Goal: Complete Application Form: Complete application form

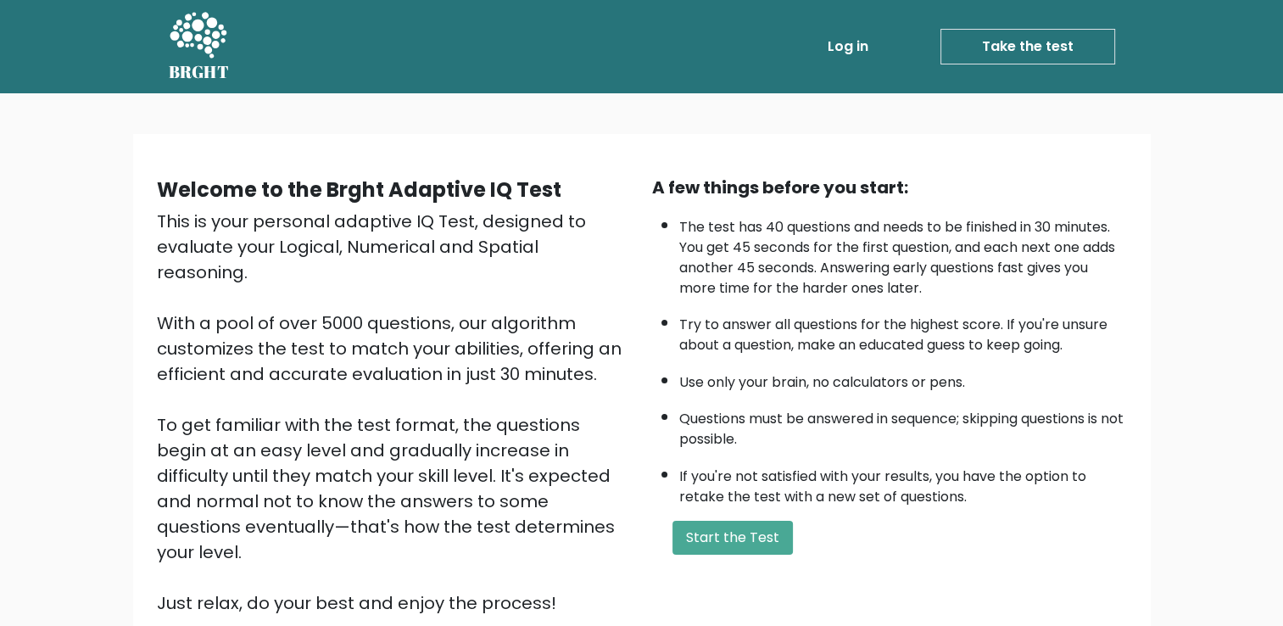
scroll to position [71, 0]
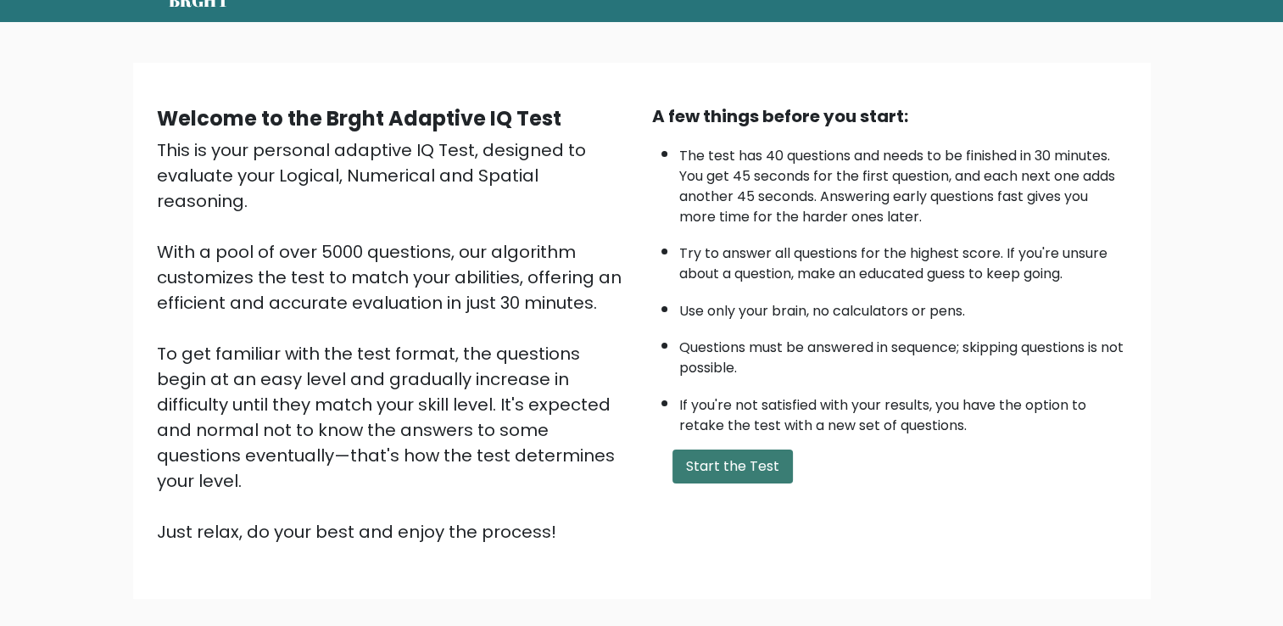
click at [728, 465] on button "Start the Test" at bounding box center [732, 466] width 120 height 34
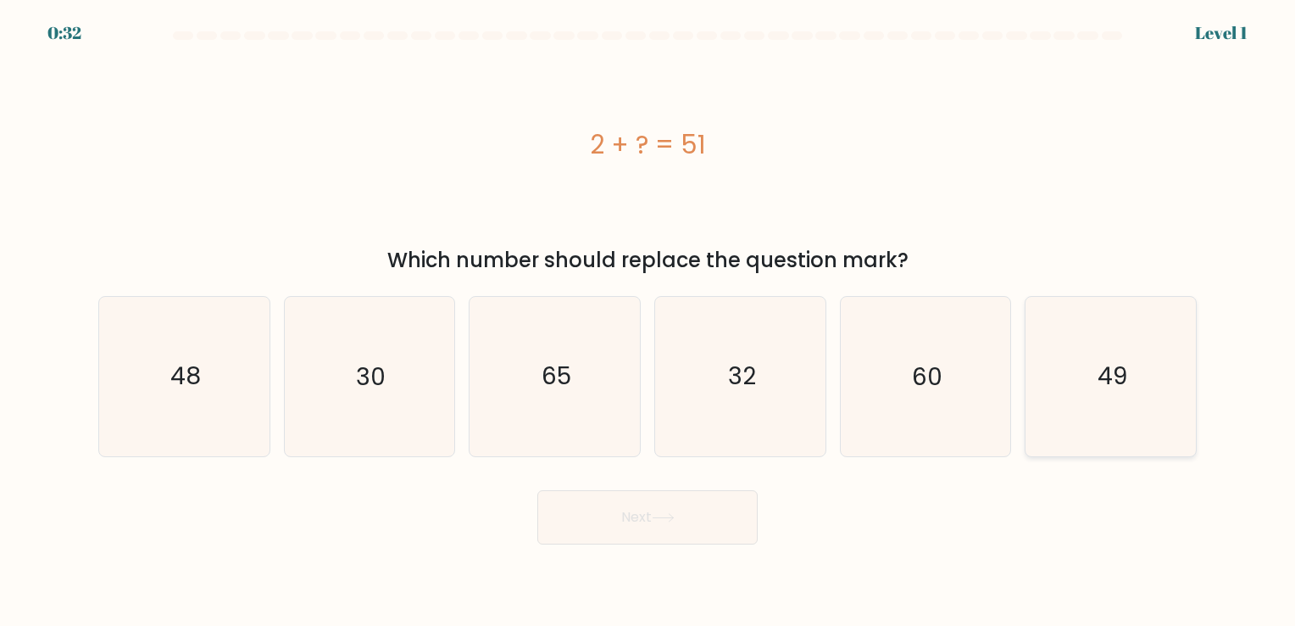
click at [1135, 421] on icon "49" at bounding box center [1111, 376] width 159 height 159
click at [648, 321] on input "f. 49" at bounding box center [648, 317] width 1 height 8
radio input "true"
click at [721, 507] on button "Next" at bounding box center [647, 517] width 220 height 54
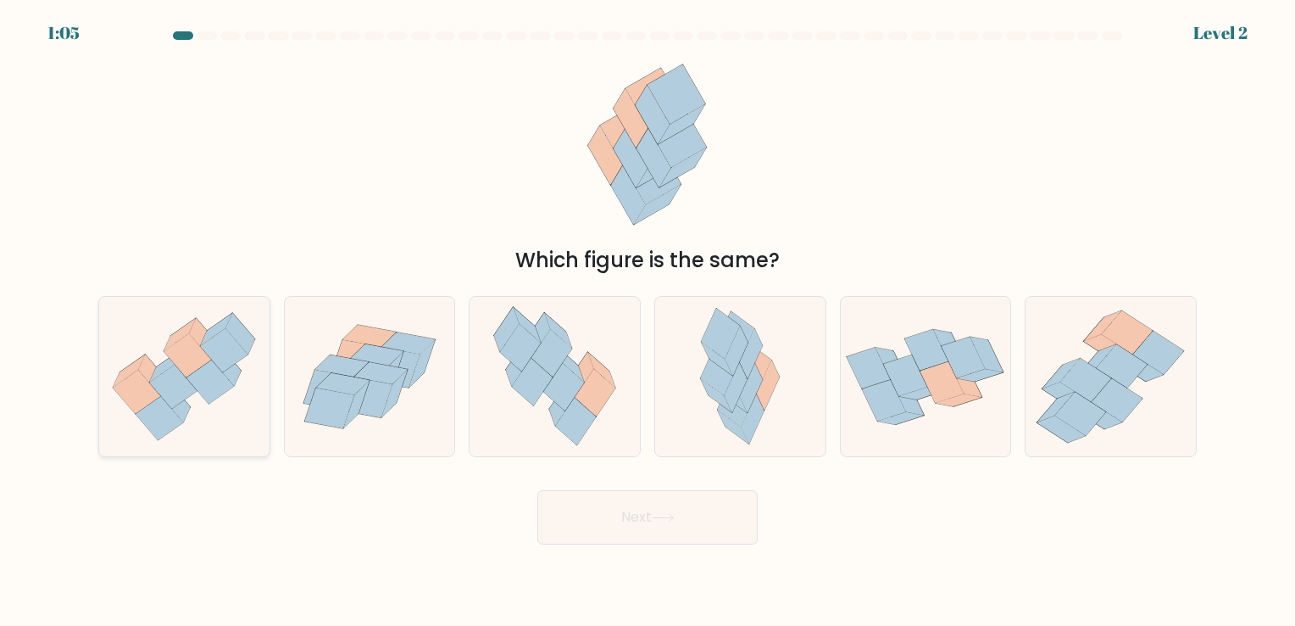
click at [203, 420] on icon at bounding box center [184, 376] width 170 height 147
click at [648, 321] on input "a." at bounding box center [648, 317] width 1 height 8
radio input "true"
click at [662, 504] on button "Next" at bounding box center [647, 517] width 220 height 54
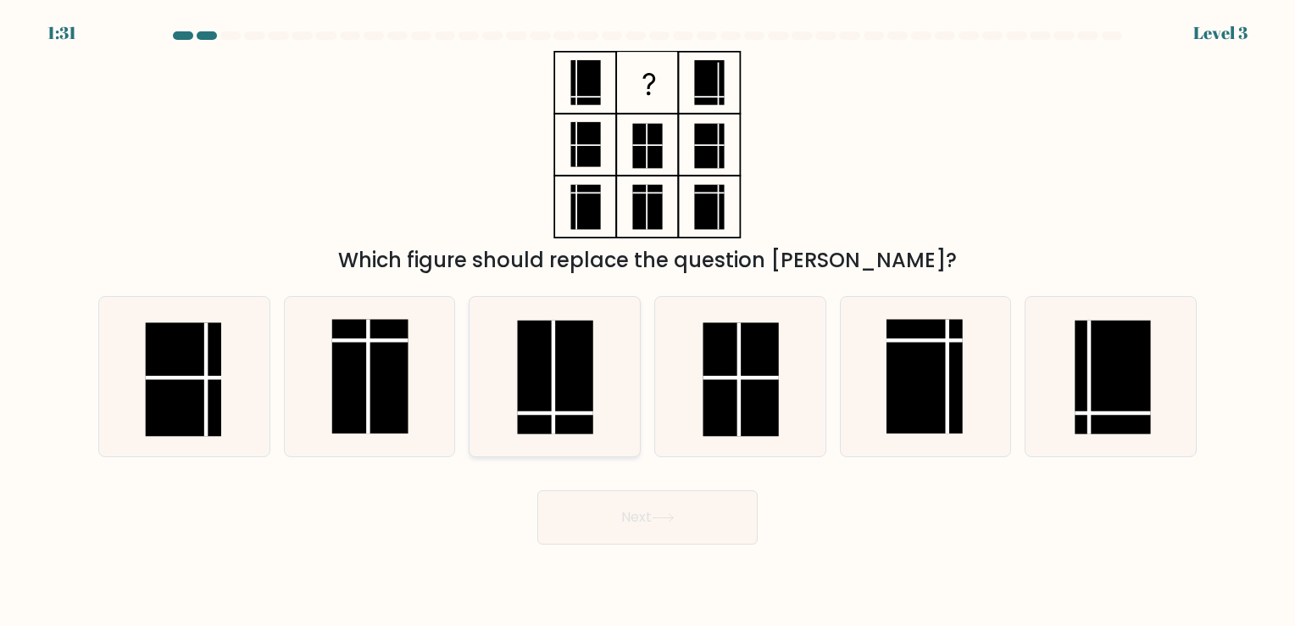
click at [547, 402] on rect at bounding box center [555, 377] width 75 height 114
click at [648, 321] on input "c." at bounding box center [648, 317] width 1 height 8
radio input "true"
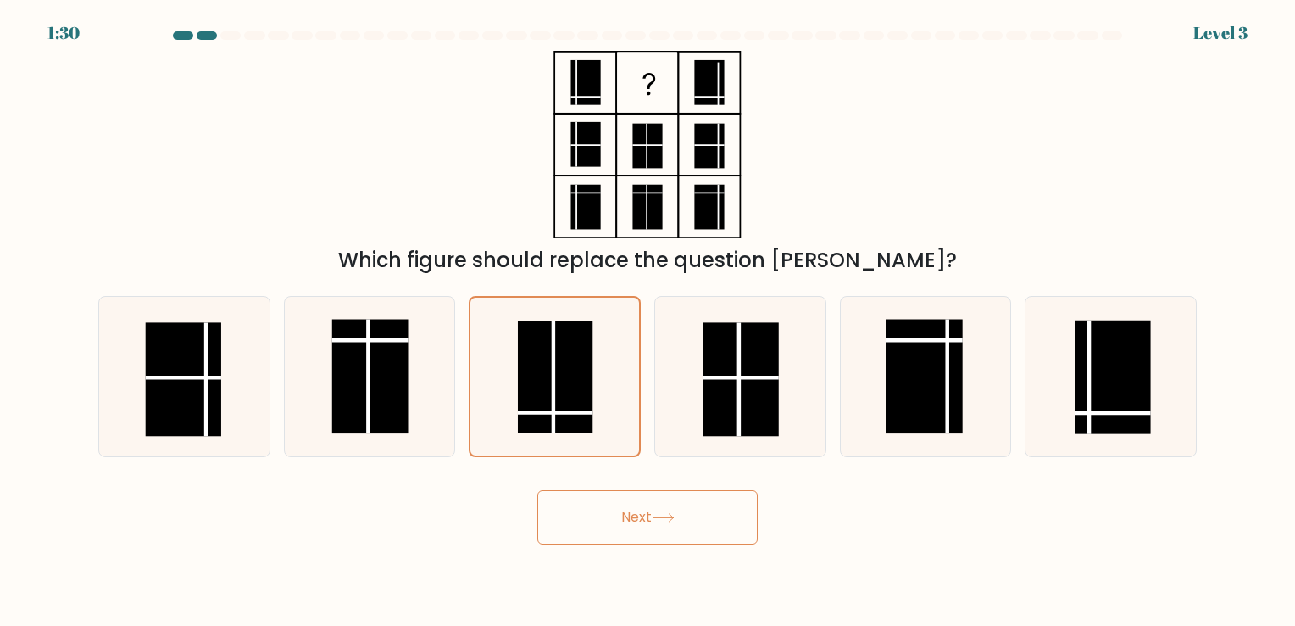
click at [638, 520] on button "Next" at bounding box center [647, 517] width 220 height 54
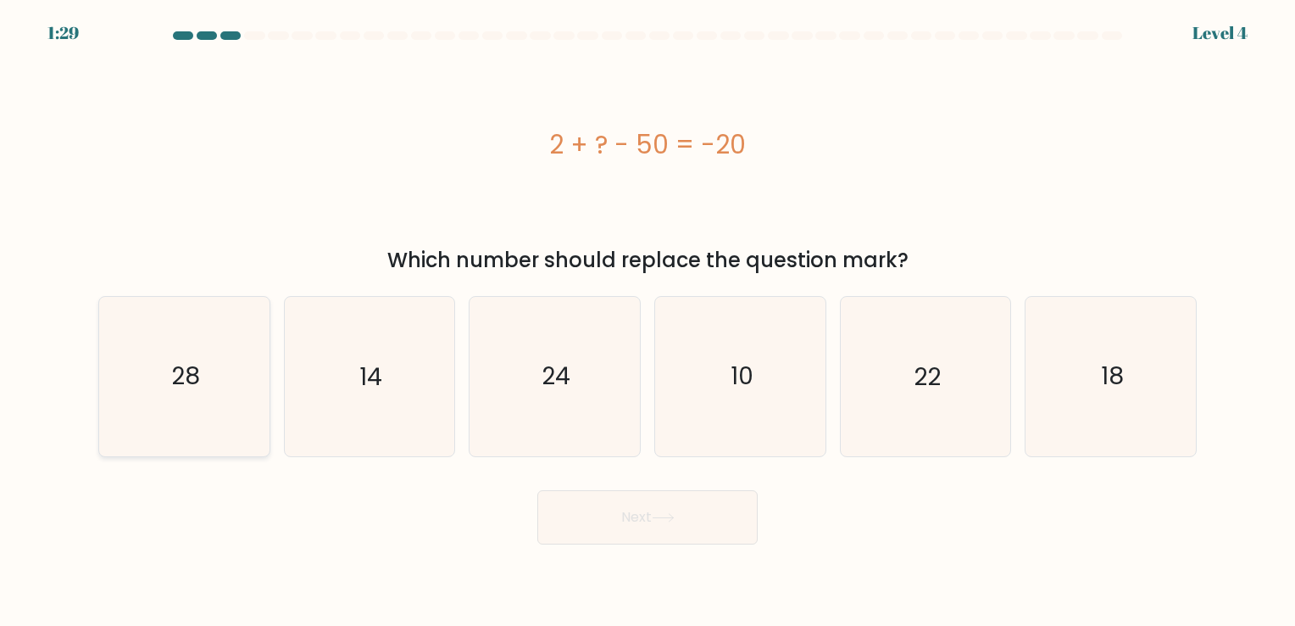
click at [240, 412] on icon "28" at bounding box center [184, 376] width 159 height 159
click at [648, 321] on input "a. 28" at bounding box center [648, 317] width 1 height 8
radio input "true"
click at [671, 513] on icon at bounding box center [663, 517] width 23 height 9
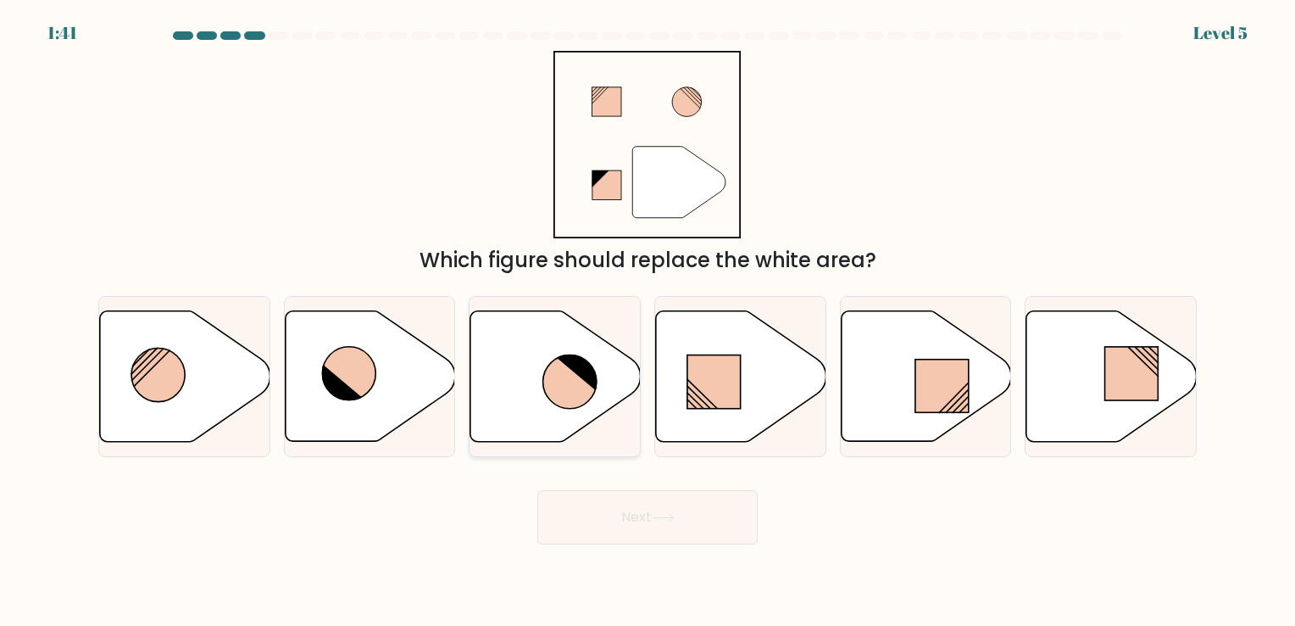
click at [621, 381] on icon at bounding box center [555, 375] width 170 height 131
click at [648, 321] on input "c." at bounding box center [648, 317] width 1 height 8
radio input "true"
click at [685, 505] on button "Next" at bounding box center [647, 517] width 220 height 54
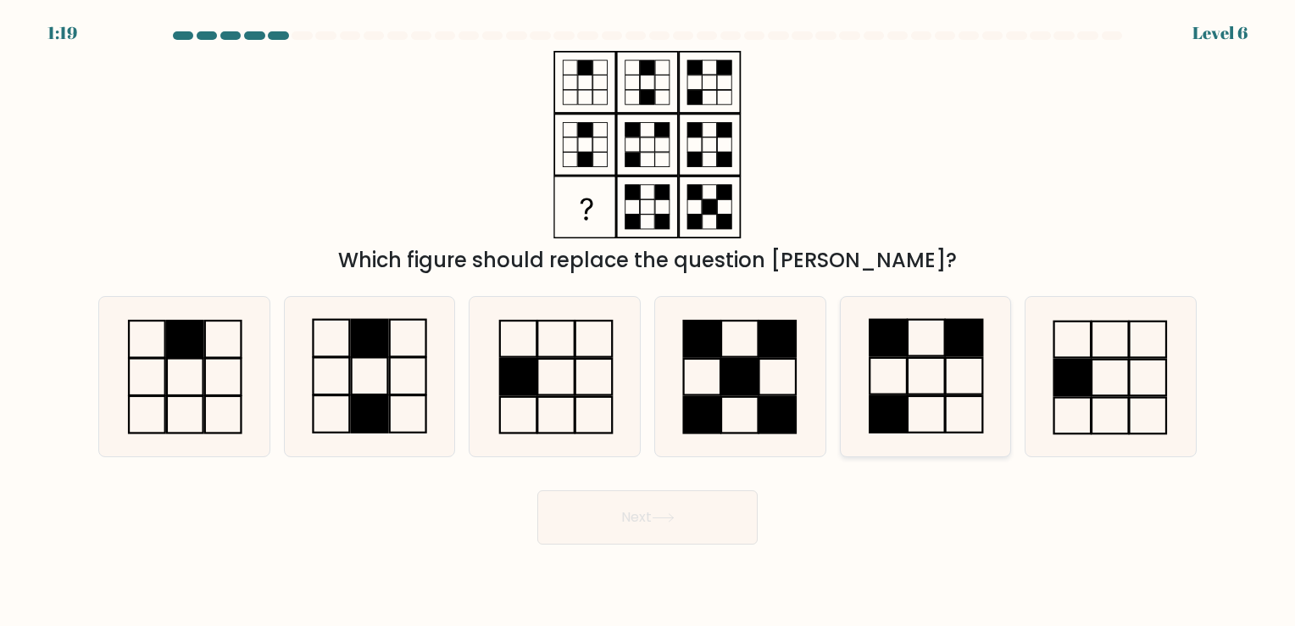
click at [955, 376] on icon at bounding box center [925, 376] width 159 height 159
click at [648, 321] on input "e." at bounding box center [648, 317] width 1 height 8
radio input "true"
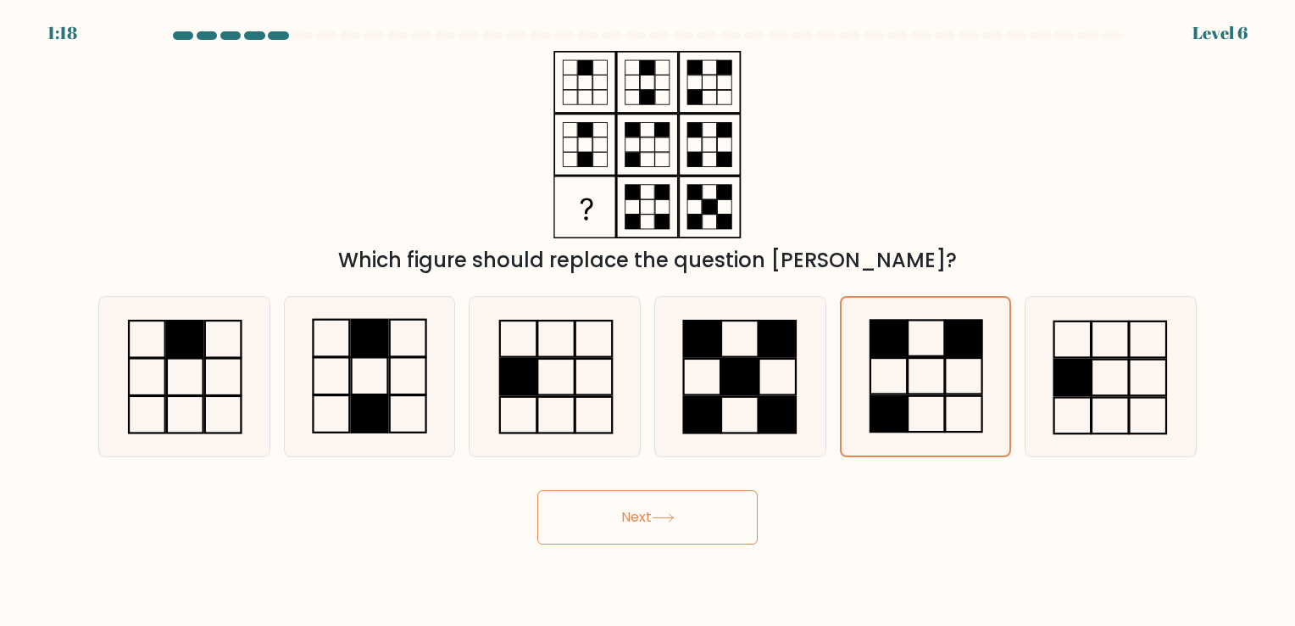
click at [648, 537] on button "Next" at bounding box center [647, 517] width 220 height 54
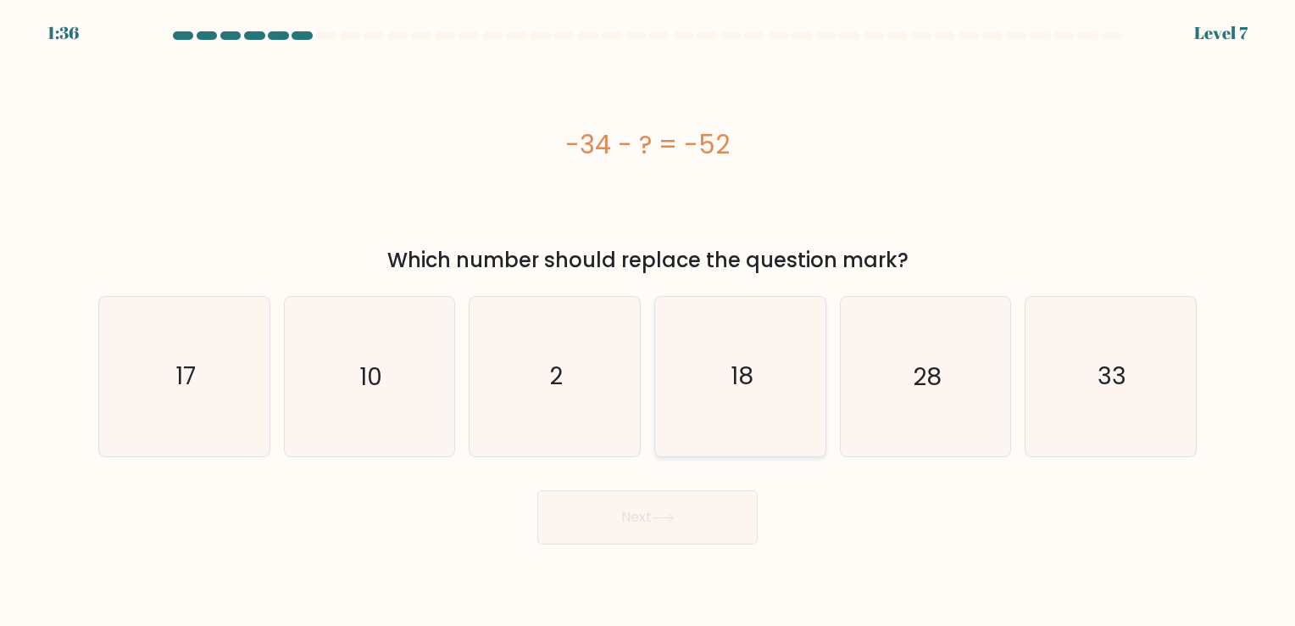
click at [718, 325] on icon "18" at bounding box center [740, 376] width 159 height 159
click at [648, 321] on input "d. 18" at bounding box center [648, 317] width 1 height 8
radio input "true"
click at [699, 515] on button "Next" at bounding box center [647, 517] width 220 height 54
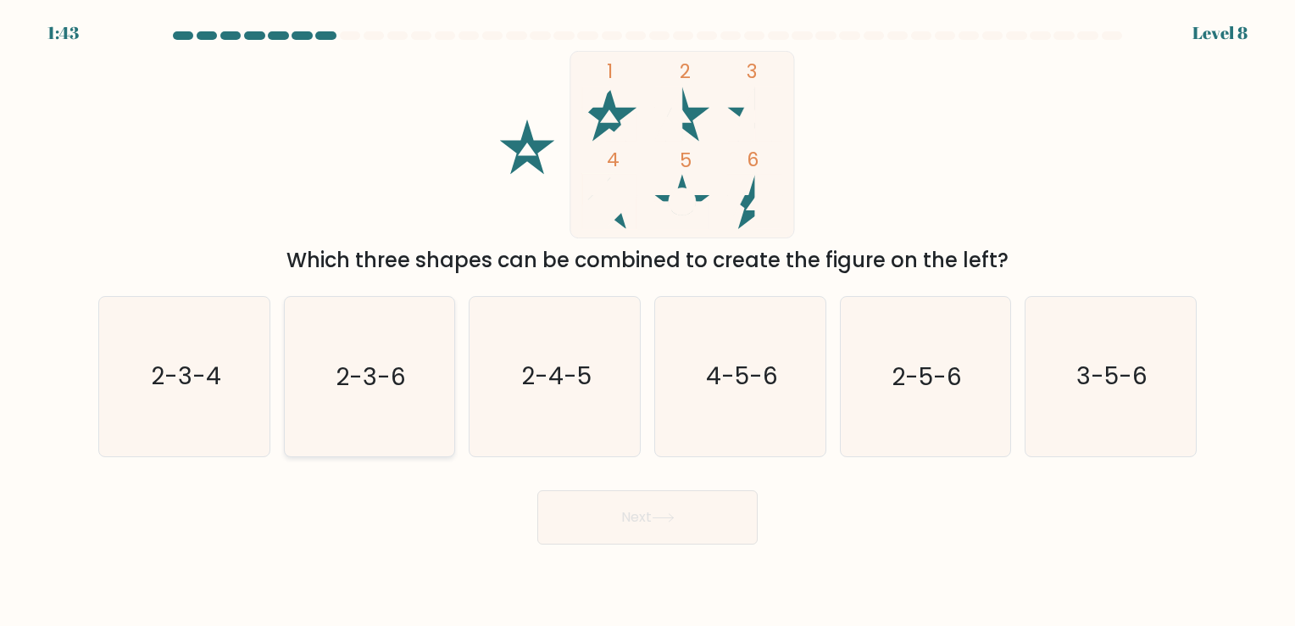
click at [335, 367] on icon "2-3-6" at bounding box center [369, 376] width 159 height 159
click at [648, 321] on input "b. 2-3-6" at bounding box center [648, 317] width 1 height 8
radio input "true"
click at [655, 534] on button "Next" at bounding box center [647, 517] width 220 height 54
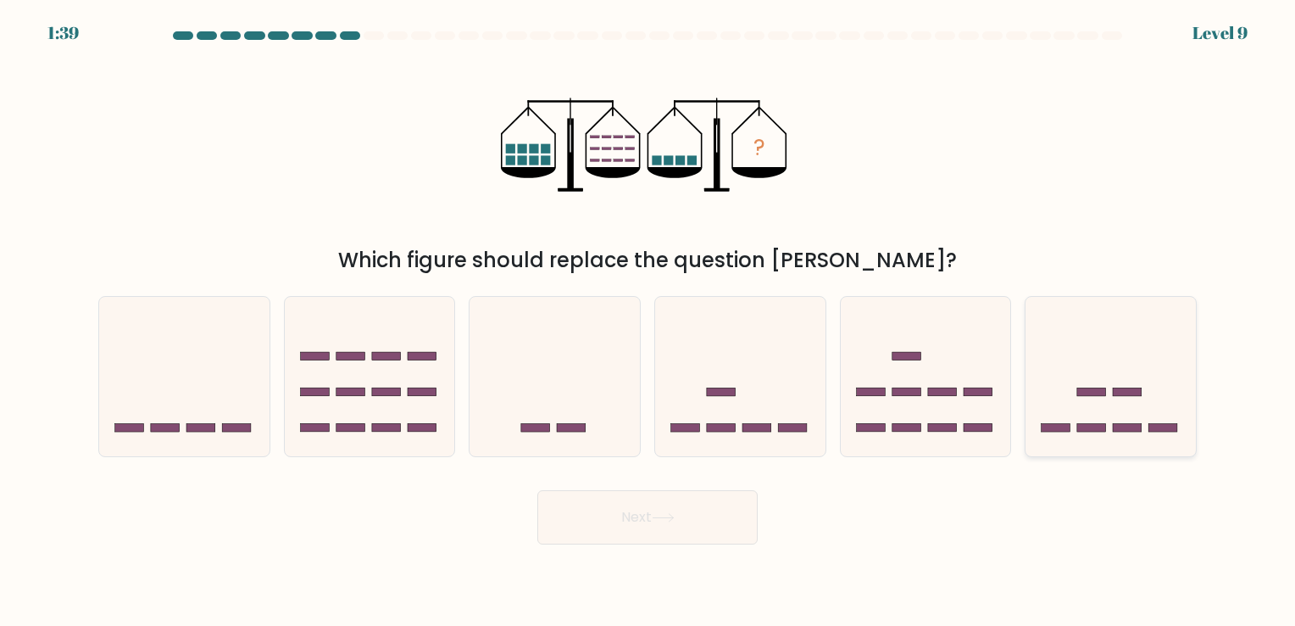
click at [1120, 395] on rect at bounding box center [1128, 391] width 29 height 8
click at [648, 321] on input "f." at bounding box center [648, 317] width 1 height 8
radio input "true"
click at [604, 504] on button "Next" at bounding box center [647, 517] width 220 height 54
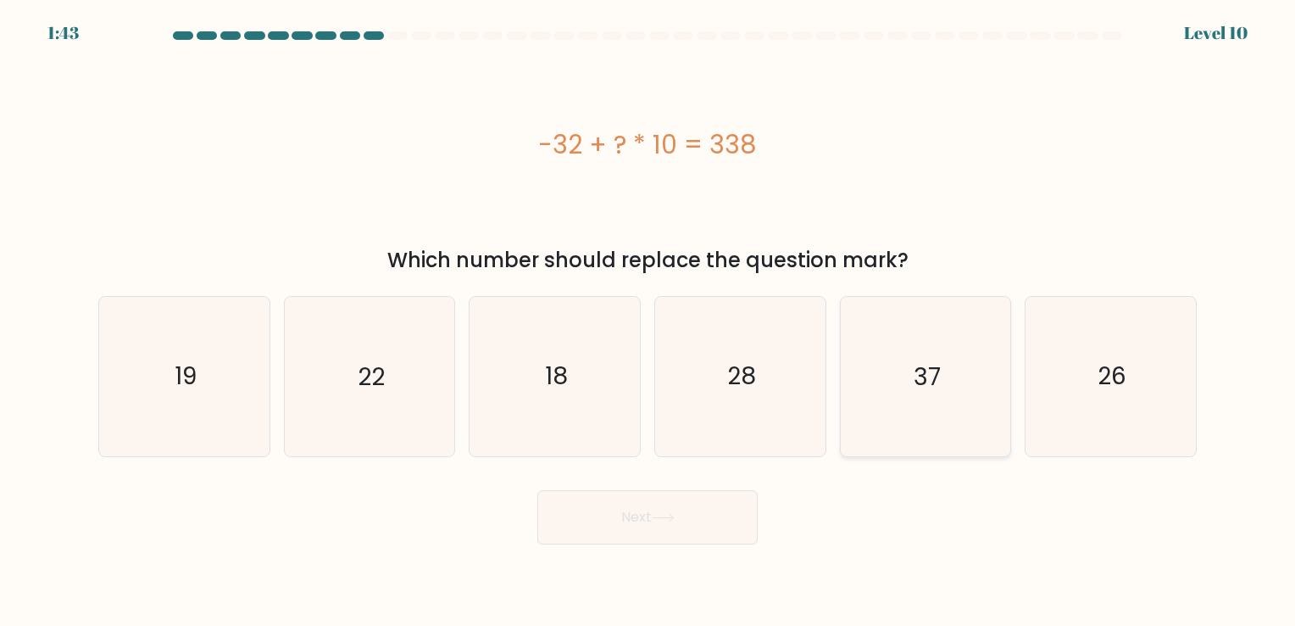
click at [904, 307] on icon "37" at bounding box center [925, 376] width 159 height 159
click at [648, 313] on input "e. 37" at bounding box center [648, 317] width 1 height 8
radio input "true"
click at [715, 505] on button "Next" at bounding box center [647, 517] width 220 height 54
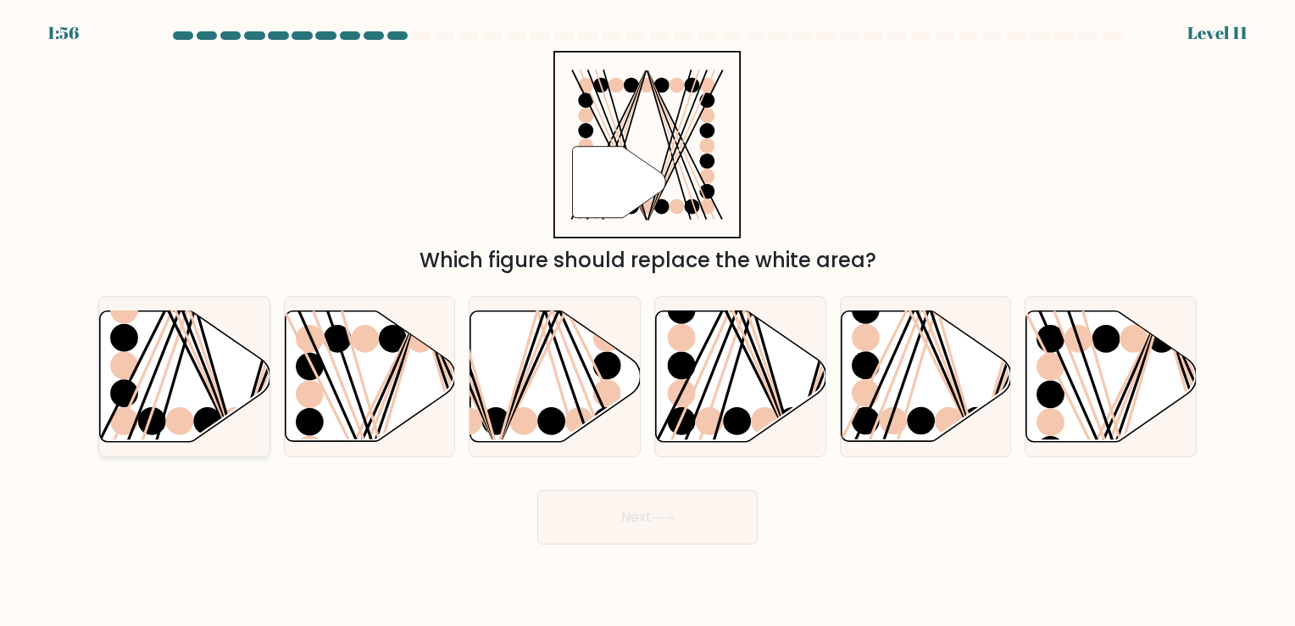
click at [168, 388] on icon at bounding box center [185, 375] width 170 height 131
click at [648, 321] on input "a." at bounding box center [648, 317] width 1 height 8
radio input "true"
click at [675, 521] on icon at bounding box center [663, 517] width 23 height 9
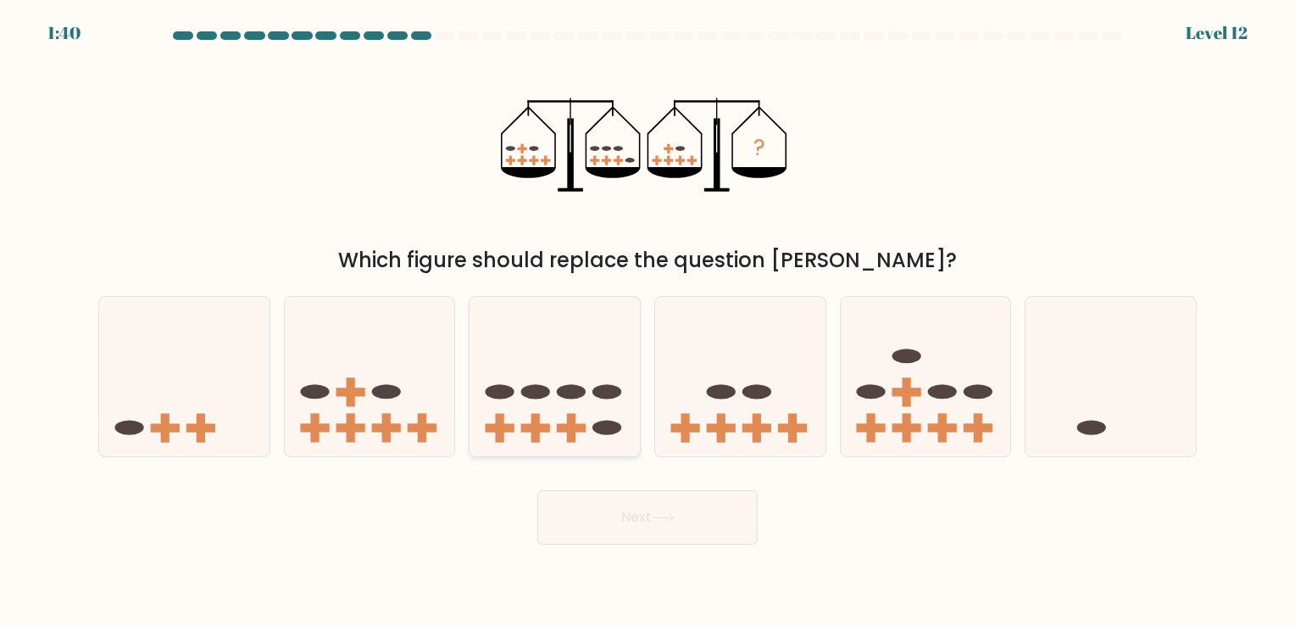
click at [593, 385] on icon at bounding box center [555, 376] width 170 height 141
click at [648, 321] on input "c." at bounding box center [648, 317] width 1 height 8
radio input "true"
click at [669, 523] on button "Next" at bounding box center [647, 517] width 220 height 54
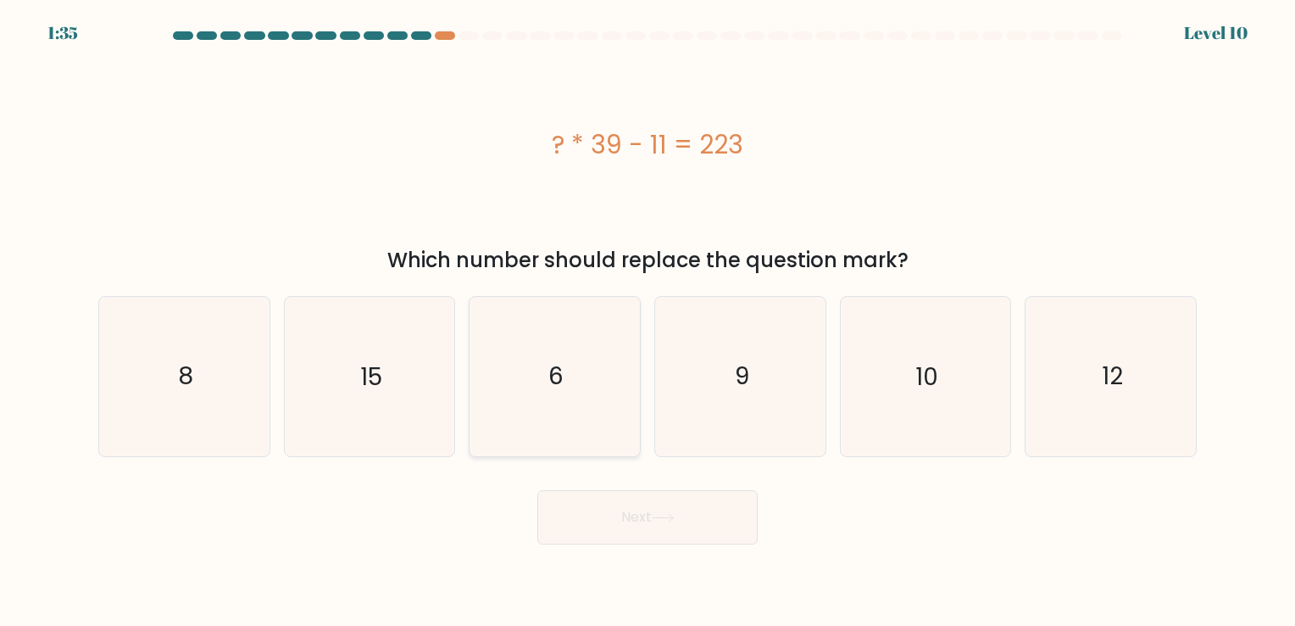
click at [570, 342] on icon "6" at bounding box center [555, 376] width 159 height 159
click at [648, 321] on input "c. 6" at bounding box center [648, 317] width 1 height 8
radio input "true"
click at [694, 511] on button "Next" at bounding box center [647, 517] width 220 height 54
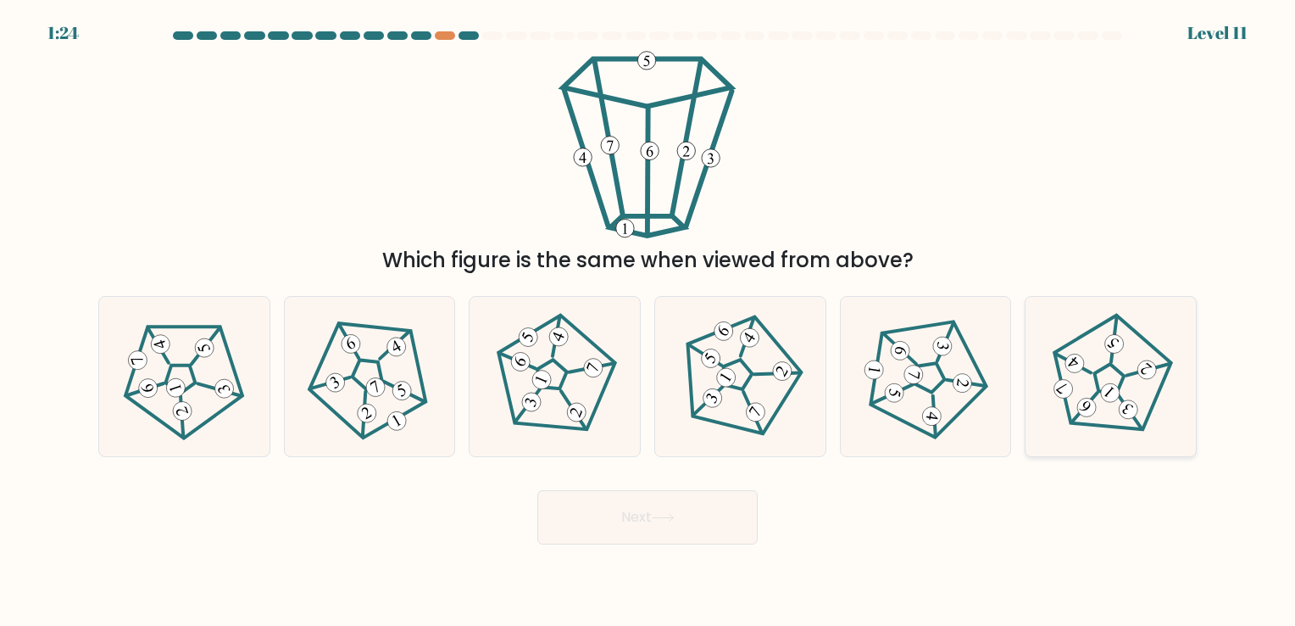
click at [1116, 380] on icon at bounding box center [1111, 376] width 127 height 127
click at [648, 321] on input "f." at bounding box center [648, 317] width 1 height 8
radio input "true"
click at [654, 523] on button "Next" at bounding box center [647, 517] width 220 height 54
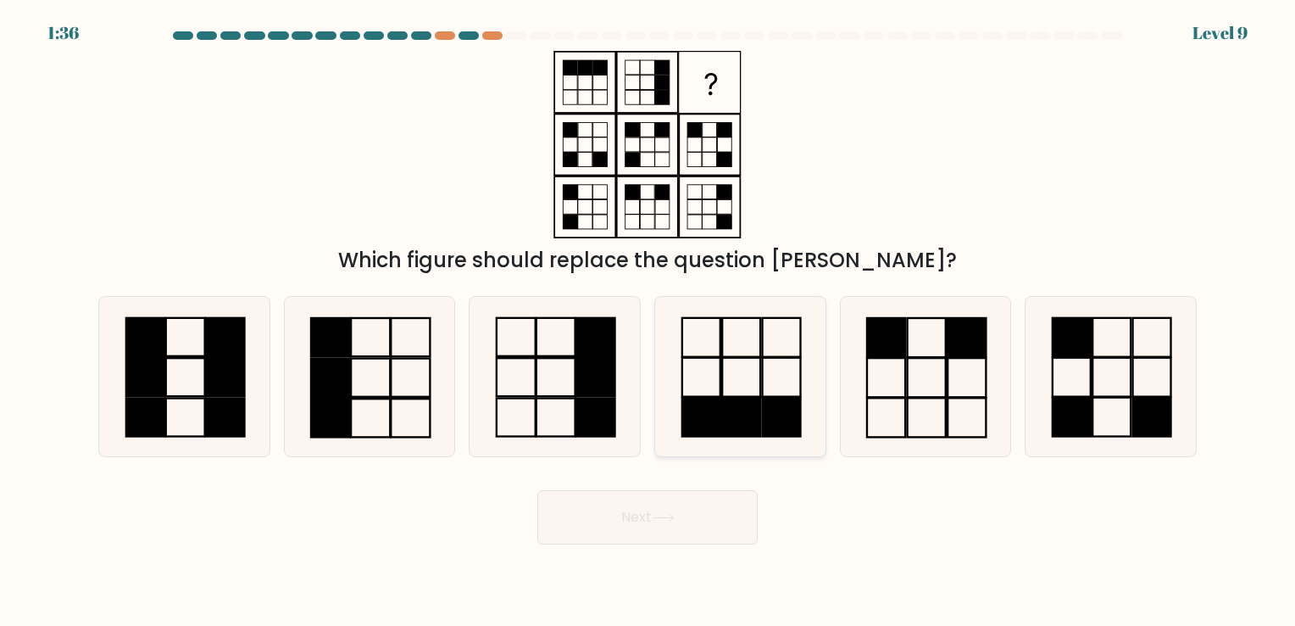
click at [772, 443] on icon at bounding box center [740, 376] width 159 height 159
click at [648, 321] on input "d." at bounding box center [648, 317] width 1 height 8
radio input "true"
click at [734, 506] on button "Next" at bounding box center [647, 517] width 220 height 54
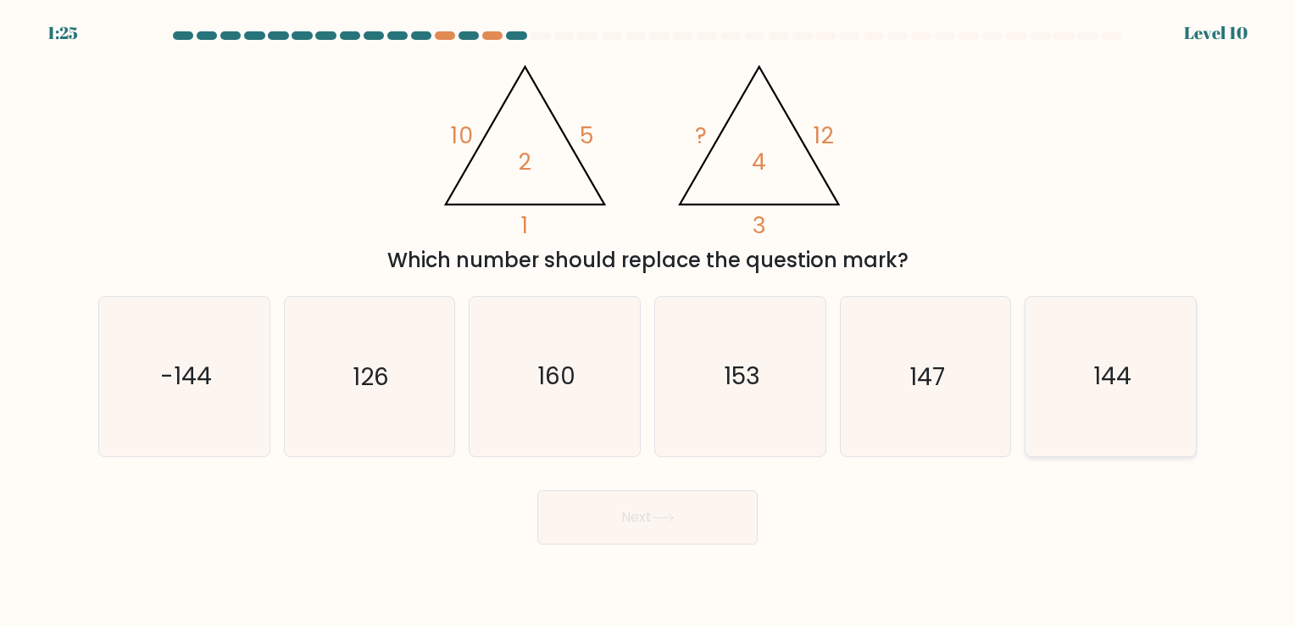
click at [1068, 340] on icon "144" at bounding box center [1111, 376] width 159 height 159
click at [648, 321] on input "f. 144" at bounding box center [648, 317] width 1 height 8
radio input "true"
click at [655, 512] on button "Next" at bounding box center [647, 517] width 220 height 54
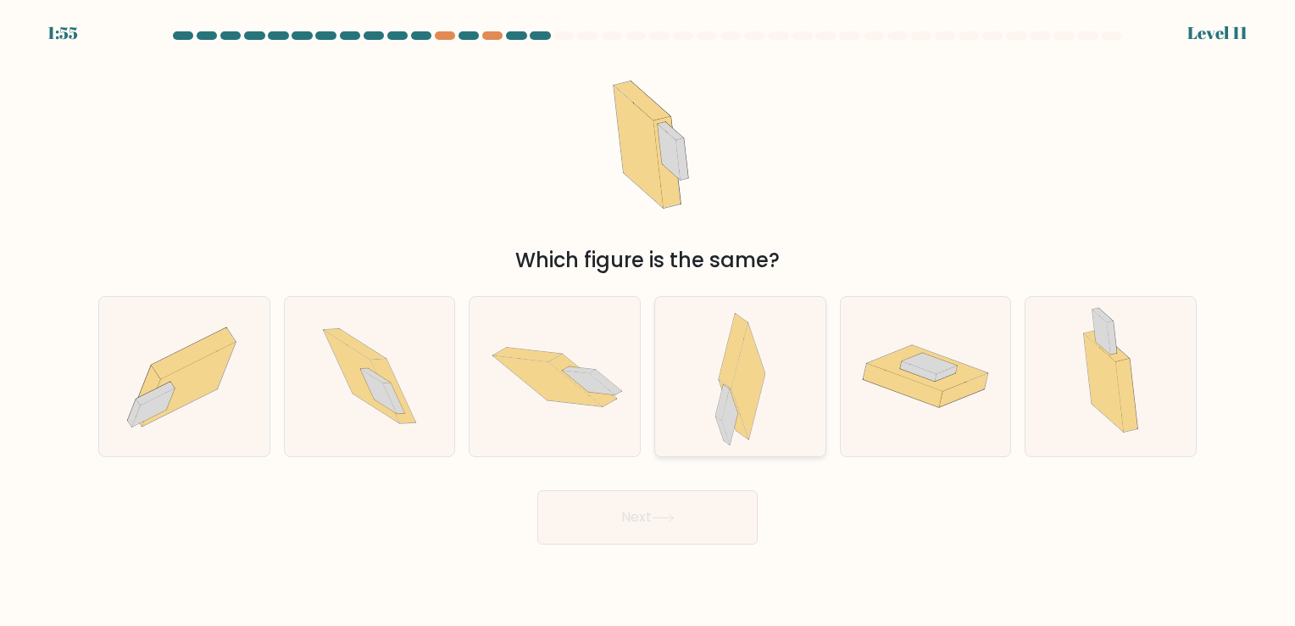
click at [754, 388] on icon at bounding box center [748, 380] width 33 height 115
click at [648, 321] on input "d." at bounding box center [648, 317] width 1 height 8
radio input "true"
click at [688, 525] on button "Next" at bounding box center [647, 517] width 220 height 54
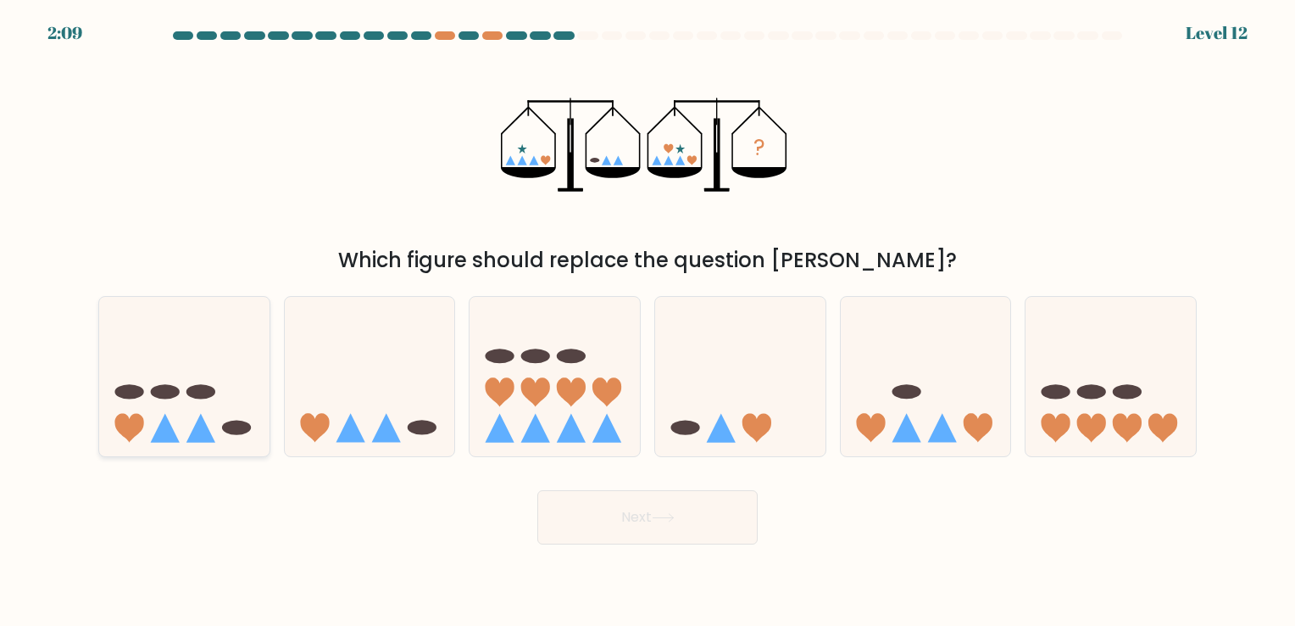
click at [148, 388] on icon at bounding box center [184, 376] width 170 height 141
click at [648, 321] on input "a." at bounding box center [648, 317] width 1 height 8
radio input "true"
click at [641, 525] on button "Next" at bounding box center [647, 517] width 220 height 54
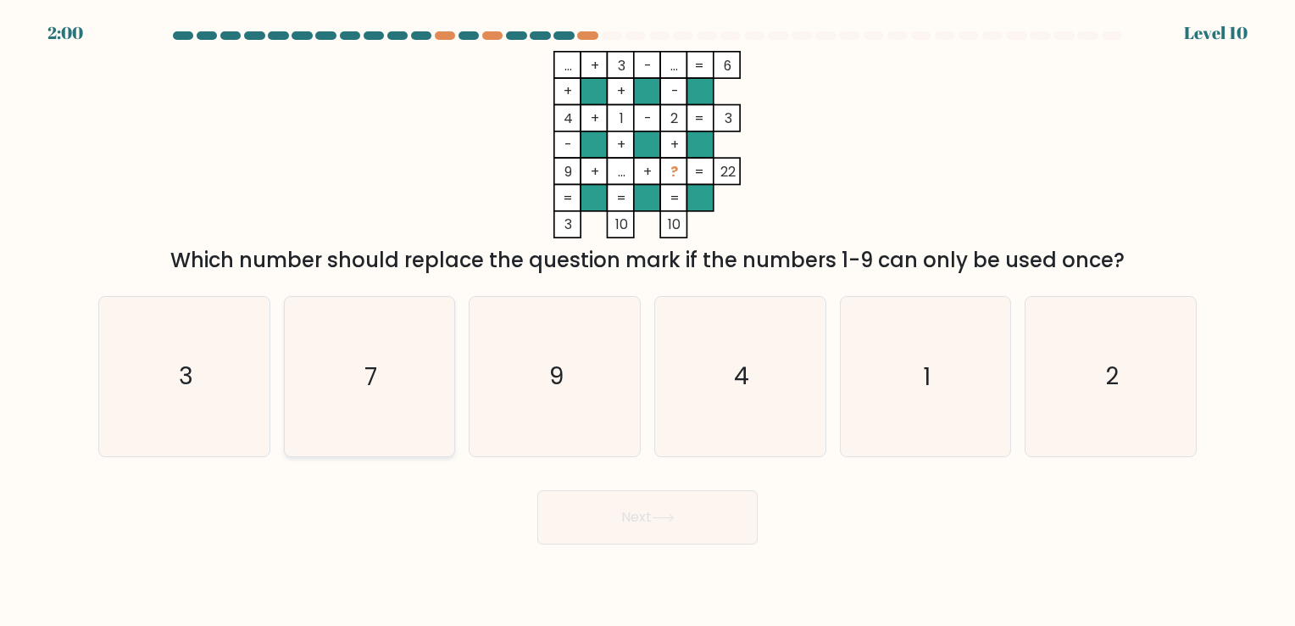
click at [356, 374] on icon "7" at bounding box center [369, 376] width 159 height 159
click at [648, 321] on input "b. 7" at bounding box center [648, 317] width 1 height 8
radio input "true"
click at [632, 524] on button "Next" at bounding box center [647, 517] width 220 height 54
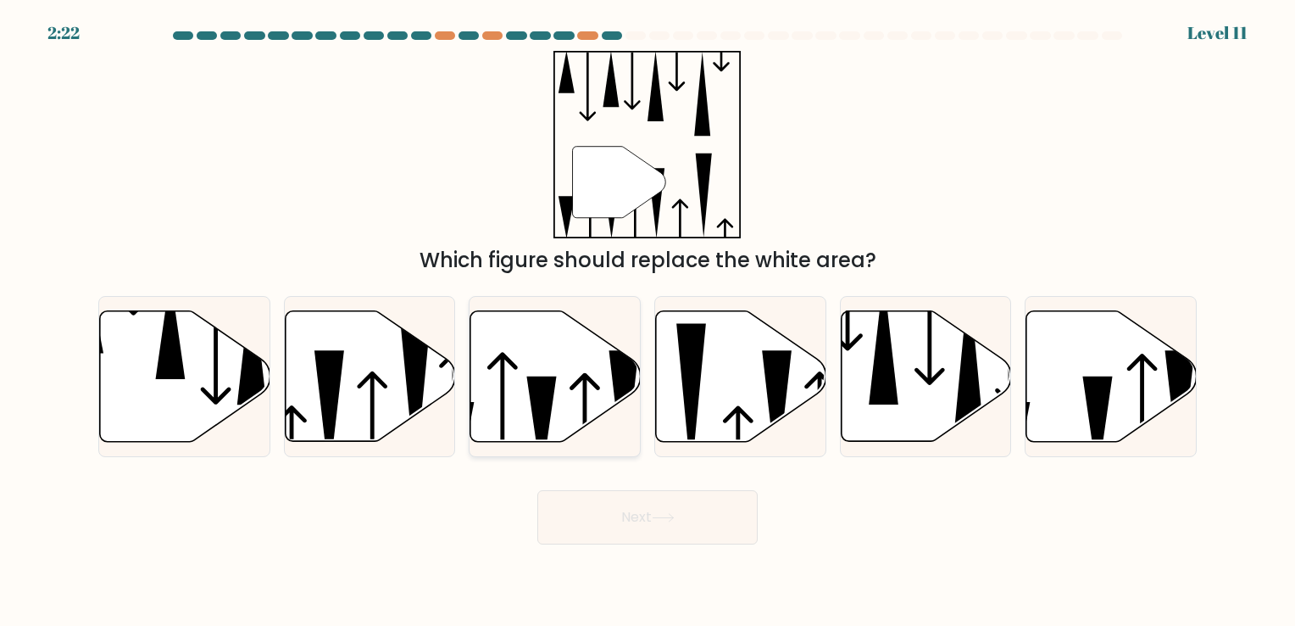
click at [519, 376] on icon at bounding box center [555, 375] width 170 height 131
click at [648, 321] on input "c." at bounding box center [648, 317] width 1 height 8
radio input "true"
click at [644, 532] on button "Next" at bounding box center [647, 517] width 220 height 54
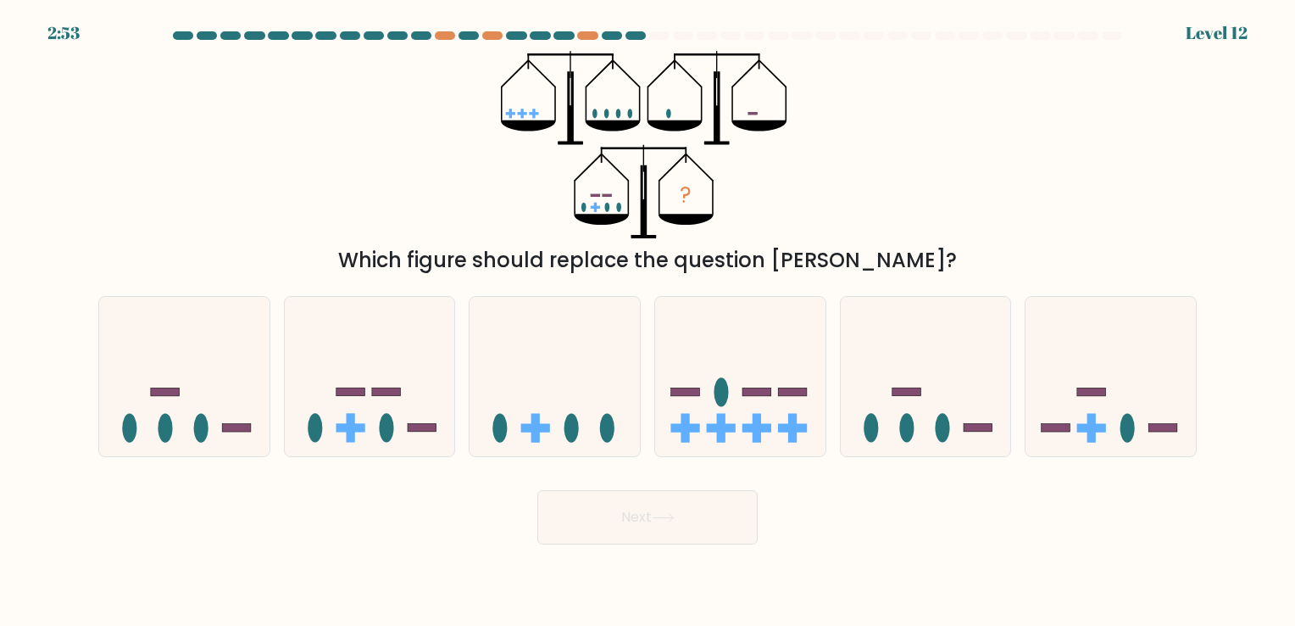
click at [670, 526] on button "Next" at bounding box center [647, 517] width 220 height 54
click at [525, 413] on icon at bounding box center [555, 376] width 170 height 141
click at [648, 321] on input "c." at bounding box center [648, 317] width 1 height 8
radio input "true"
click at [615, 497] on button "Next" at bounding box center [647, 517] width 220 height 54
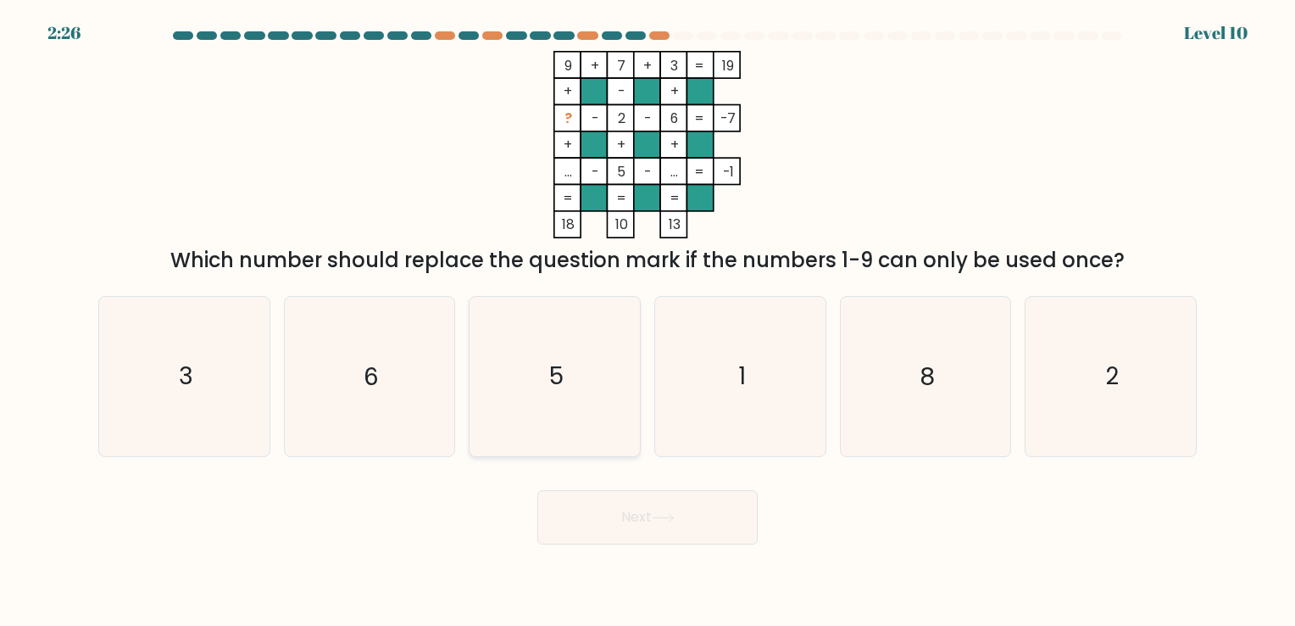
click at [551, 378] on text "5" at bounding box center [556, 376] width 14 height 33
click at [648, 321] on input "c. 5" at bounding box center [648, 317] width 1 height 8
radio input "true"
click at [655, 507] on button "Next" at bounding box center [647, 517] width 220 height 54
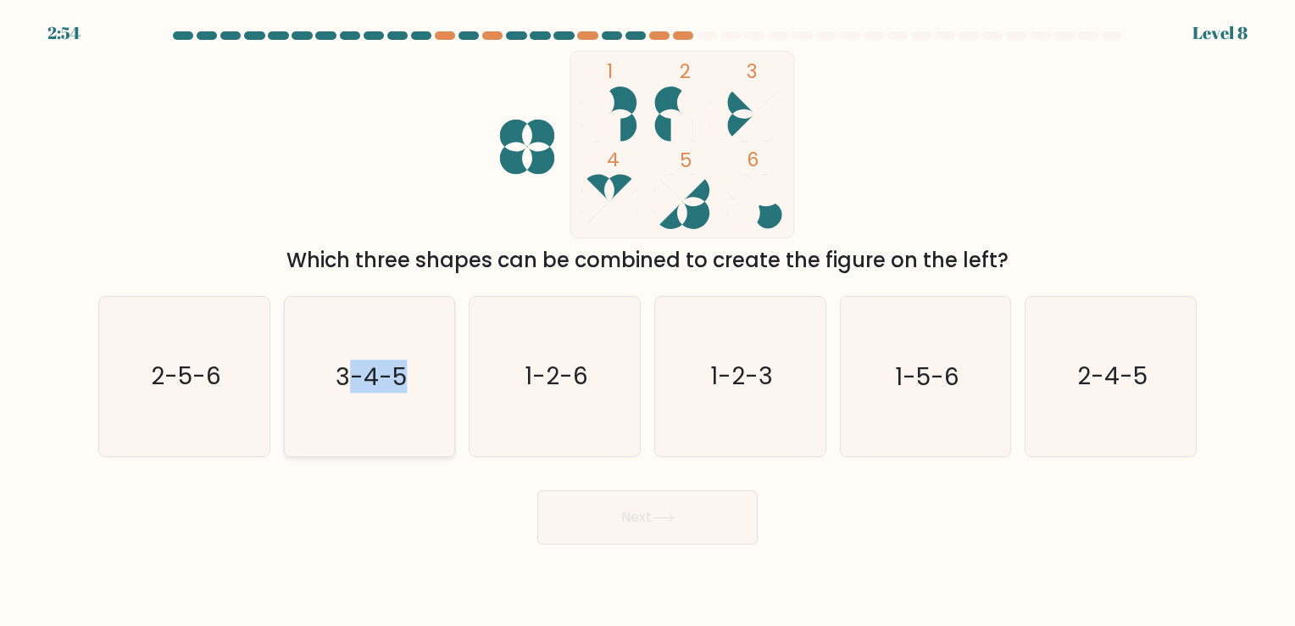
drag, startPoint x: 349, startPoint y: 388, endPoint x: 438, endPoint y: 405, distance: 90.6
click at [438, 405] on icon "3-4-5" at bounding box center [369, 376] width 159 height 159
click at [648, 321] on input "b. 3-4-5" at bounding box center [648, 317] width 1 height 8
radio input "true"
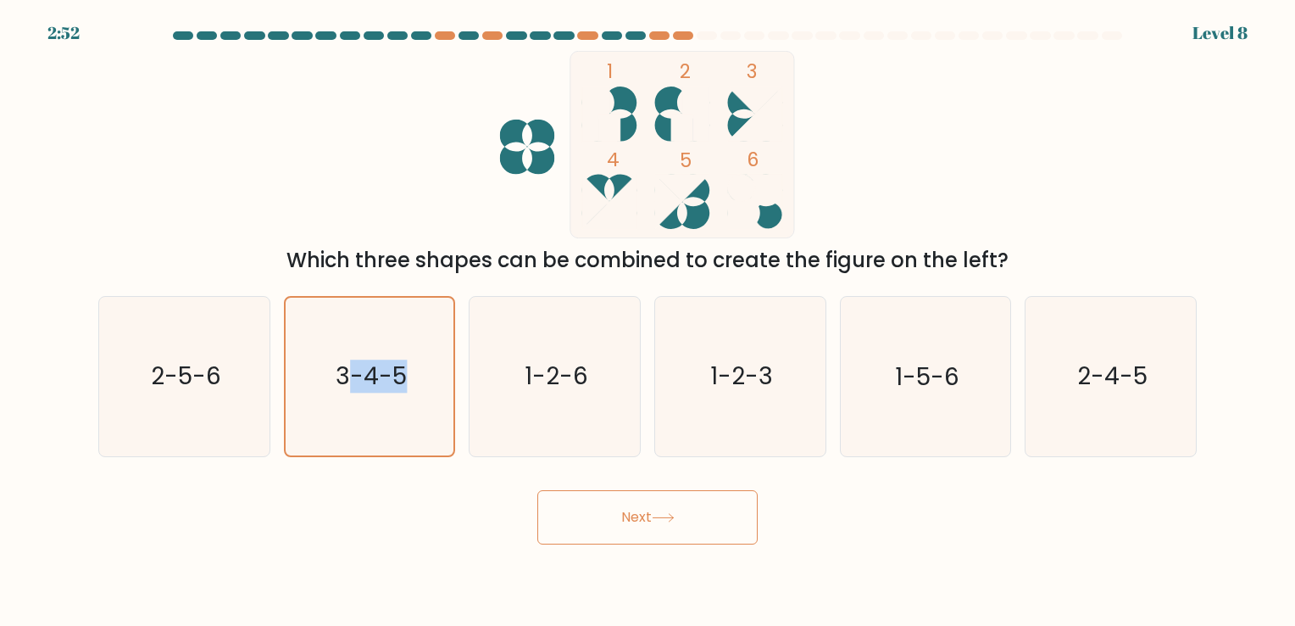
click at [615, 519] on button "Next" at bounding box center [647, 517] width 220 height 54
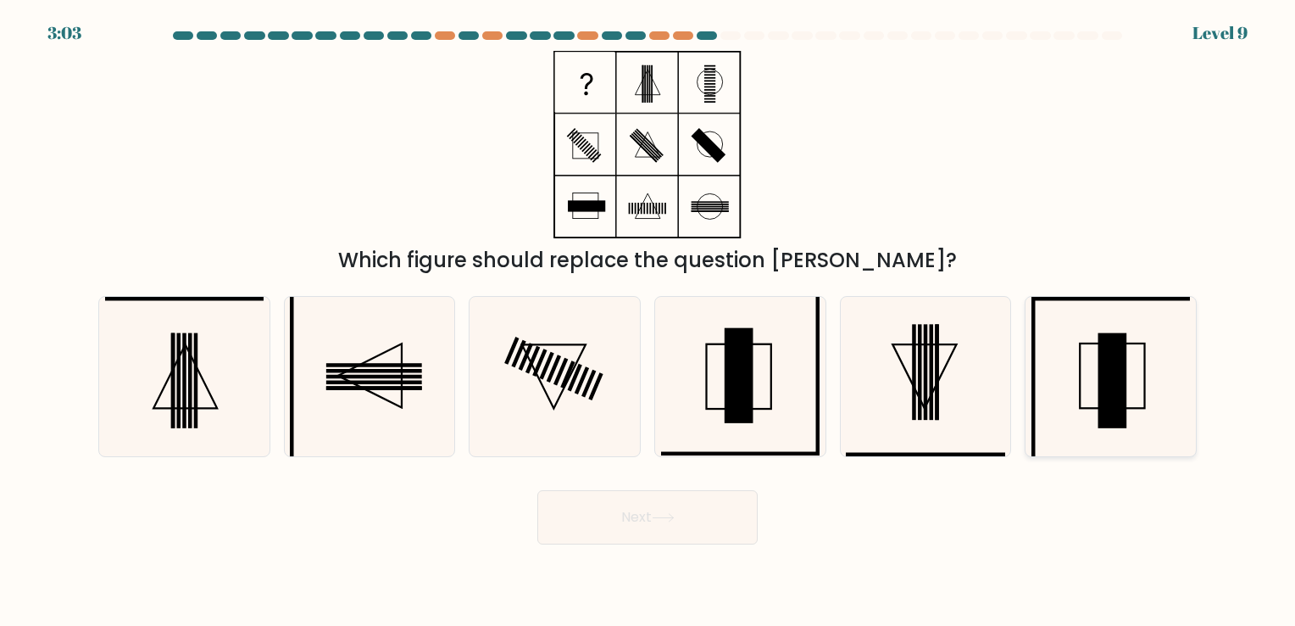
click at [1151, 385] on icon at bounding box center [1111, 376] width 159 height 159
click at [648, 321] on input "f." at bounding box center [648, 317] width 1 height 8
radio input "true"
click at [632, 524] on button "Next" at bounding box center [647, 517] width 220 height 54
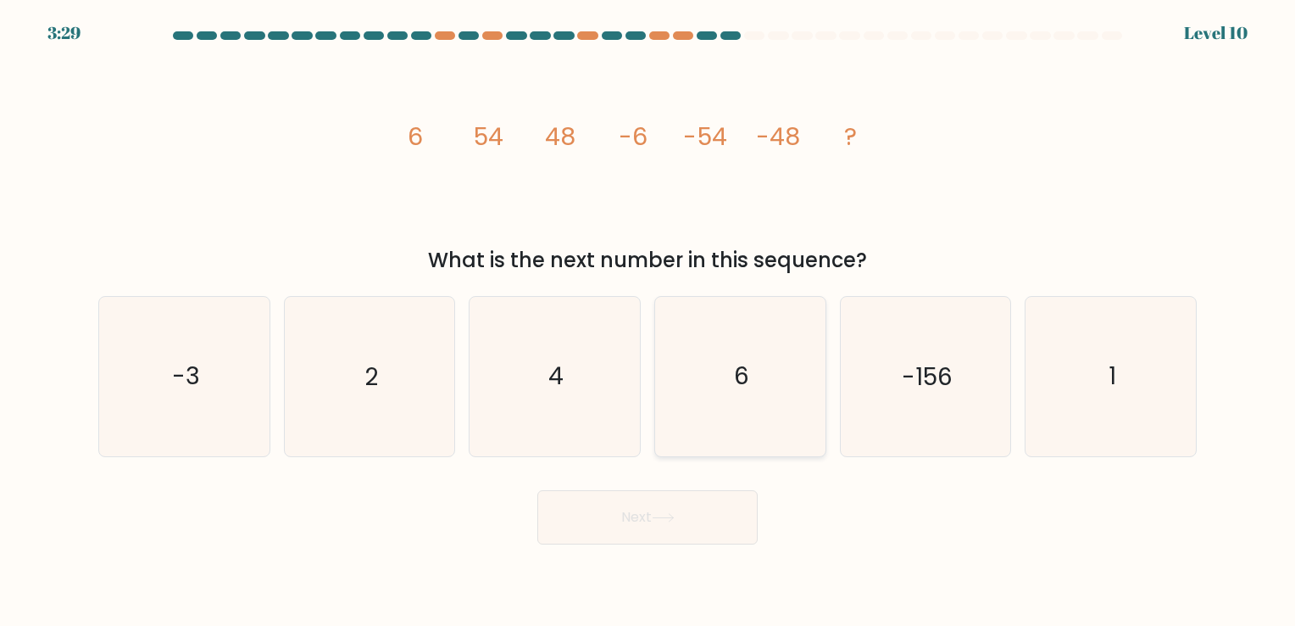
click at [774, 392] on icon "6" at bounding box center [740, 376] width 159 height 159
click at [648, 321] on input "d. 6" at bounding box center [648, 317] width 1 height 8
radio input "true"
click at [690, 525] on button "Next" at bounding box center [647, 517] width 220 height 54
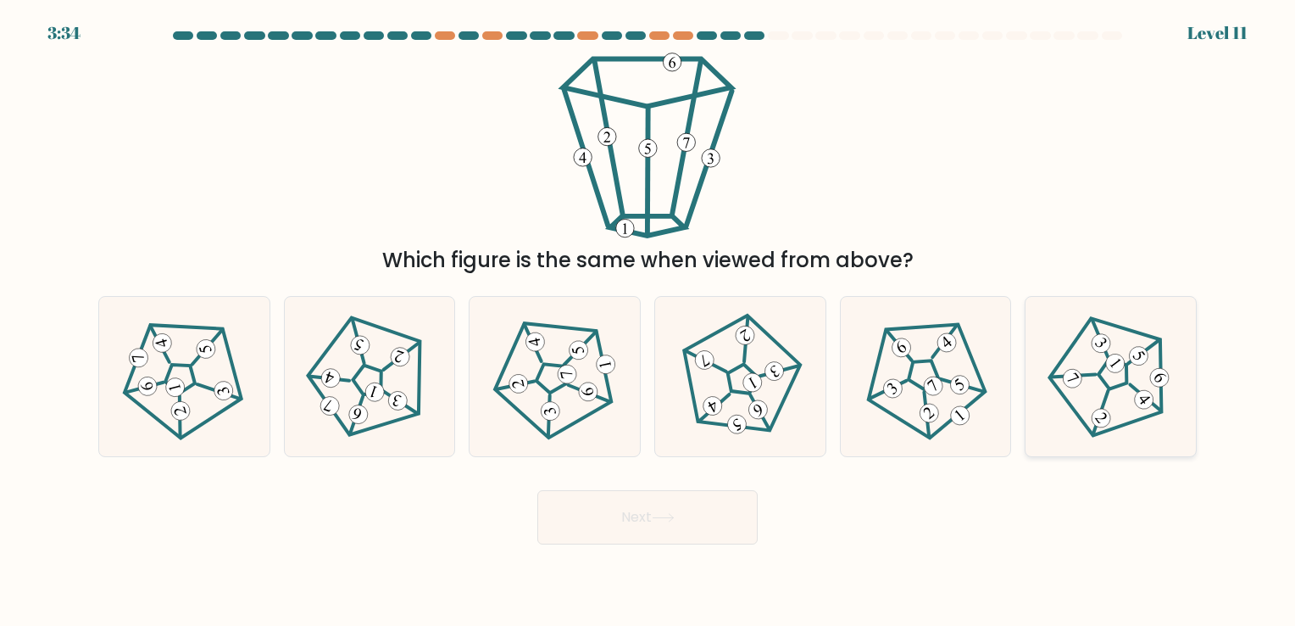
click at [1116, 381] on icon at bounding box center [1111, 376] width 127 height 127
click at [648, 321] on input "f." at bounding box center [648, 317] width 1 height 8
radio input "true"
click at [719, 520] on button "Next" at bounding box center [647, 517] width 220 height 54
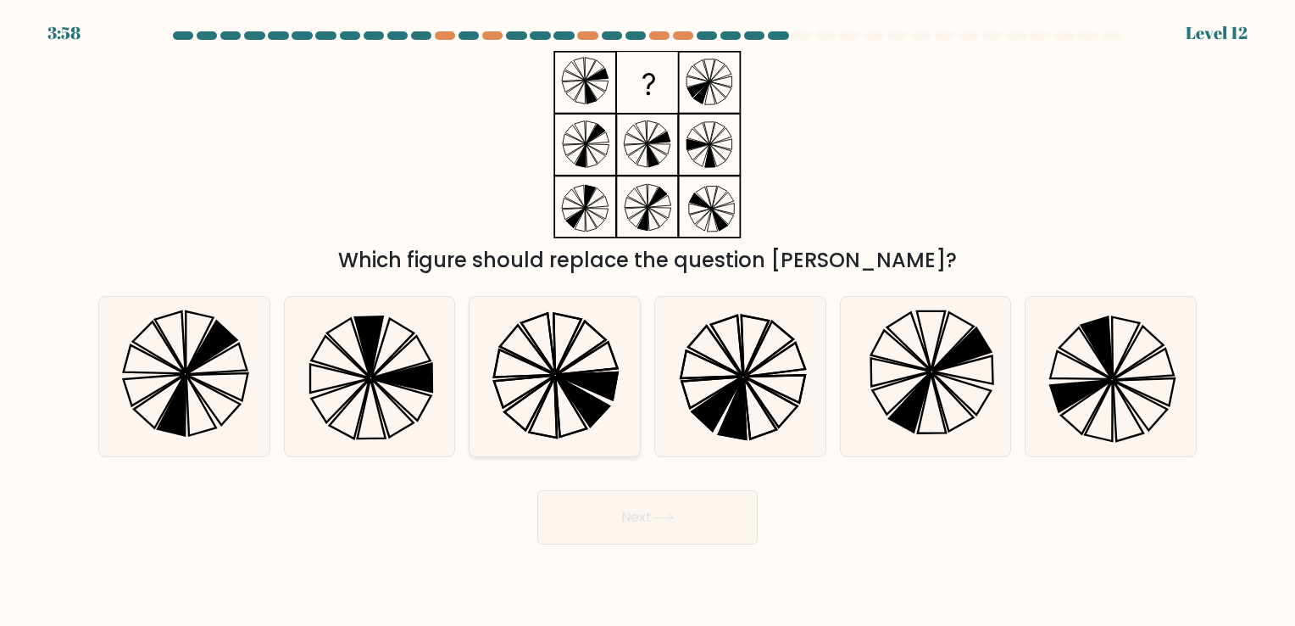
click at [540, 404] on icon at bounding box center [529, 403] width 50 height 53
click at [648, 321] on input "c." at bounding box center [648, 317] width 1 height 8
radio input "true"
click at [630, 523] on button "Next" at bounding box center [647, 517] width 220 height 54
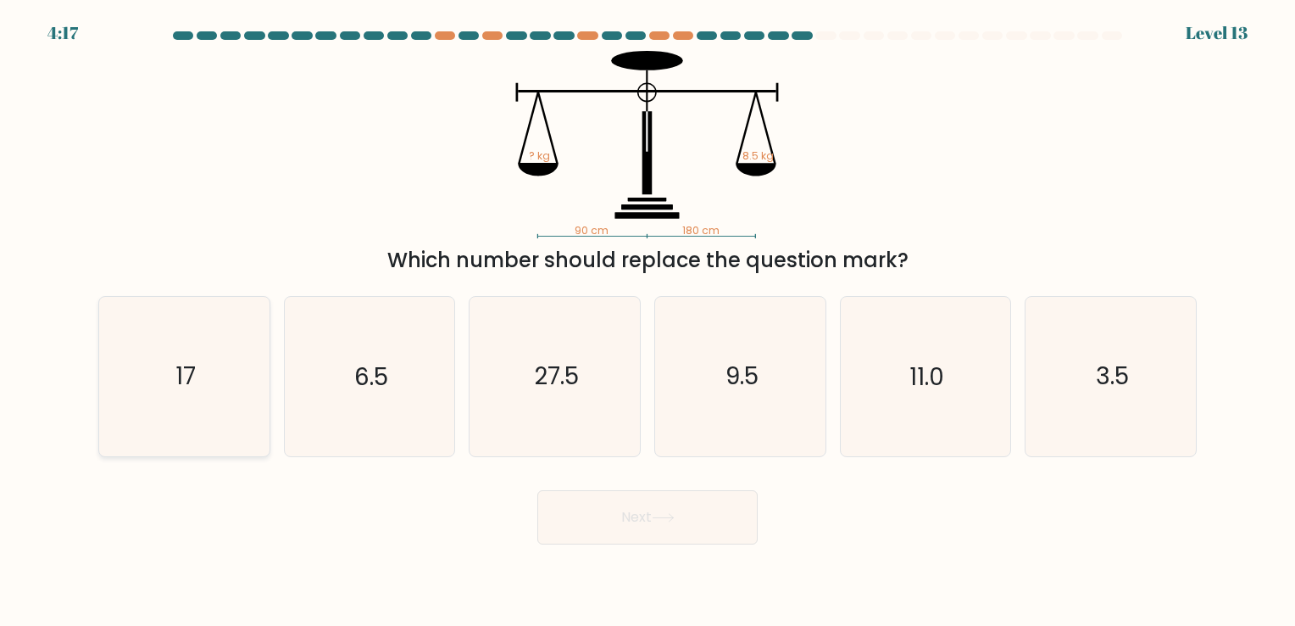
click at [193, 400] on icon "17" at bounding box center [184, 376] width 159 height 159
click at [648, 321] on input "a. 17" at bounding box center [648, 317] width 1 height 8
radio input "true"
click at [601, 527] on button "Next" at bounding box center [647, 517] width 220 height 54
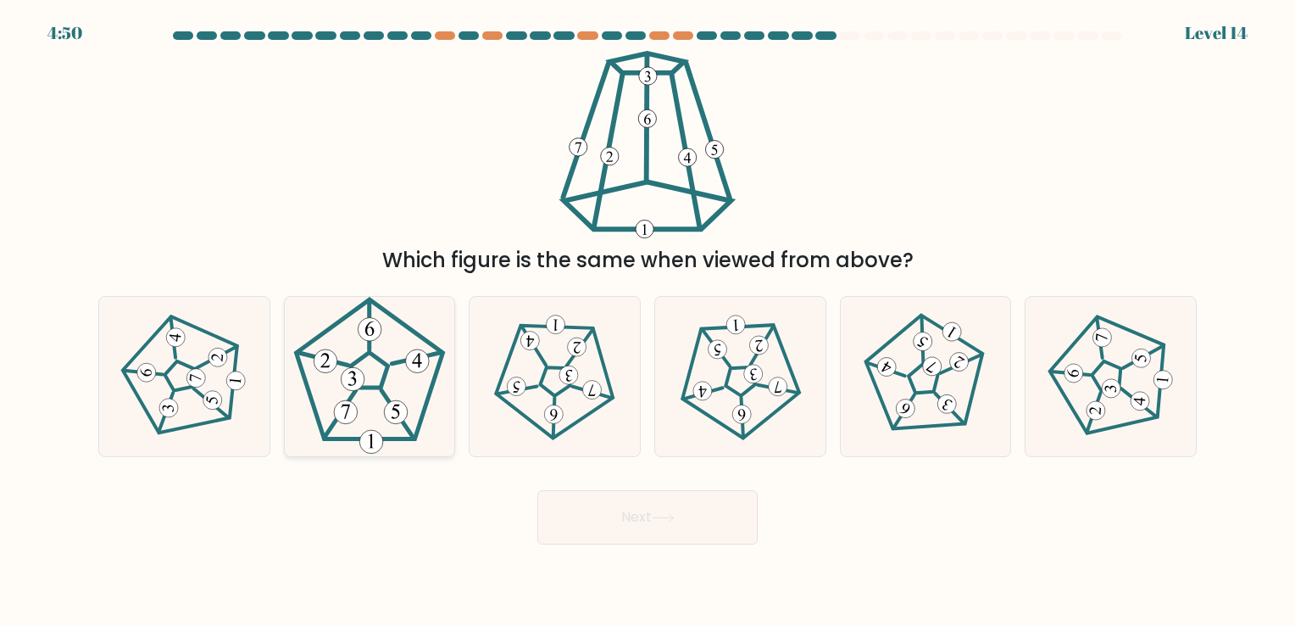
click at [383, 358] on icon at bounding box center [369, 376] width 159 height 159
click at [648, 321] on input "b." at bounding box center [648, 317] width 1 height 8
radio input "true"
click at [621, 511] on button "Next" at bounding box center [647, 517] width 220 height 54
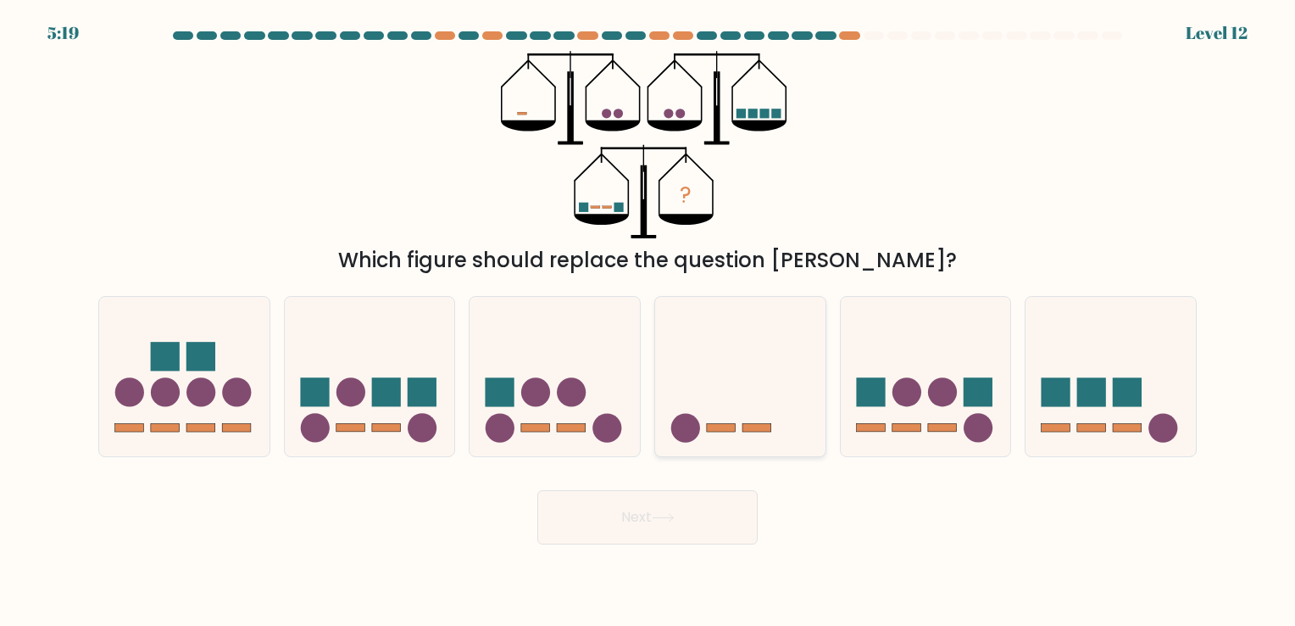
click at [710, 419] on icon at bounding box center [740, 376] width 170 height 141
click at [648, 321] on input "d." at bounding box center [648, 317] width 1 height 8
radio input "true"
click at [718, 537] on button "Next" at bounding box center [647, 517] width 220 height 54
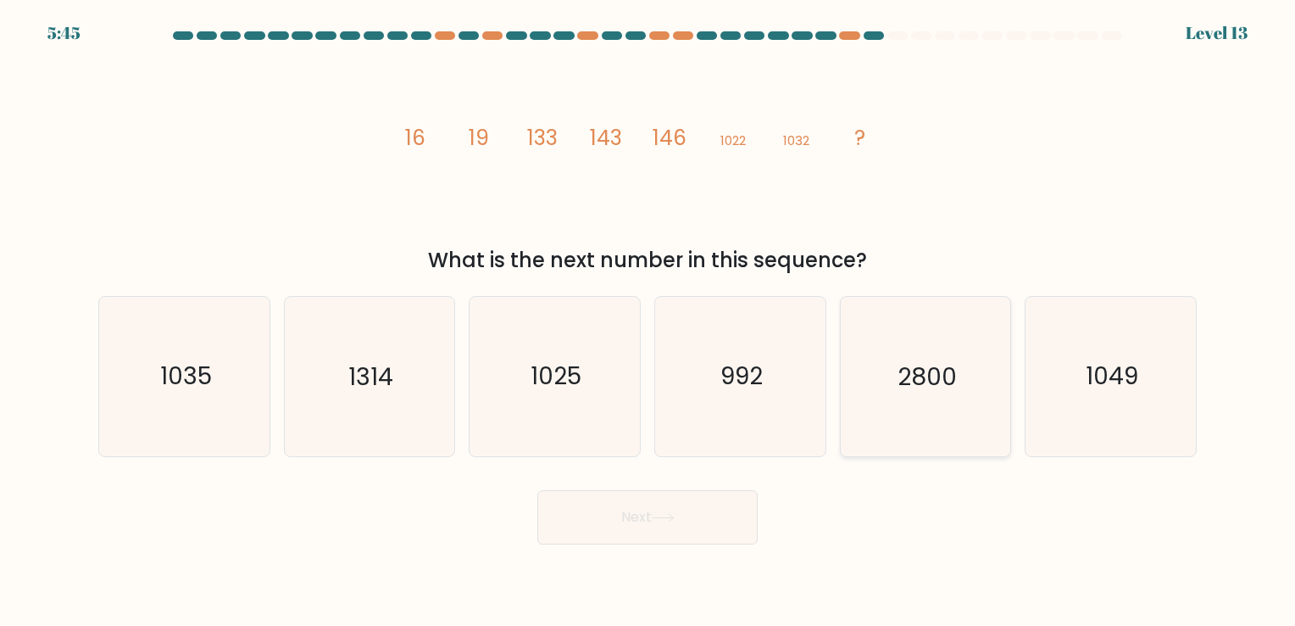
click at [927, 379] on text "2800" at bounding box center [927, 376] width 59 height 33
click at [648, 321] on input "e. 2800" at bounding box center [648, 317] width 1 height 8
radio input "true"
click at [1062, 399] on icon "1049" at bounding box center [1111, 376] width 159 height 159
click at [648, 321] on input "f. 1049" at bounding box center [648, 317] width 1 height 8
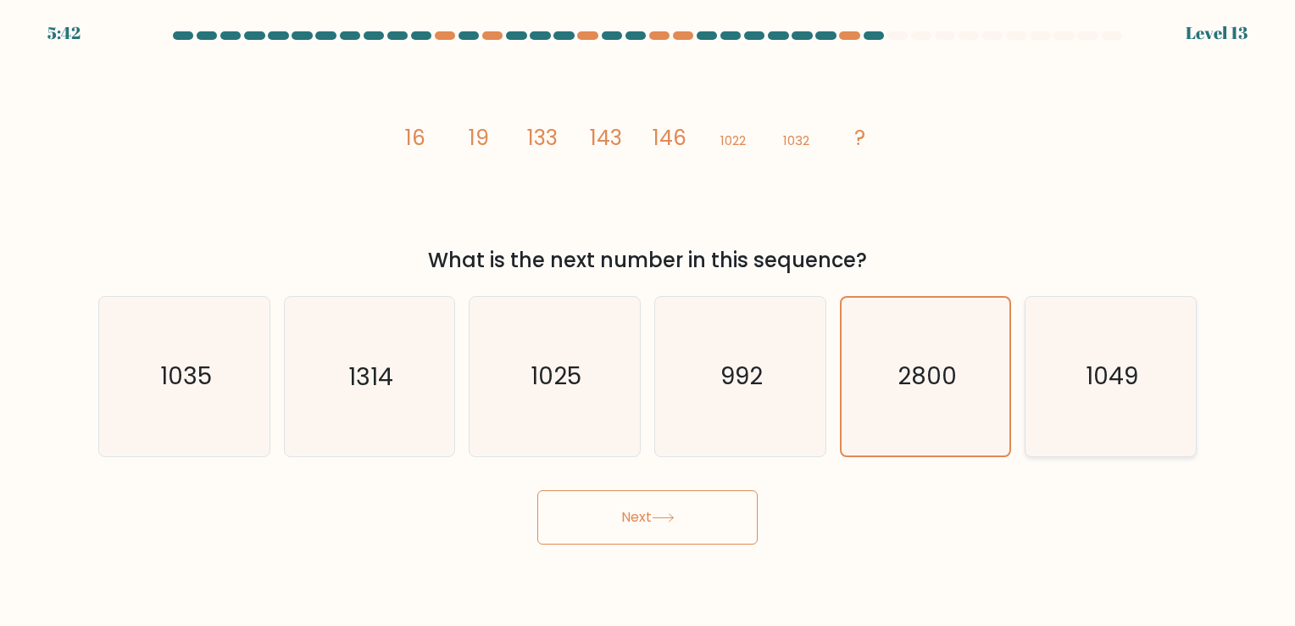
radio input "true"
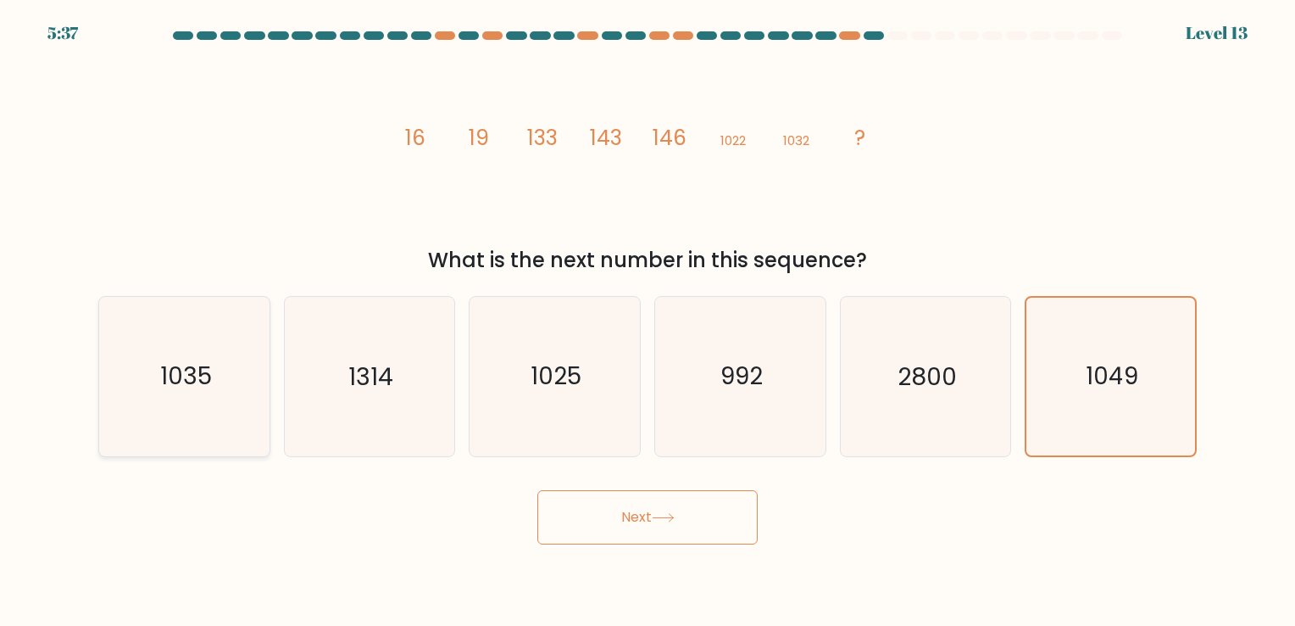
click at [200, 408] on icon "1035" at bounding box center [184, 376] width 159 height 159
click at [648, 321] on input "a. 1035" at bounding box center [648, 317] width 1 height 8
radio input "true"
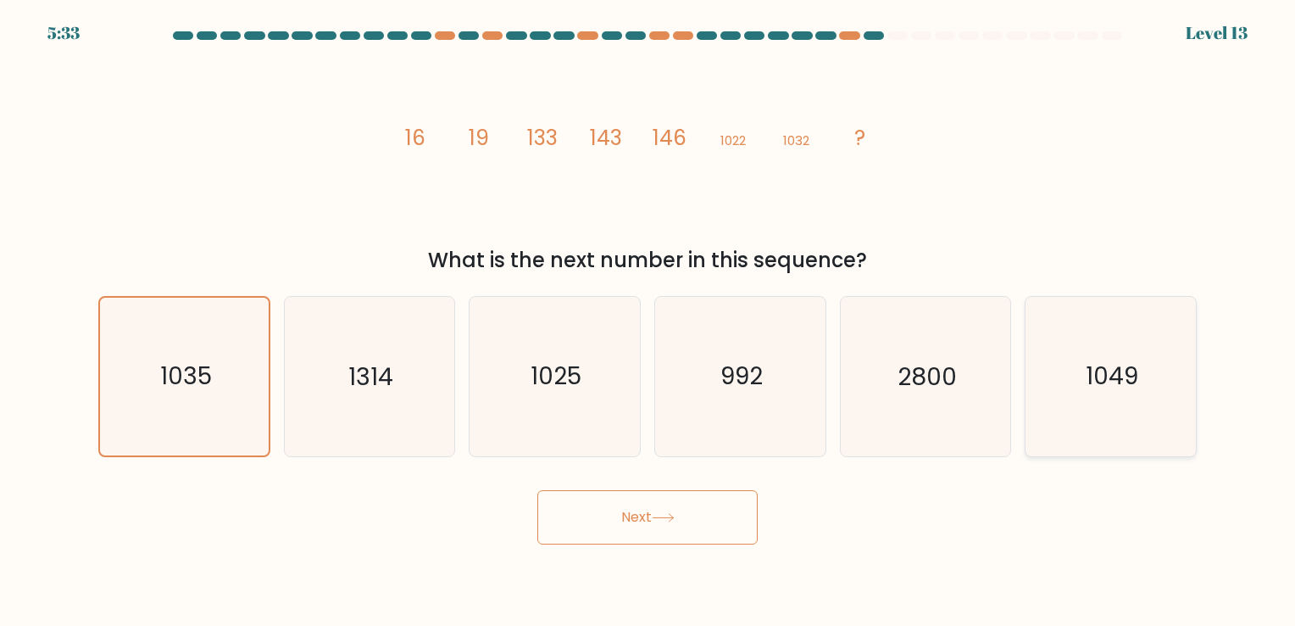
click at [1091, 379] on text "1049" at bounding box center [1112, 376] width 53 height 33
click at [648, 321] on input "f. 1049" at bounding box center [648, 317] width 1 height 8
radio input "true"
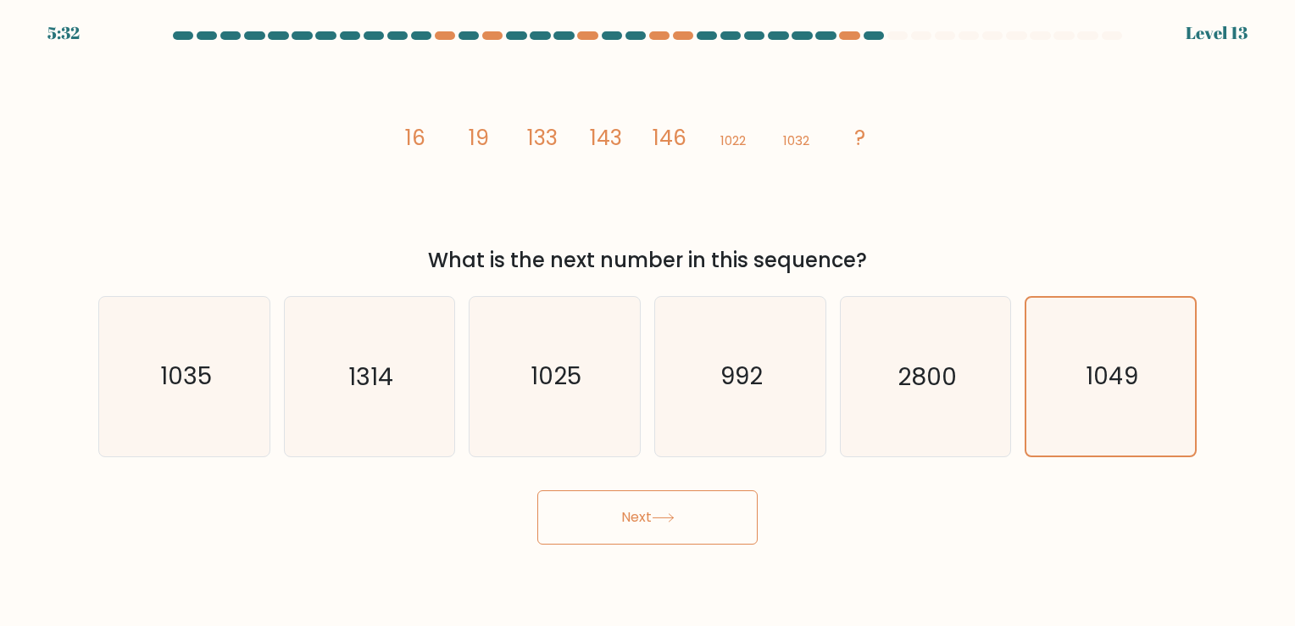
click at [642, 509] on button "Next" at bounding box center [647, 517] width 220 height 54
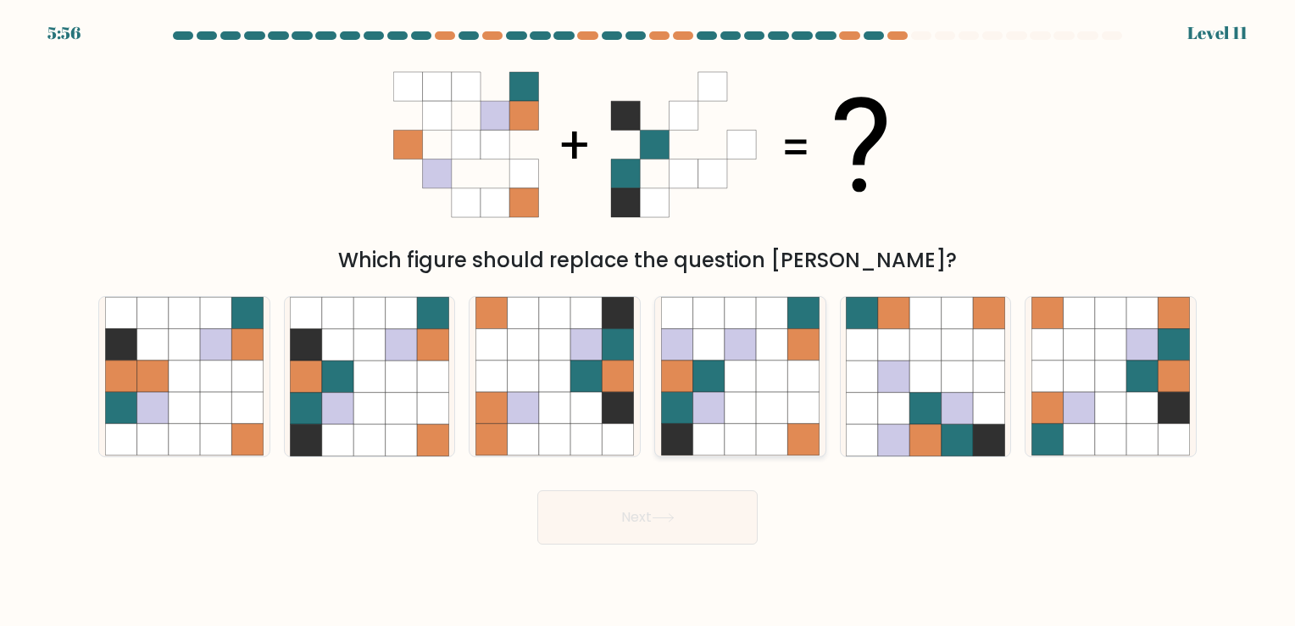
click at [726, 454] on icon at bounding box center [740, 439] width 31 height 31
click at [648, 321] on input "d." at bounding box center [648, 317] width 1 height 8
radio input "true"
click at [350, 375] on icon at bounding box center [337, 375] width 31 height 31
click at [648, 321] on input "b." at bounding box center [648, 317] width 1 height 8
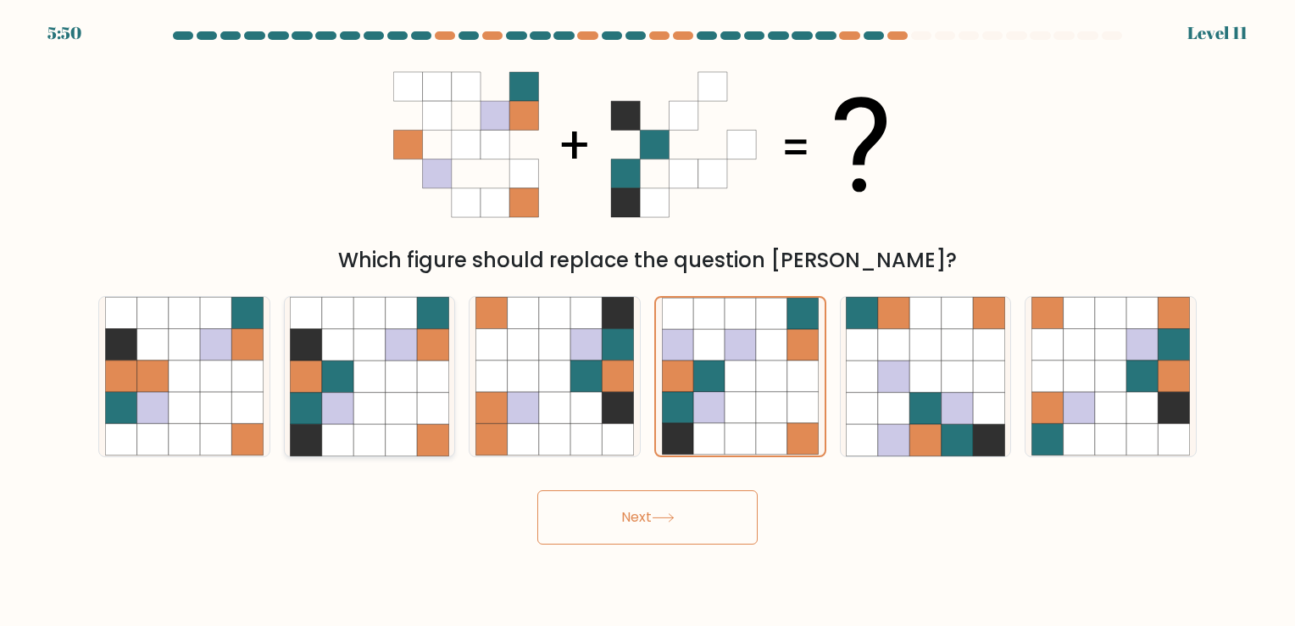
radio input "true"
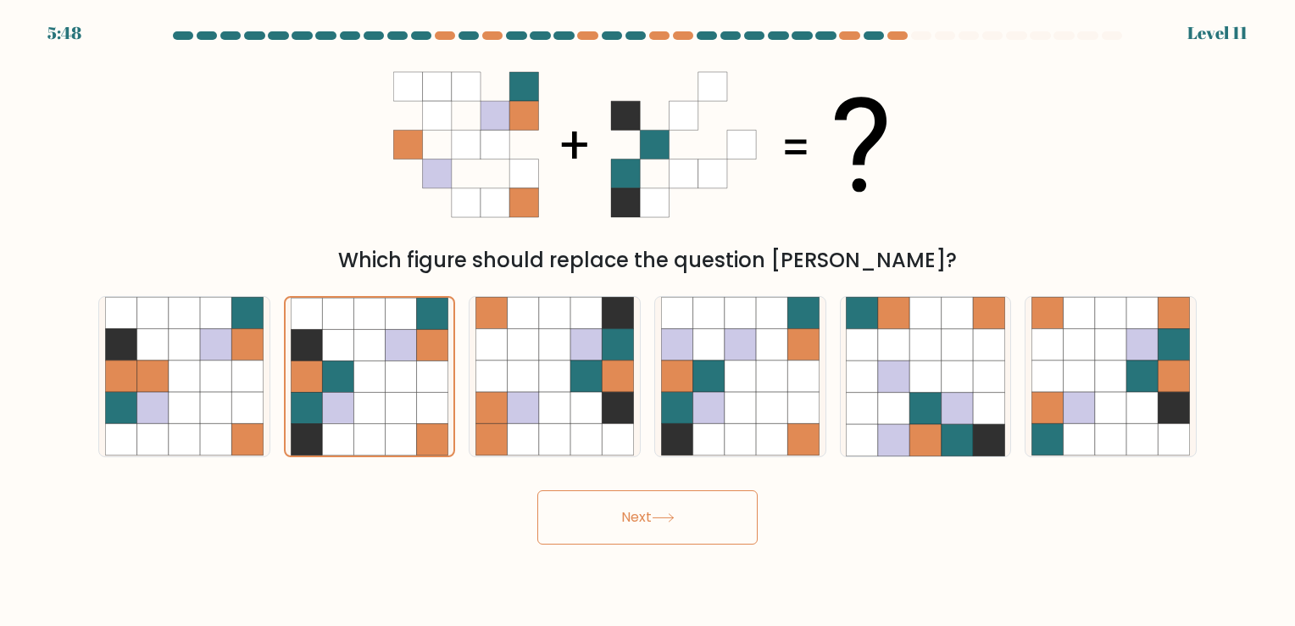
click at [709, 517] on button "Next" at bounding box center [647, 517] width 220 height 54
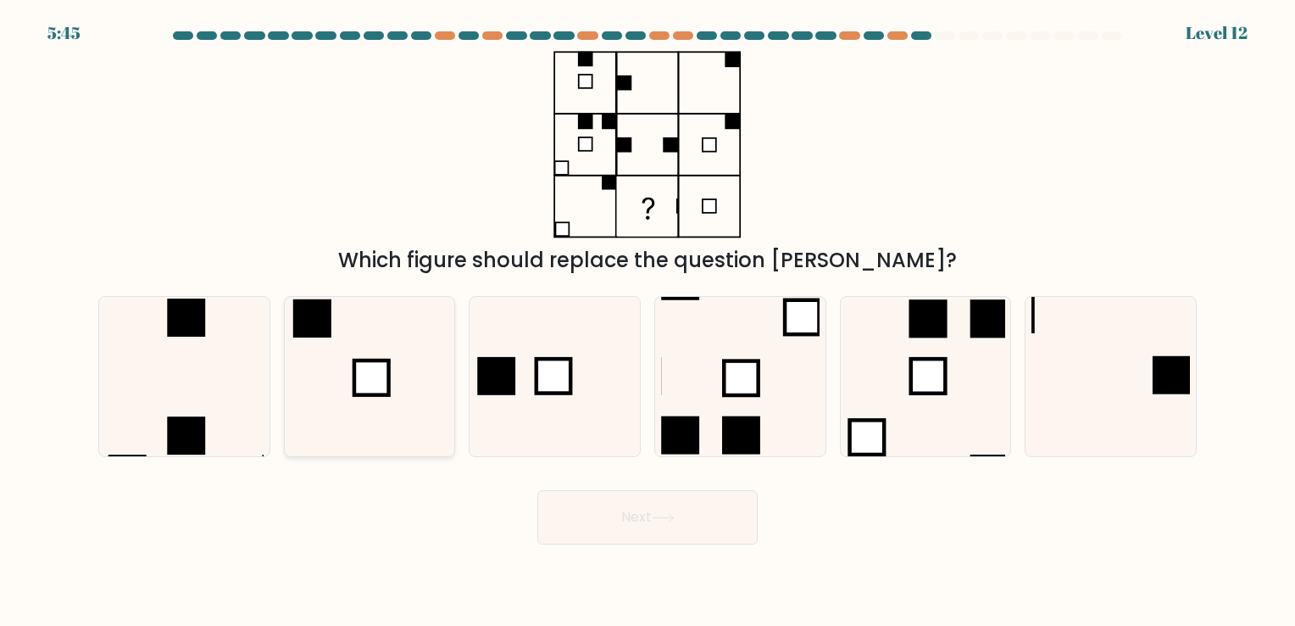
click at [337, 366] on icon at bounding box center [369, 376] width 159 height 159
click at [648, 321] on input "b." at bounding box center [648, 317] width 1 height 8
radio input "true"
click at [705, 528] on button "Next" at bounding box center [647, 517] width 220 height 54
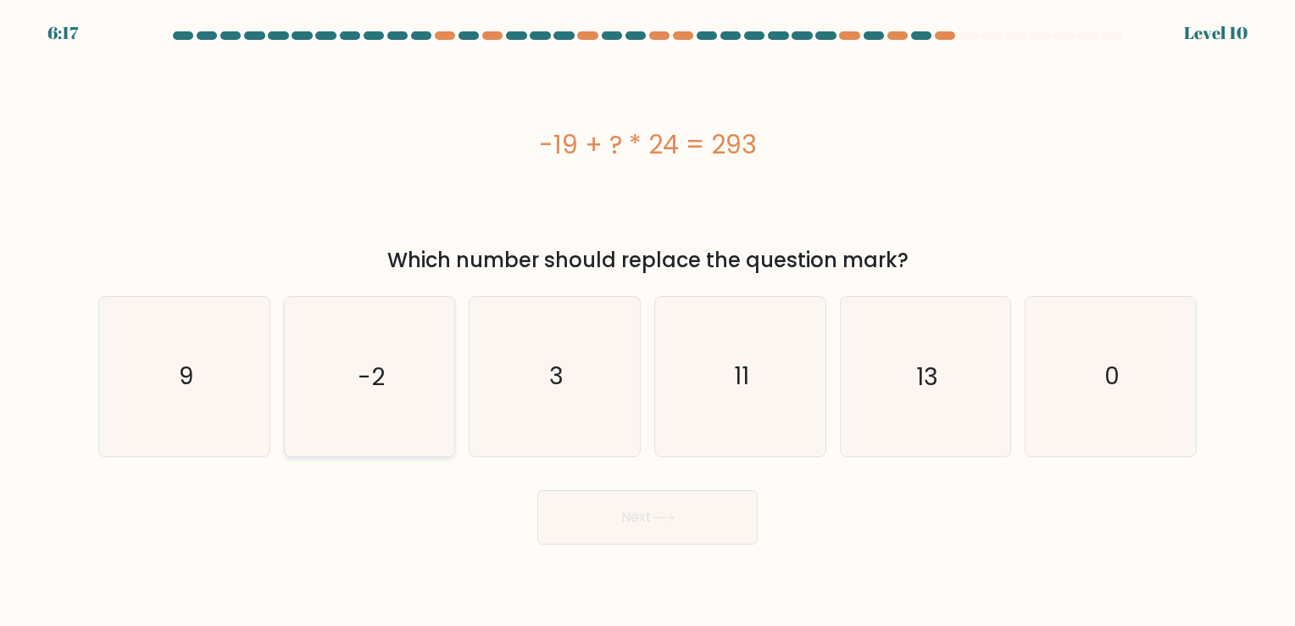
click at [396, 388] on icon "-2" at bounding box center [369, 376] width 159 height 159
click at [648, 321] on input "b. -2" at bounding box center [648, 317] width 1 height 8
radio input "true"
click at [591, 537] on button "Next" at bounding box center [647, 517] width 220 height 54
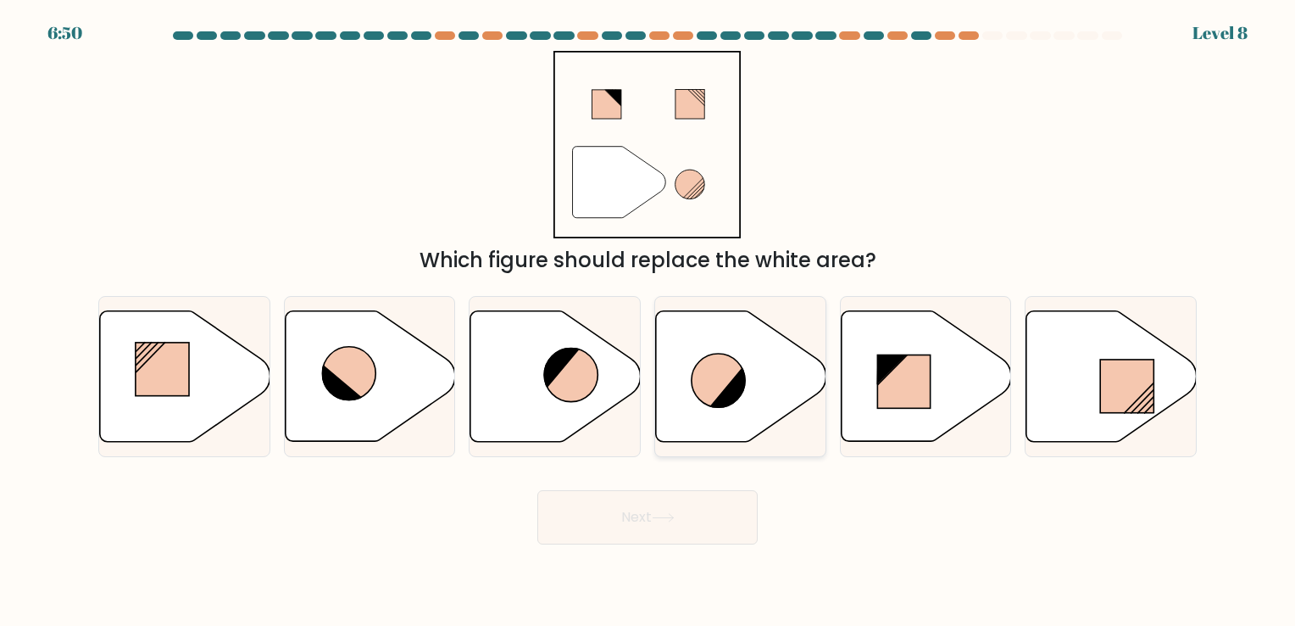
click at [712, 387] on icon at bounding box center [718, 379] width 53 height 53
click at [648, 321] on input "d." at bounding box center [648, 317] width 1 height 8
radio input "true"
click at [349, 357] on icon at bounding box center [348, 373] width 53 height 53
click at [648, 321] on input "b." at bounding box center [648, 317] width 1 height 8
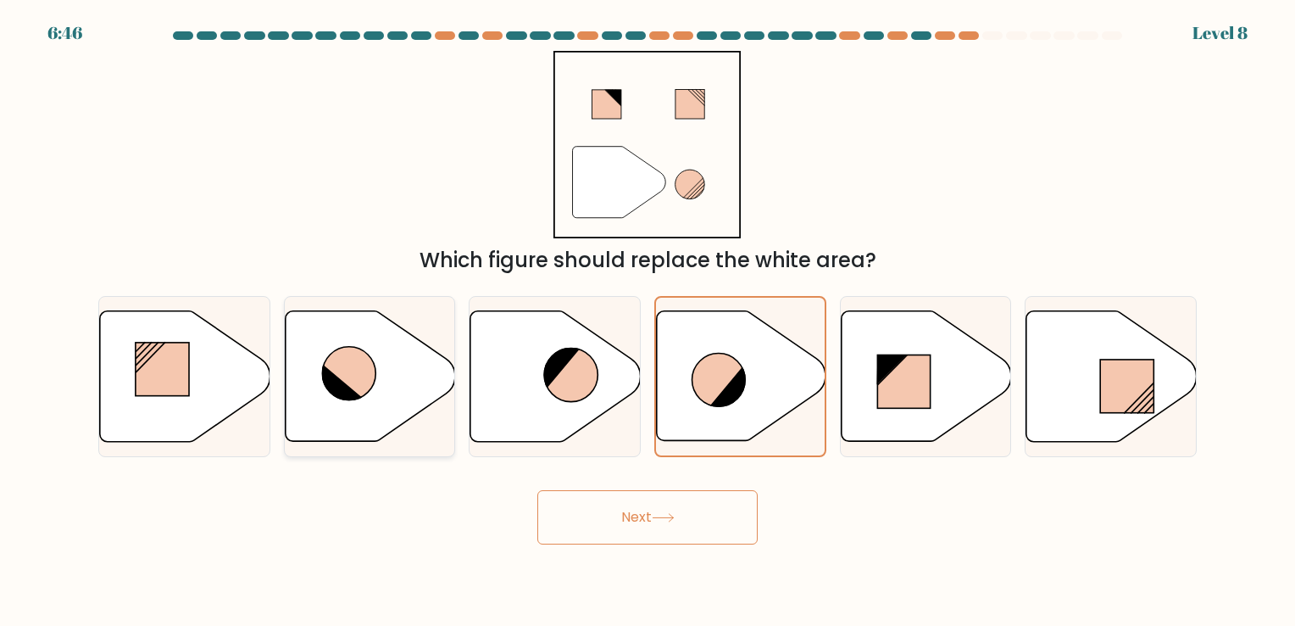
radio input "true"
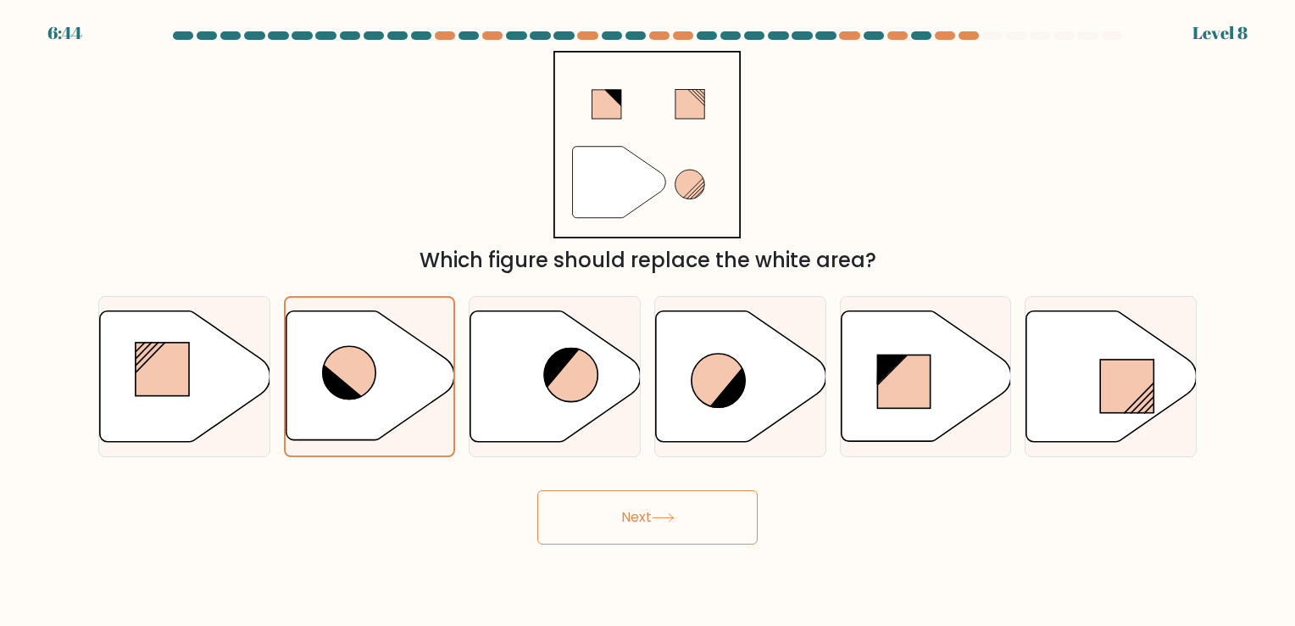
click at [684, 520] on button "Next" at bounding box center [647, 517] width 220 height 54
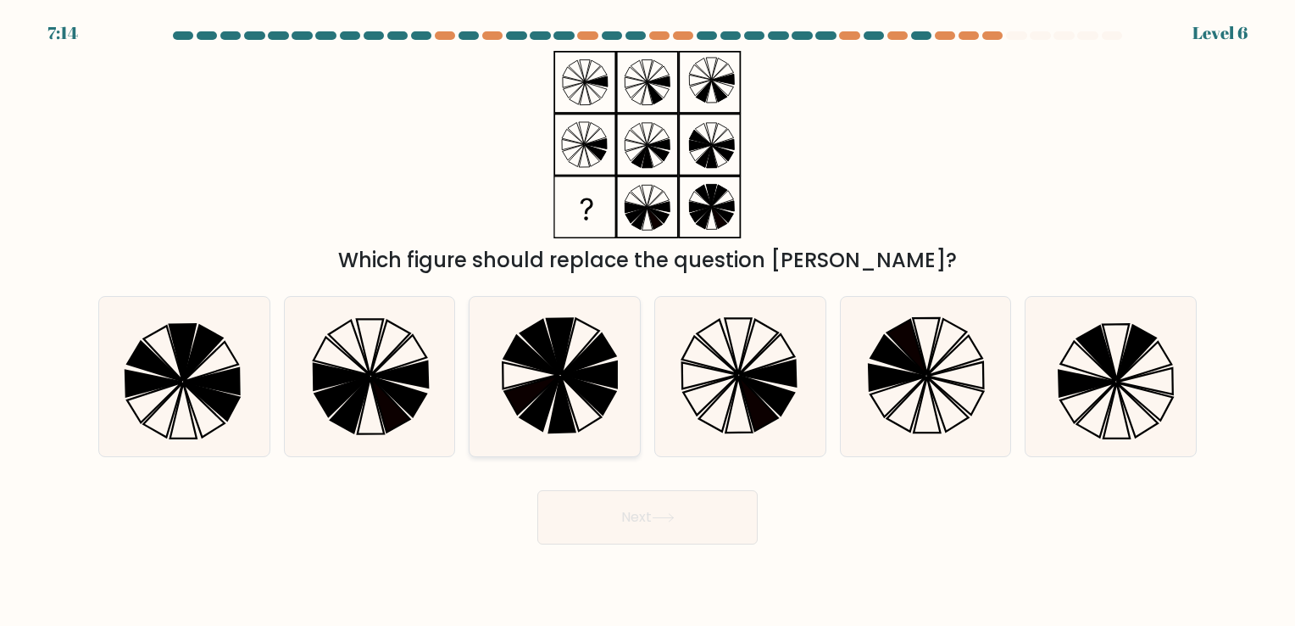
click at [545, 392] on icon at bounding box center [540, 403] width 40 height 55
click at [648, 321] on input "c." at bounding box center [648, 317] width 1 height 8
radio input "true"
click at [102, 361] on div at bounding box center [184, 376] width 172 height 160
click at [648, 321] on input "a." at bounding box center [648, 317] width 1 height 8
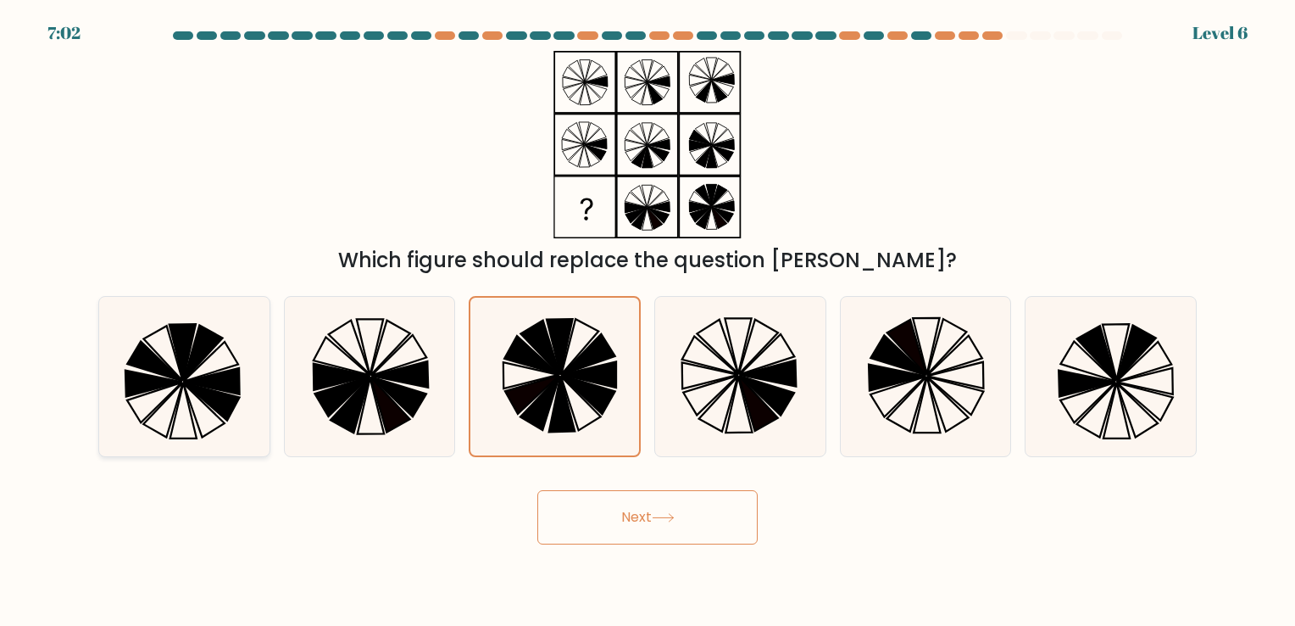
radio input "true"
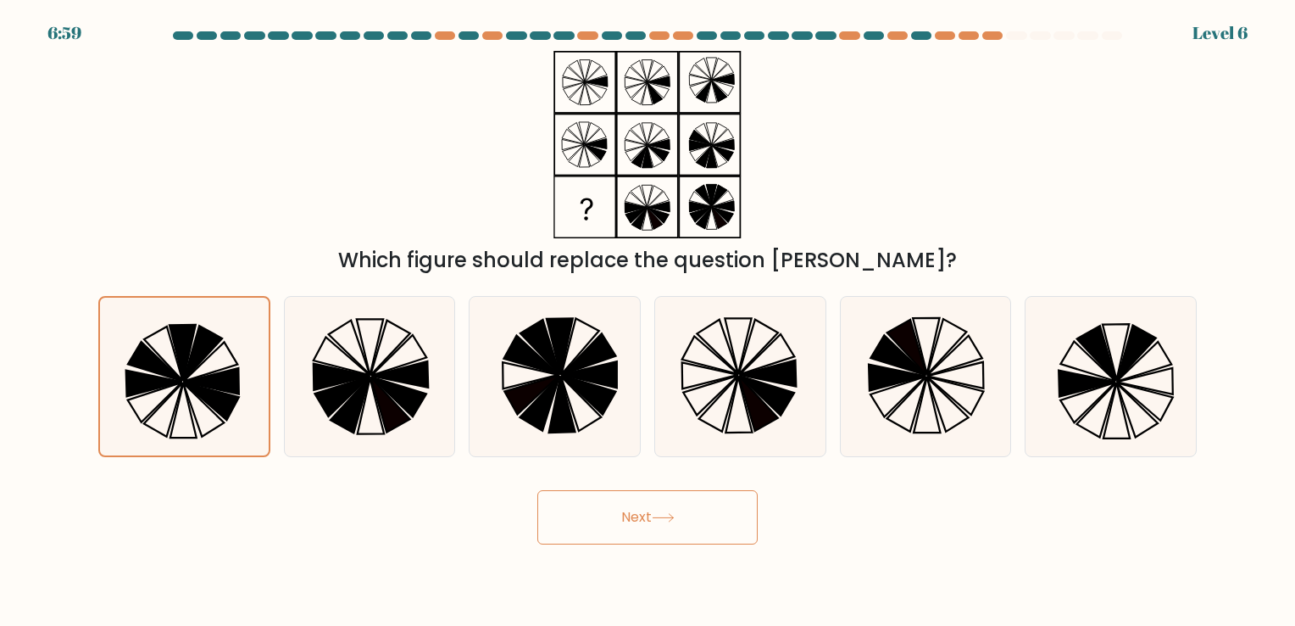
click at [587, 525] on button "Next" at bounding box center [647, 517] width 220 height 54
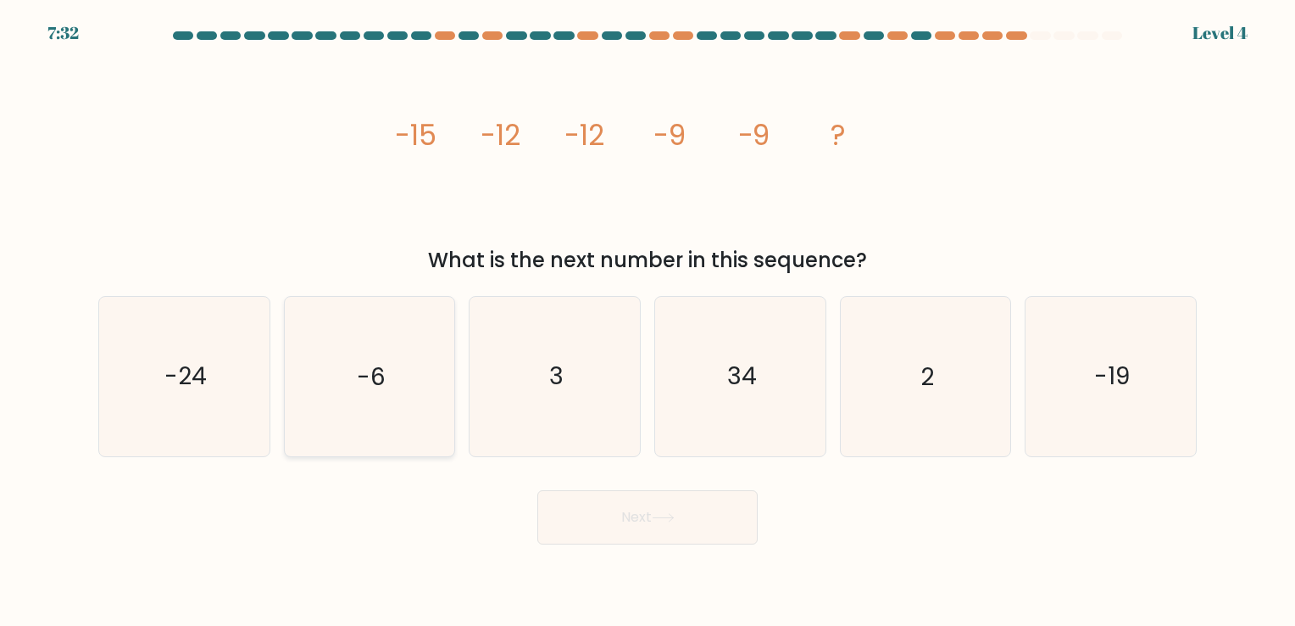
click at [363, 390] on text "-6" at bounding box center [371, 376] width 29 height 33
click at [648, 321] on input "b. -6" at bounding box center [648, 317] width 1 height 8
radio input "true"
click at [615, 511] on button "Next" at bounding box center [647, 517] width 220 height 54
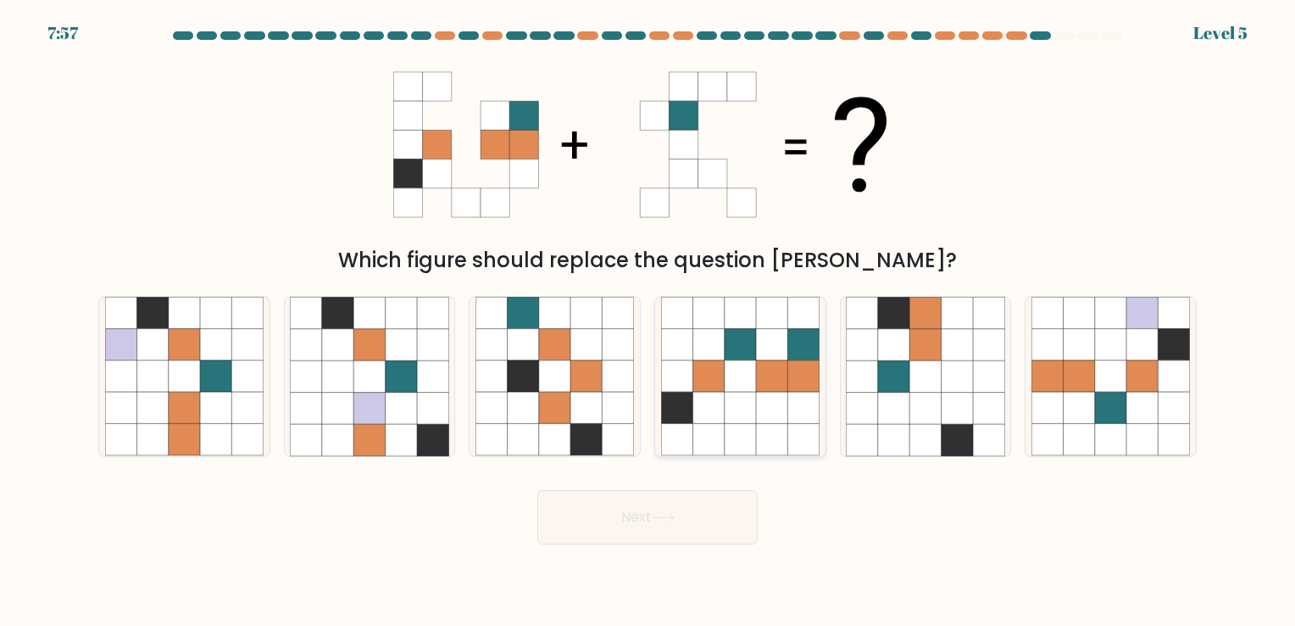
click at [746, 399] on icon at bounding box center [740, 407] width 31 height 31
click at [648, 321] on input "d." at bounding box center [648, 317] width 1 height 8
radio input "true"
click at [708, 505] on button "Next" at bounding box center [647, 517] width 220 height 54
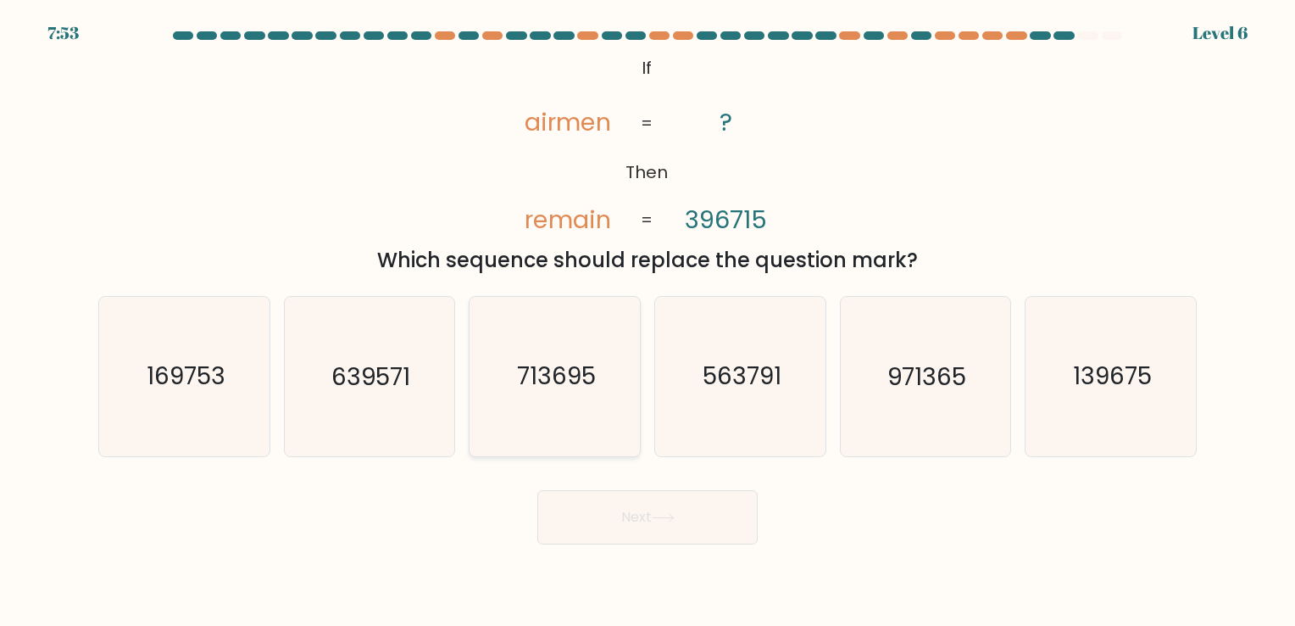
click at [580, 350] on icon "713695" at bounding box center [555, 376] width 159 height 159
click at [648, 321] on input "c. 713695" at bounding box center [648, 317] width 1 height 8
radio input "true"
click at [682, 520] on button "Next" at bounding box center [647, 517] width 220 height 54
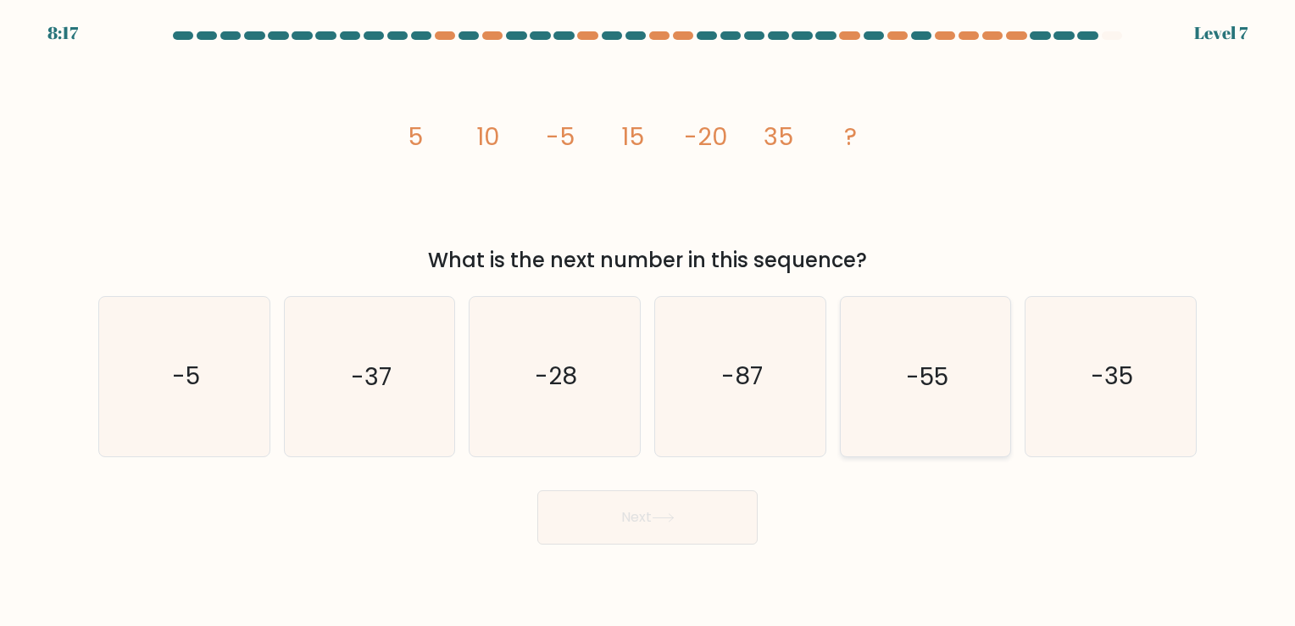
click at [950, 396] on icon "-55" at bounding box center [925, 376] width 159 height 159
click at [648, 321] on input "e. -55" at bounding box center [648, 317] width 1 height 8
radio input "true"
click at [686, 511] on button "Next" at bounding box center [647, 517] width 220 height 54
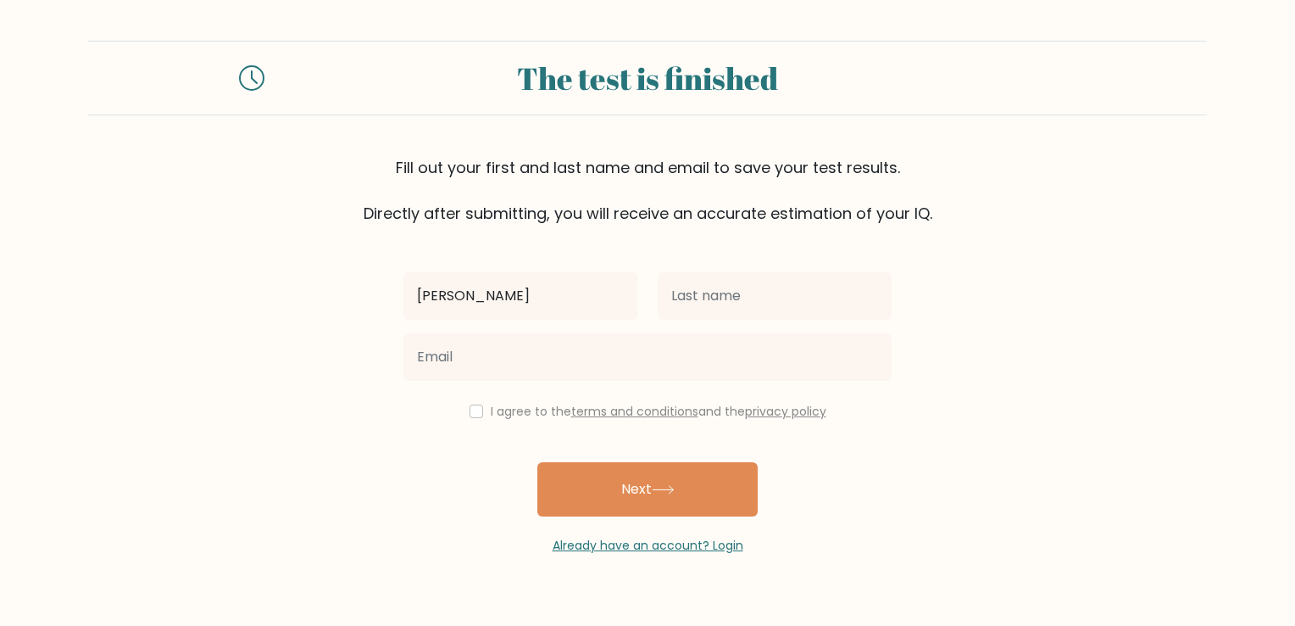
type input "[PERSON_NAME]"
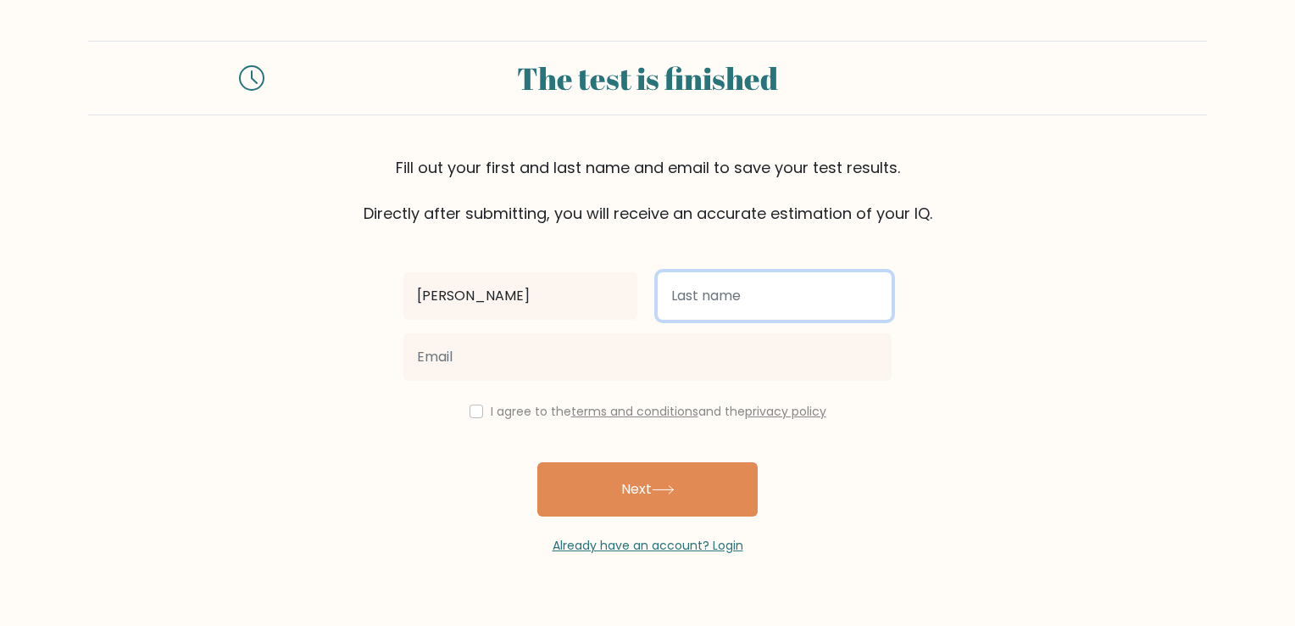
click at [768, 294] on input "text" at bounding box center [775, 295] width 234 height 47
type input "[PERSON_NAME]"
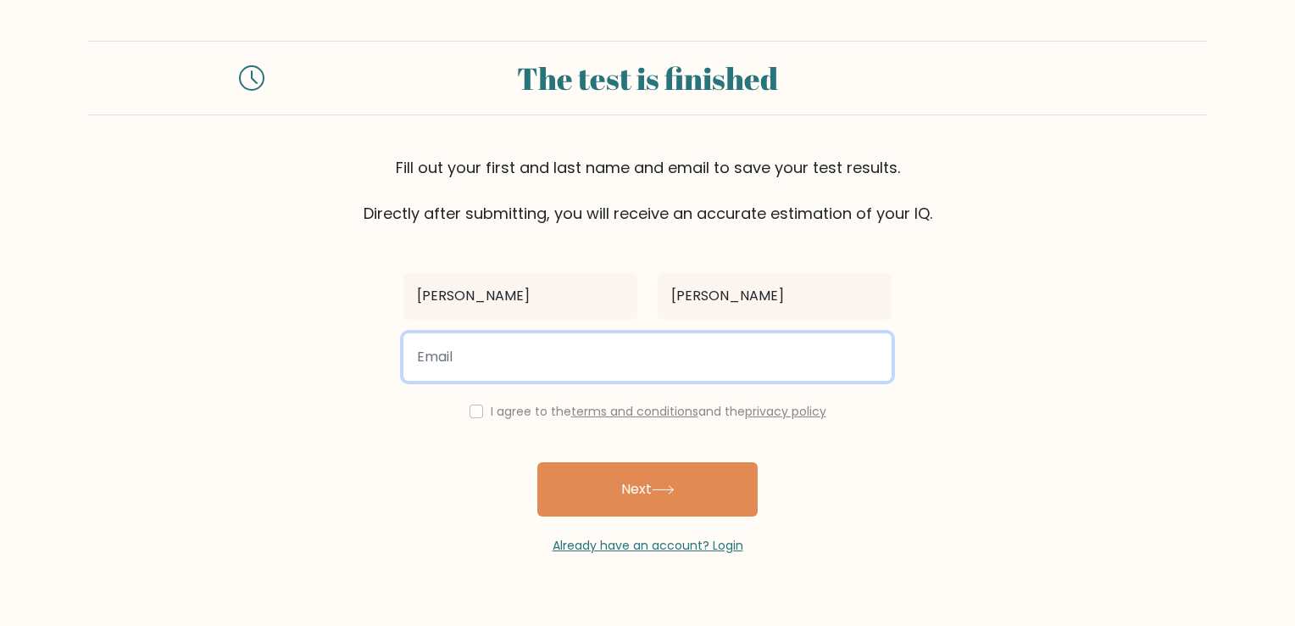
type input "kristyguyadelapena@gmail.com"
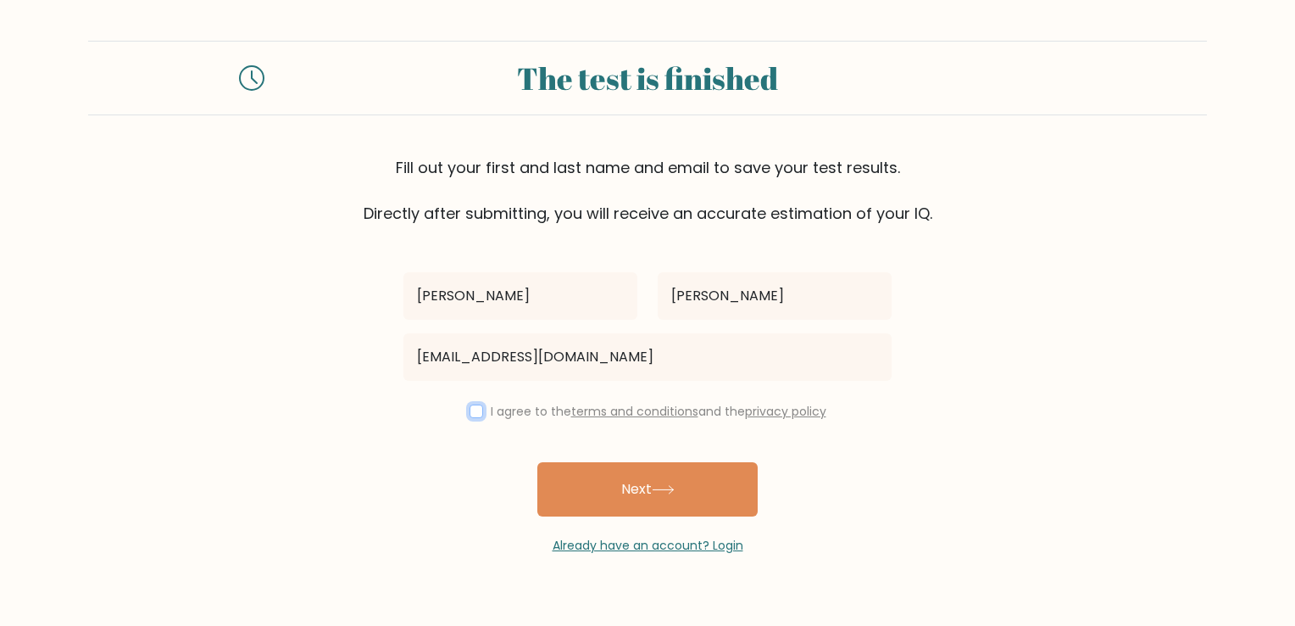
click at [475, 417] on input "checkbox" at bounding box center [477, 411] width 14 height 14
checkbox input "true"
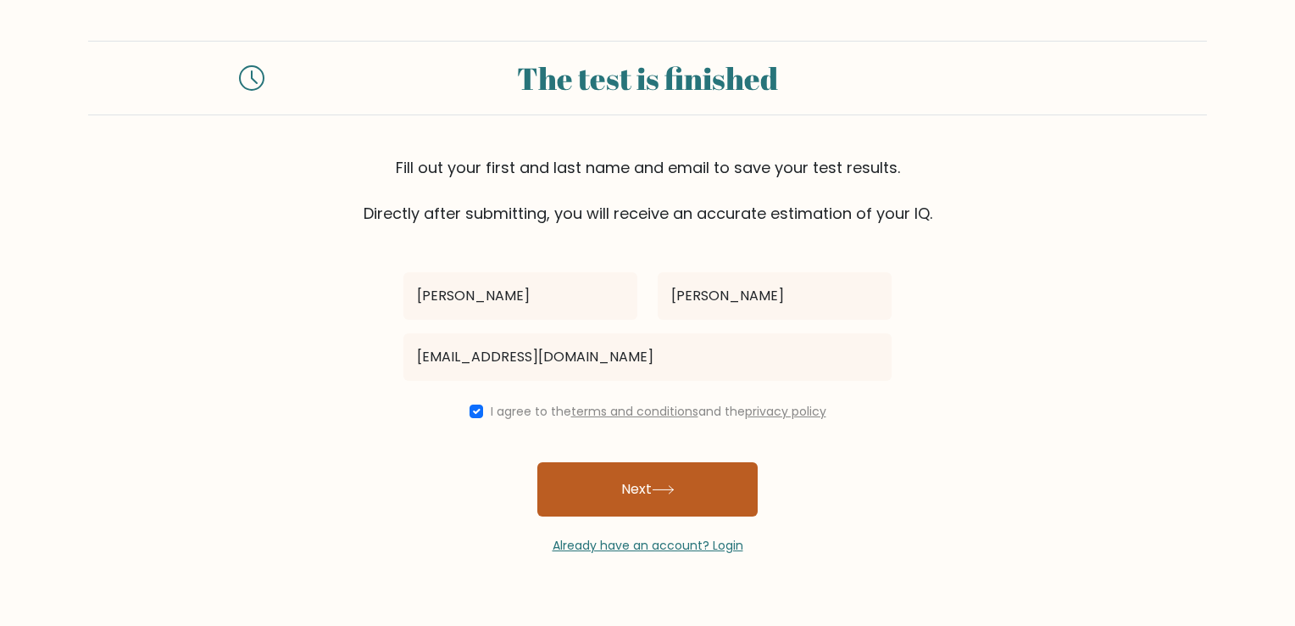
click at [676, 500] on button "Next" at bounding box center [647, 489] width 220 height 54
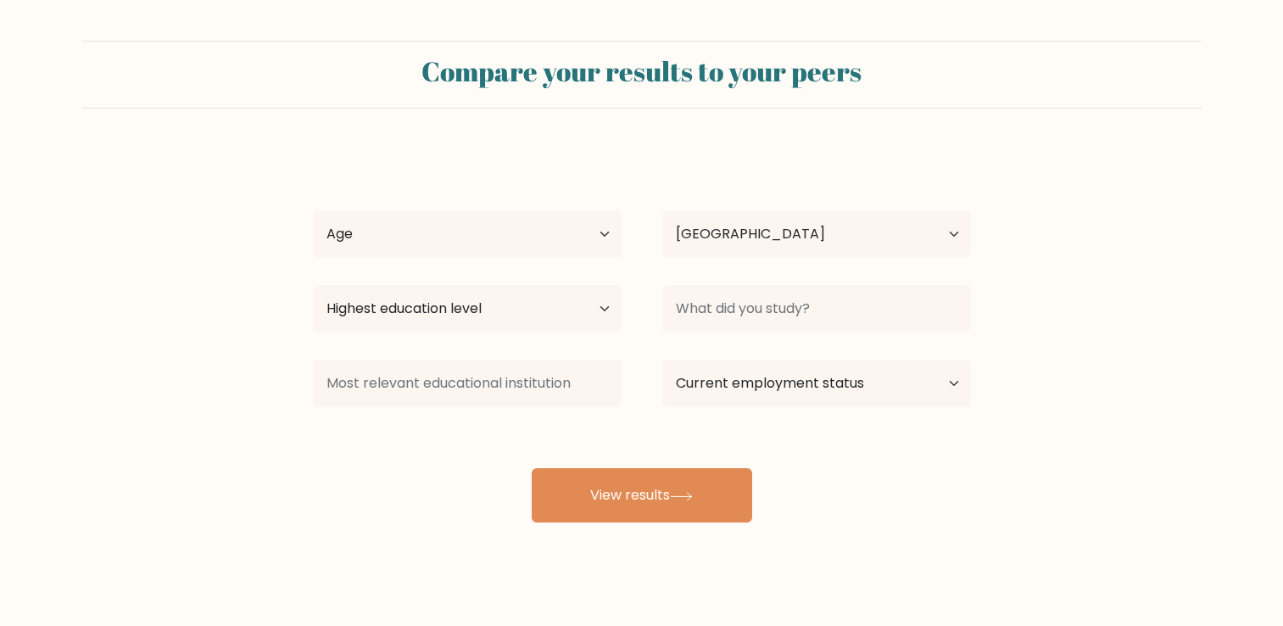
select select "PH"
click at [473, 253] on select "Age Under [DEMOGRAPHIC_DATA] [DEMOGRAPHIC_DATA] [DEMOGRAPHIC_DATA] [DEMOGRAPHIC…" at bounding box center [467, 233] width 309 height 47
select select "25_34"
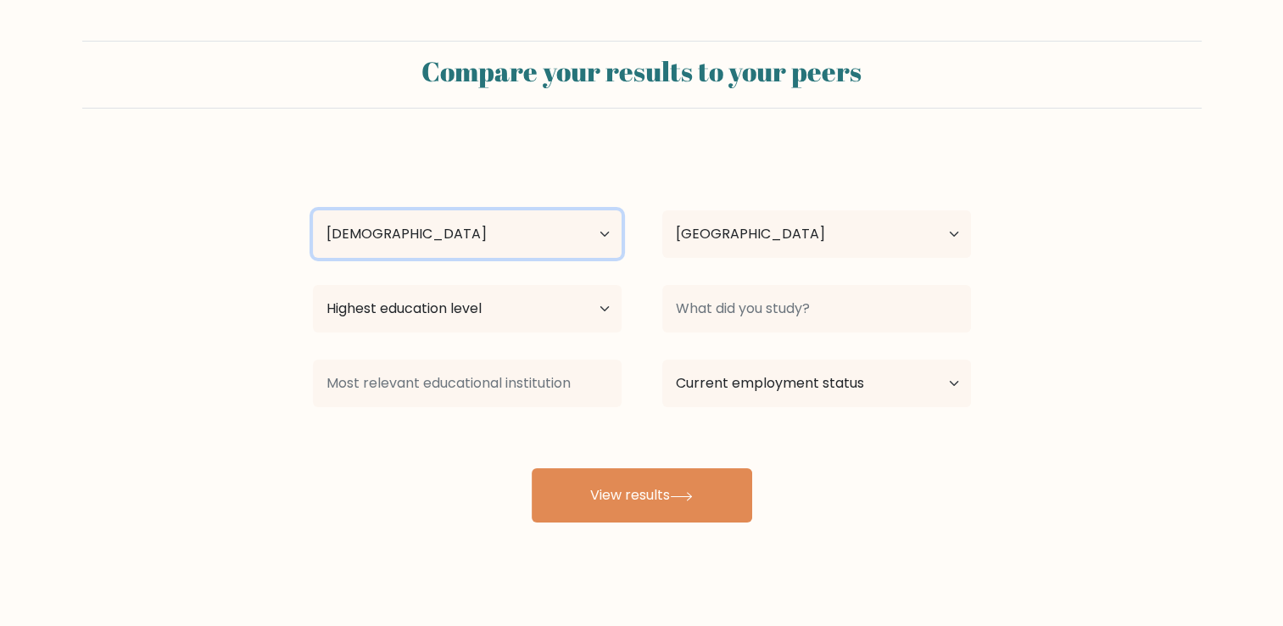
click at [313, 210] on select "Age Under [DEMOGRAPHIC_DATA] [DEMOGRAPHIC_DATA] [DEMOGRAPHIC_DATA] [DEMOGRAPHIC…" at bounding box center [467, 233] width 309 height 47
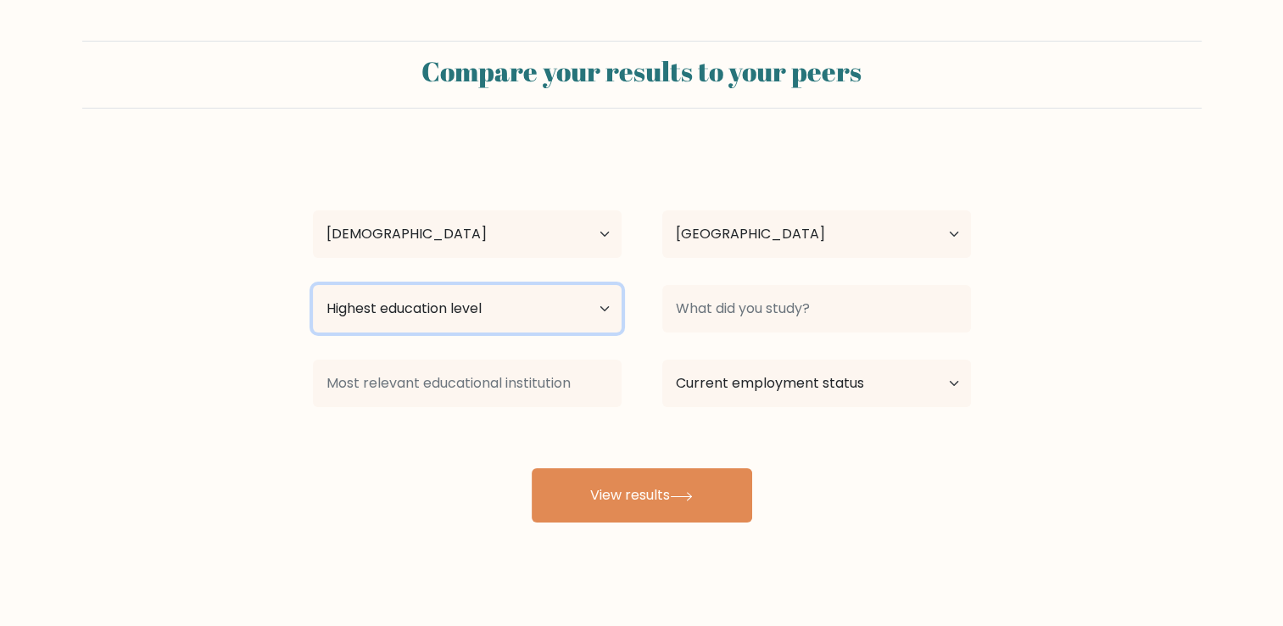
click at [537, 317] on select "Highest education level No schooling Primary Lower Secondary Upper Secondary Oc…" at bounding box center [467, 308] width 309 height 47
select select "bachelors_degree"
click at [313, 285] on select "Highest education level No schooling Primary Lower Secondary Upper Secondary Oc…" at bounding box center [467, 308] width 309 height 47
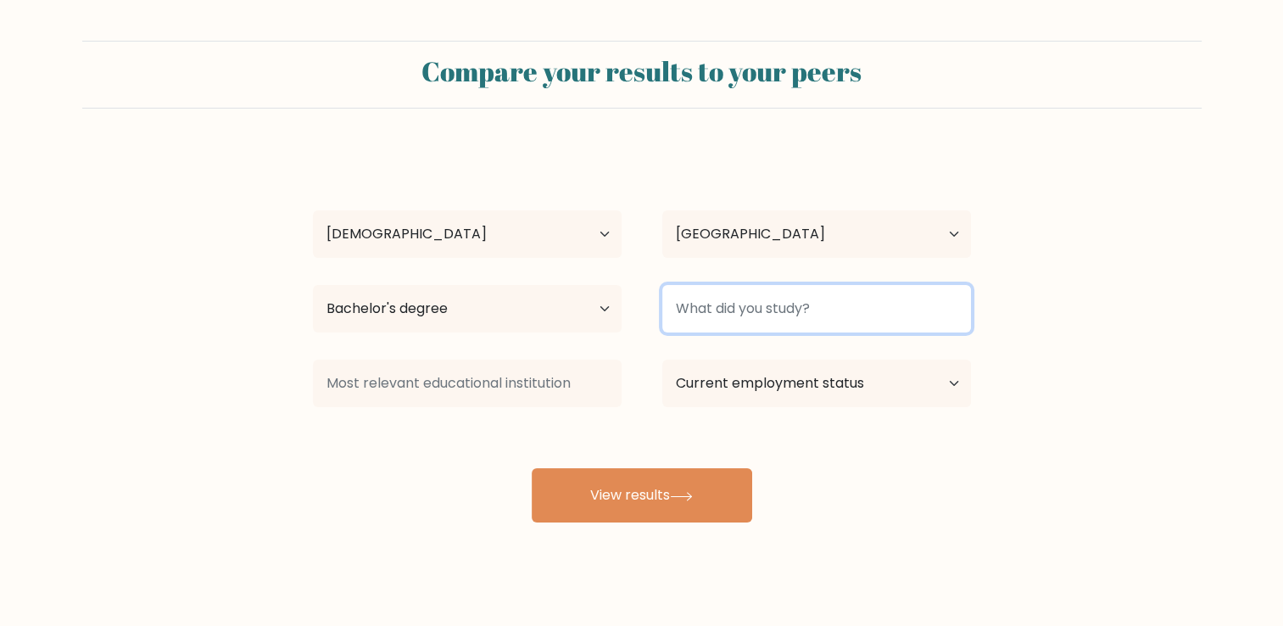
click at [766, 308] on input at bounding box center [816, 308] width 309 height 47
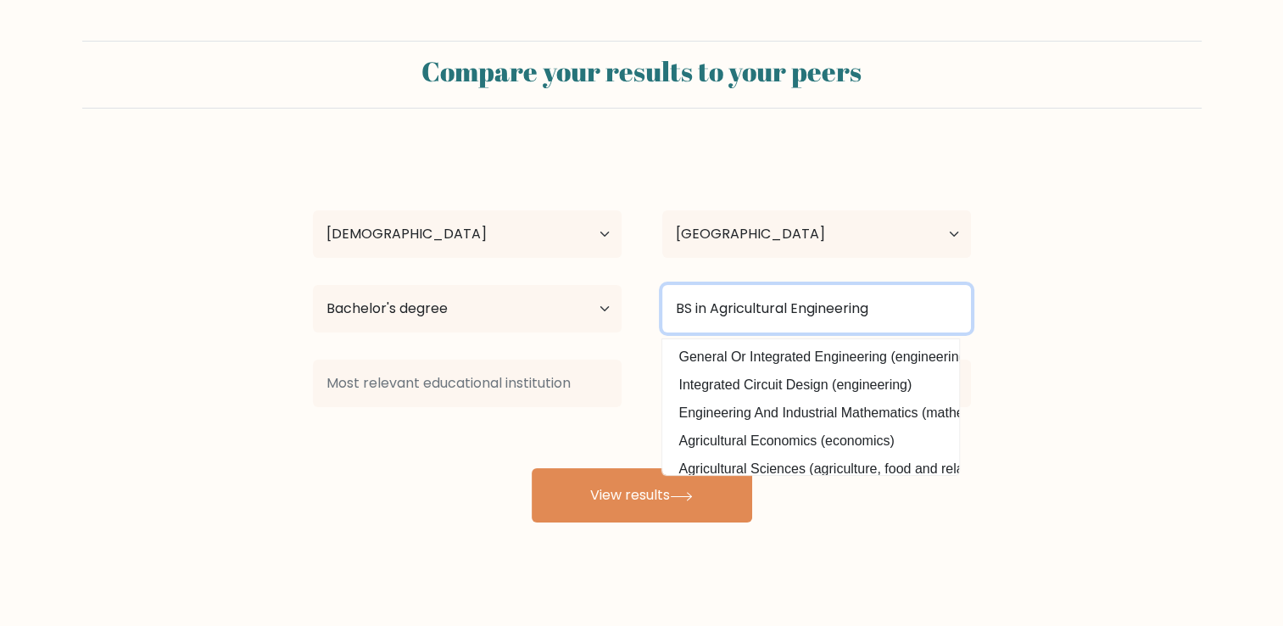
drag, startPoint x: 893, startPoint y: 303, endPoint x: 790, endPoint y: 315, distance: 104.2
click at [790, 315] on input "BS in Agricultural Engineering" at bounding box center [816, 308] width 309 height 47
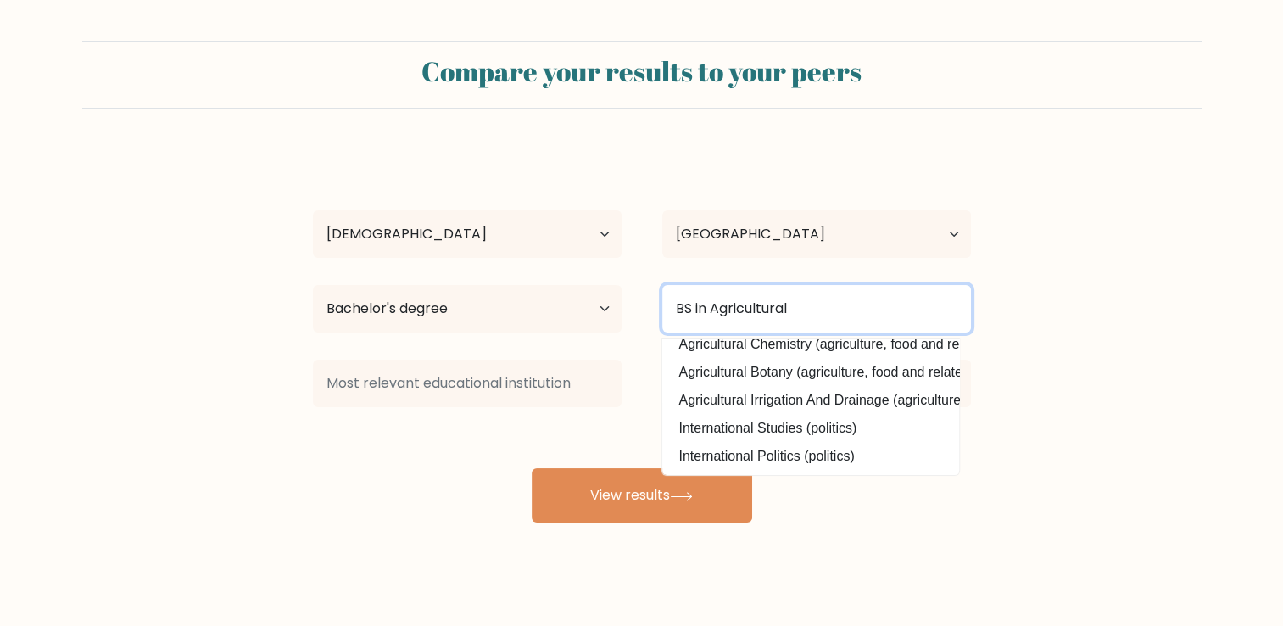
scroll to position [165, 0]
drag, startPoint x: 841, startPoint y: 309, endPoint x: 604, endPoint y: 310, distance: 236.5
click at [604, 310] on div "Highest education level No schooling Primary Lower Secondary Upper Secondary Oc…" at bounding box center [641, 308] width 699 height 61
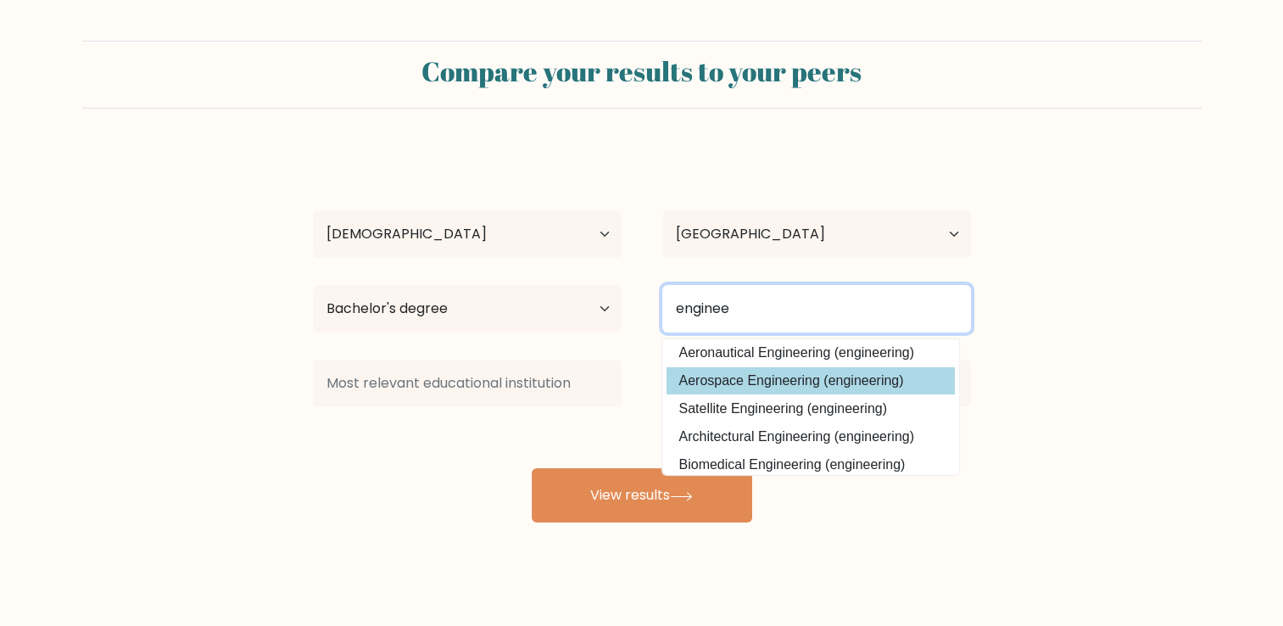
scroll to position [0, 0]
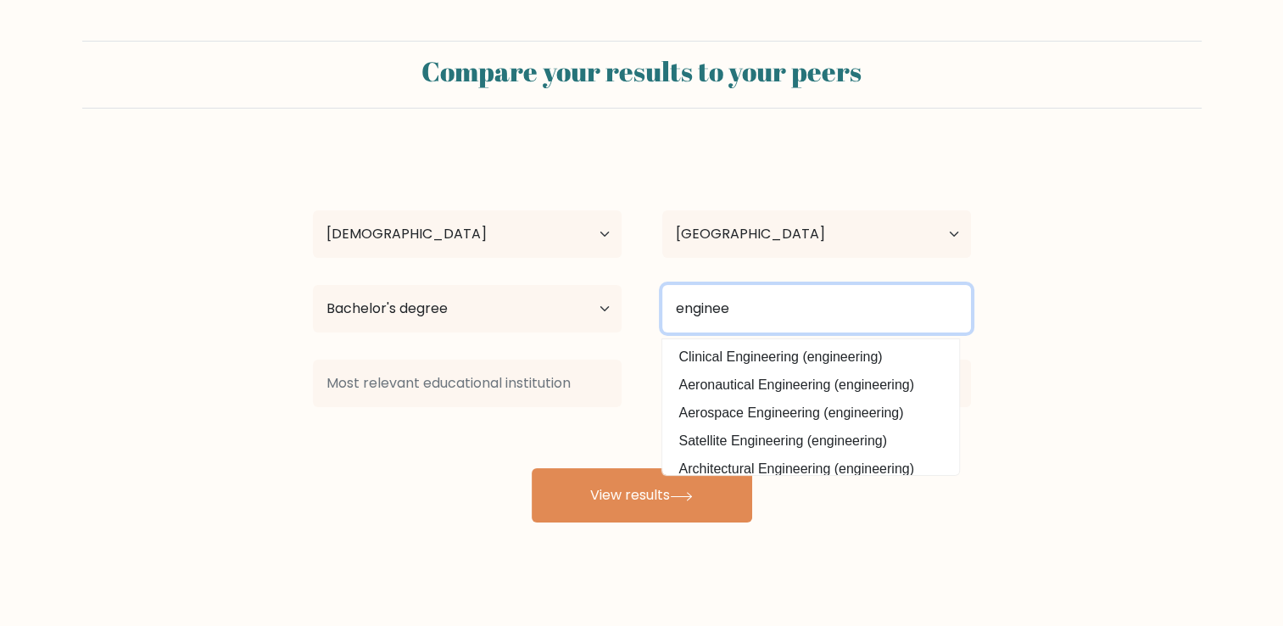
drag, startPoint x: 758, startPoint y: 297, endPoint x: 626, endPoint y: 300, distance: 131.4
click at [626, 300] on div "Highest education level No schooling Primary Lower Secondary Upper Secondary Oc…" at bounding box center [641, 308] width 699 height 61
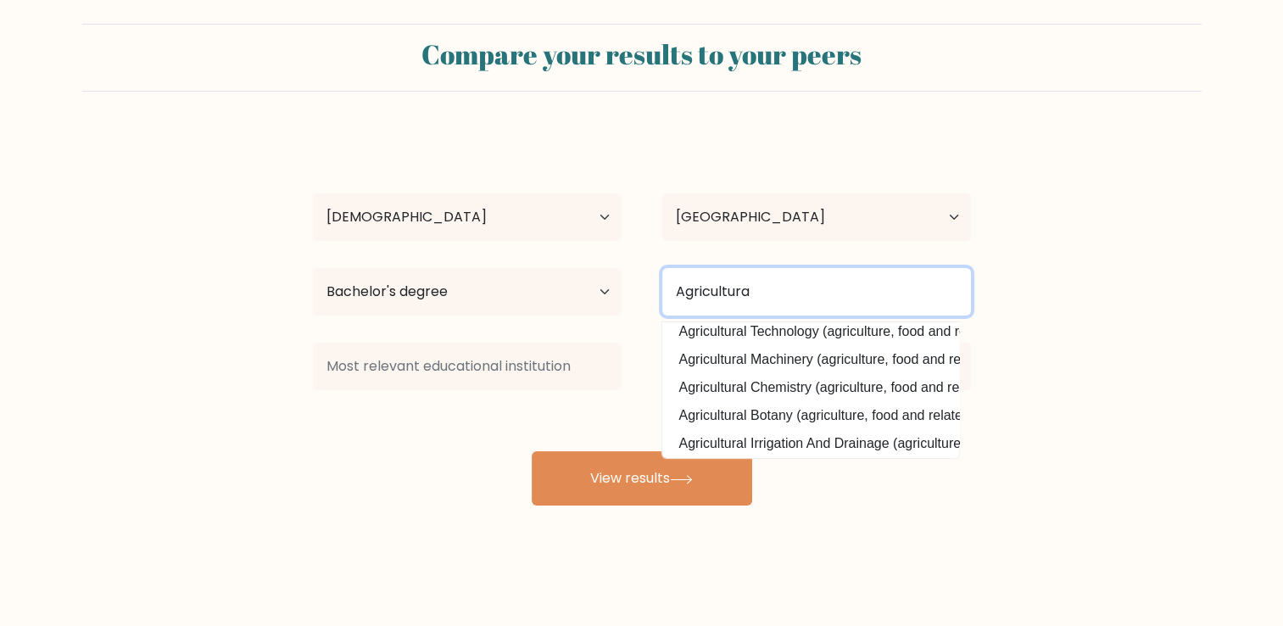
scroll to position [92, 0]
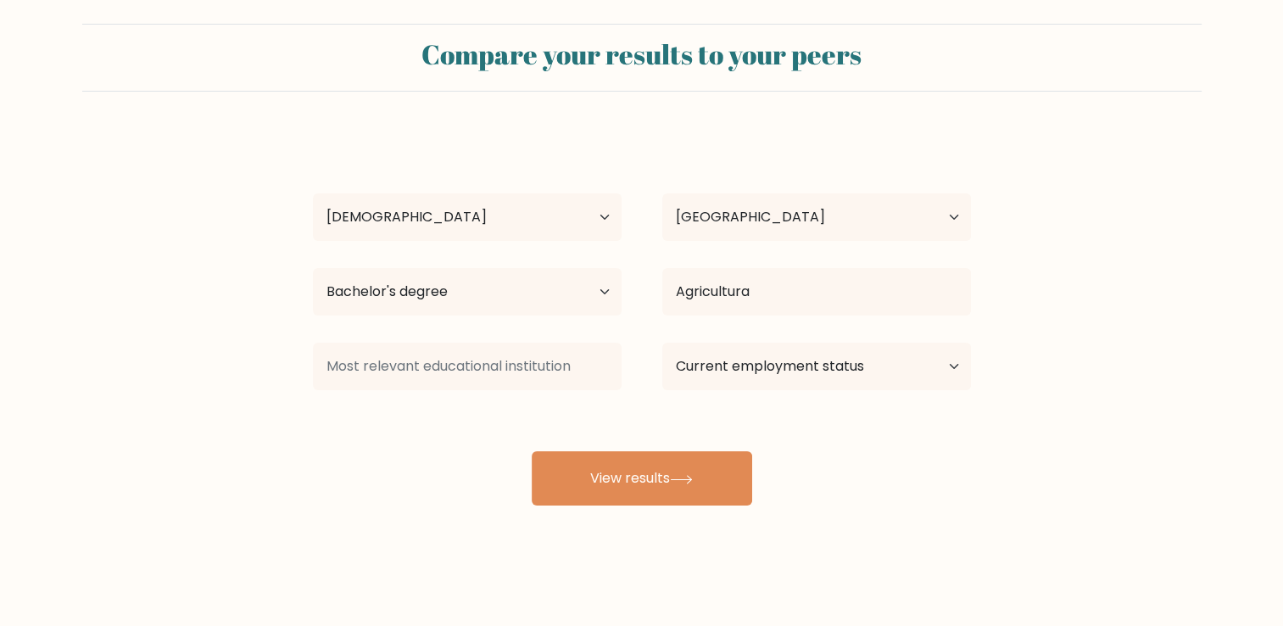
click at [747, 356] on div "KRISTY DELA PEÑA Age Under 18 years old 18-24 years old 25-34 years old 35-44 y…" at bounding box center [642, 318] width 678 height 373
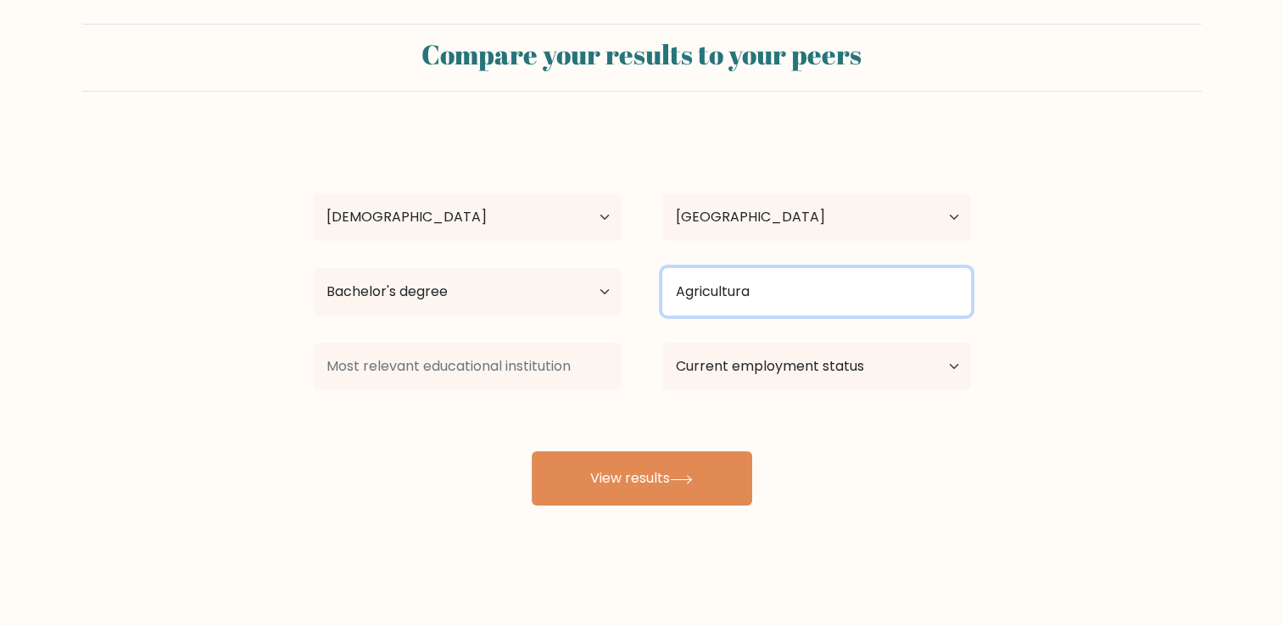
click at [788, 283] on input "Agricultura" at bounding box center [816, 291] width 309 height 47
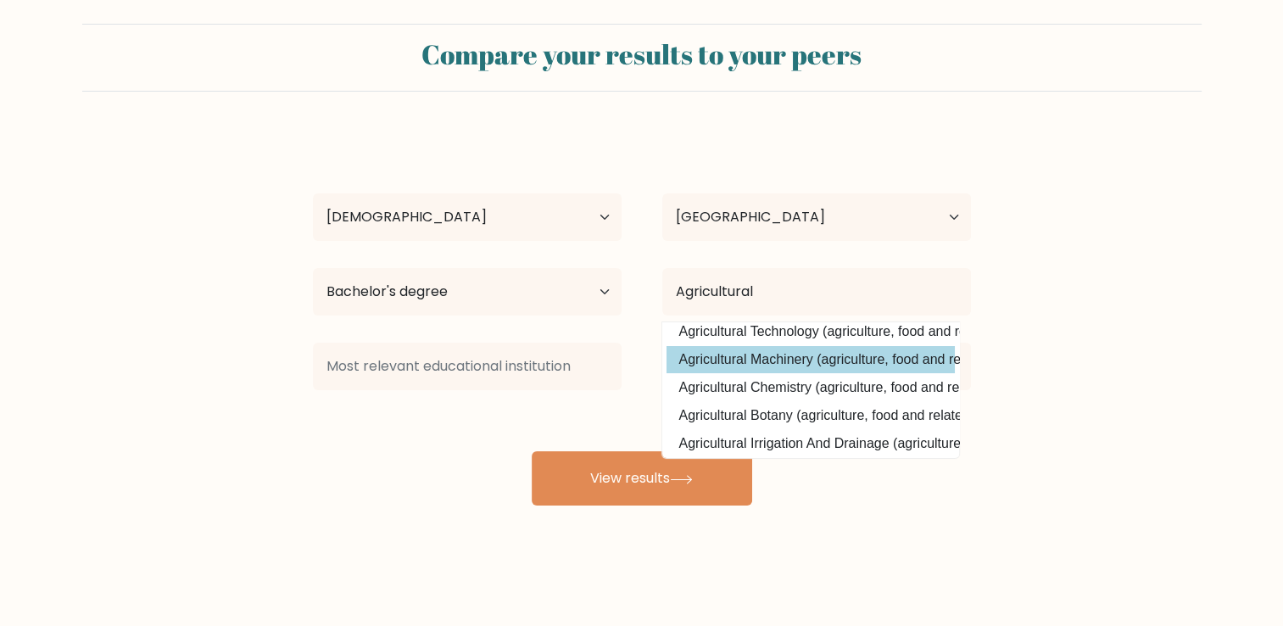
click at [804, 351] on div "KRISTY DELA PEÑA Age Under 18 years old 18-24 years old 25-34 years old 35-44 y…" at bounding box center [642, 318] width 678 height 373
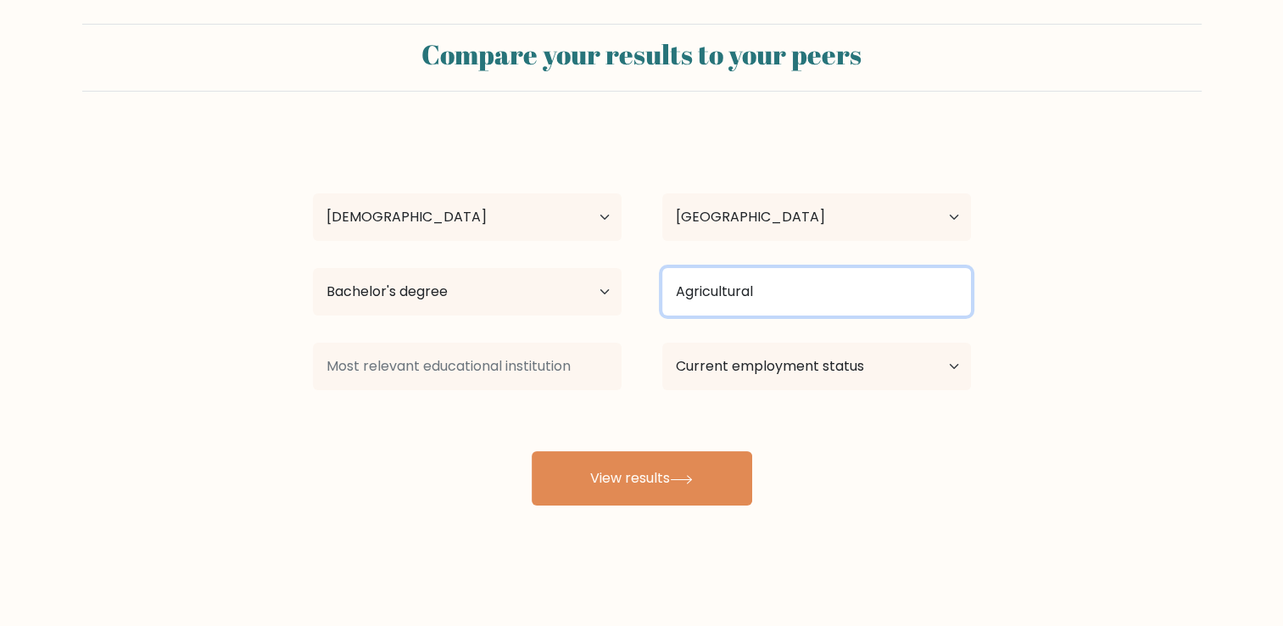
click at [769, 310] on input "Agricultural" at bounding box center [816, 291] width 309 height 47
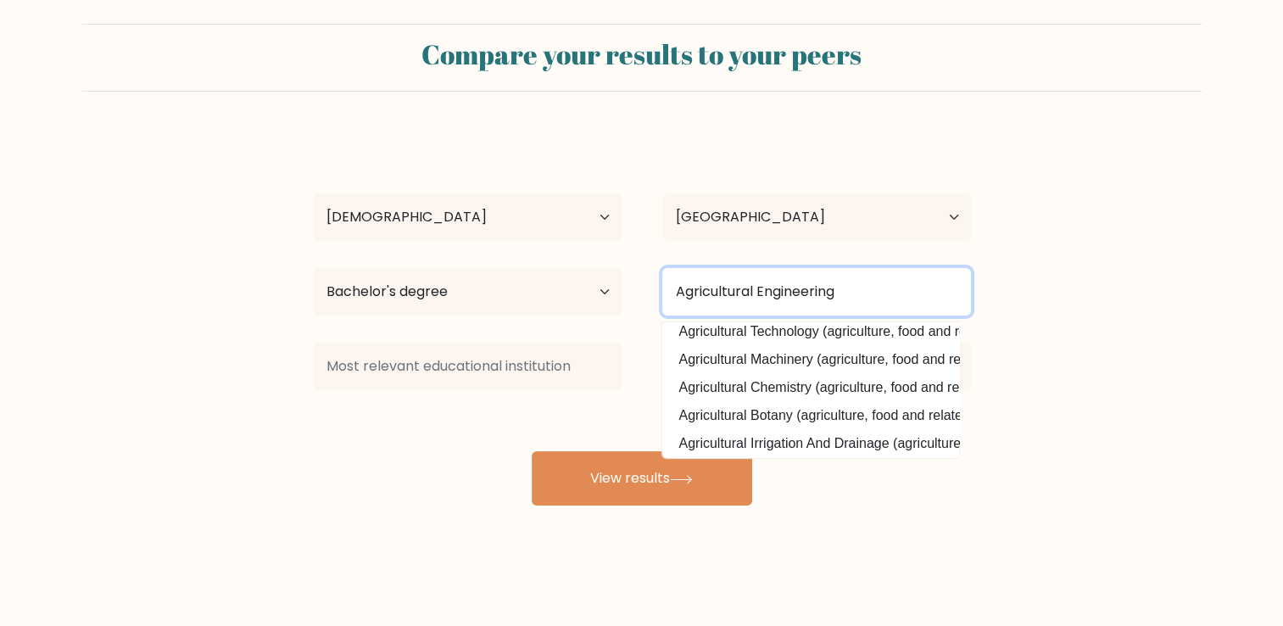
type input "Agricultural Engineering"
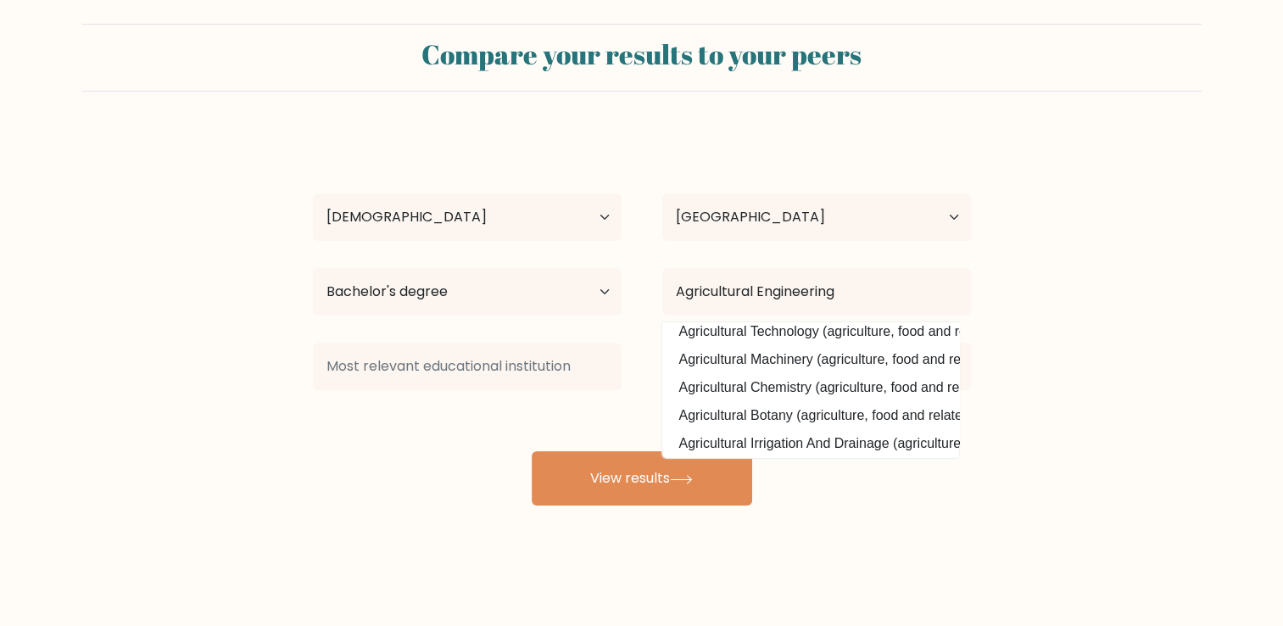
click at [1088, 303] on form "Compare your results to your peers KRISTY DELA PEÑA Age Under 18 years old 18-2…" at bounding box center [641, 264] width 1283 height 481
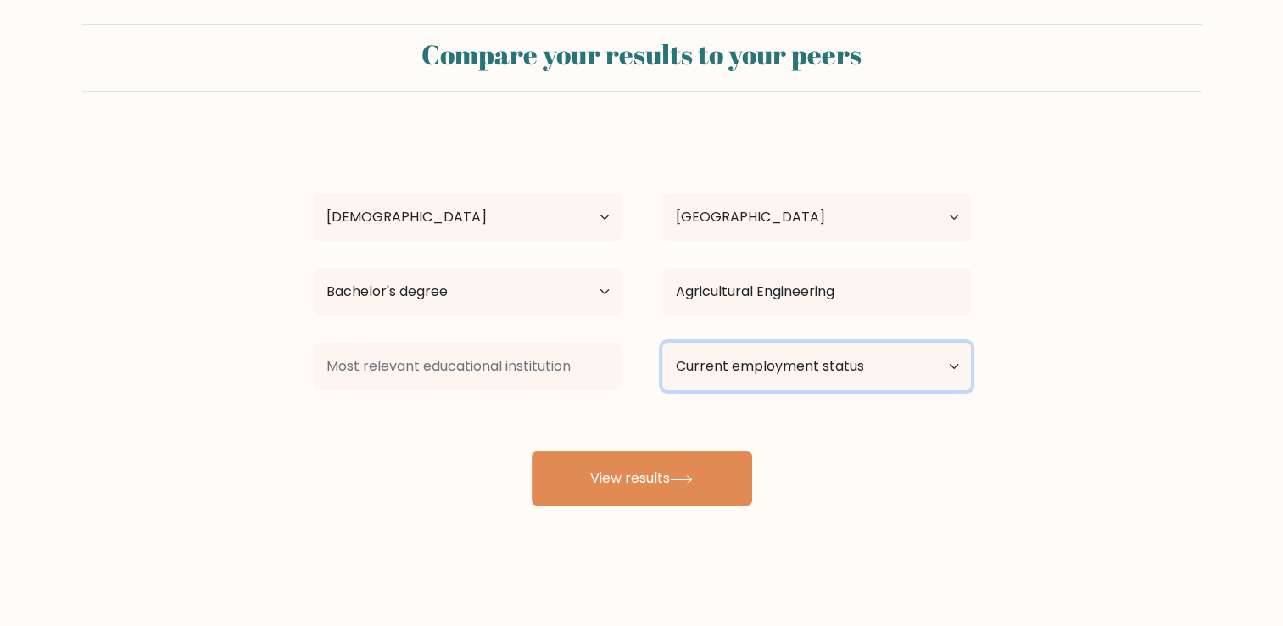
click at [915, 366] on select "Current employment status Employed Student Retired Other / prefer not to answer" at bounding box center [816, 365] width 309 height 47
select select "other"
click at [662, 342] on select "Current employment status Employed Student Retired Other / prefer not to answer" at bounding box center [816, 365] width 309 height 47
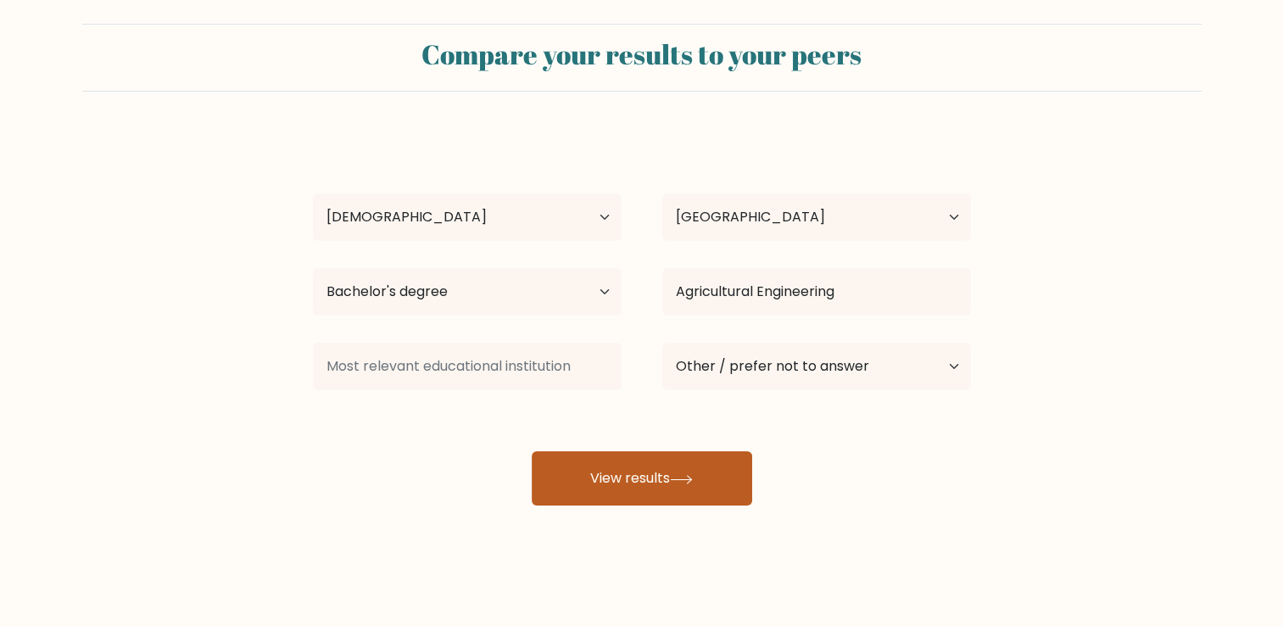
click at [668, 455] on button "View results" at bounding box center [642, 478] width 220 height 54
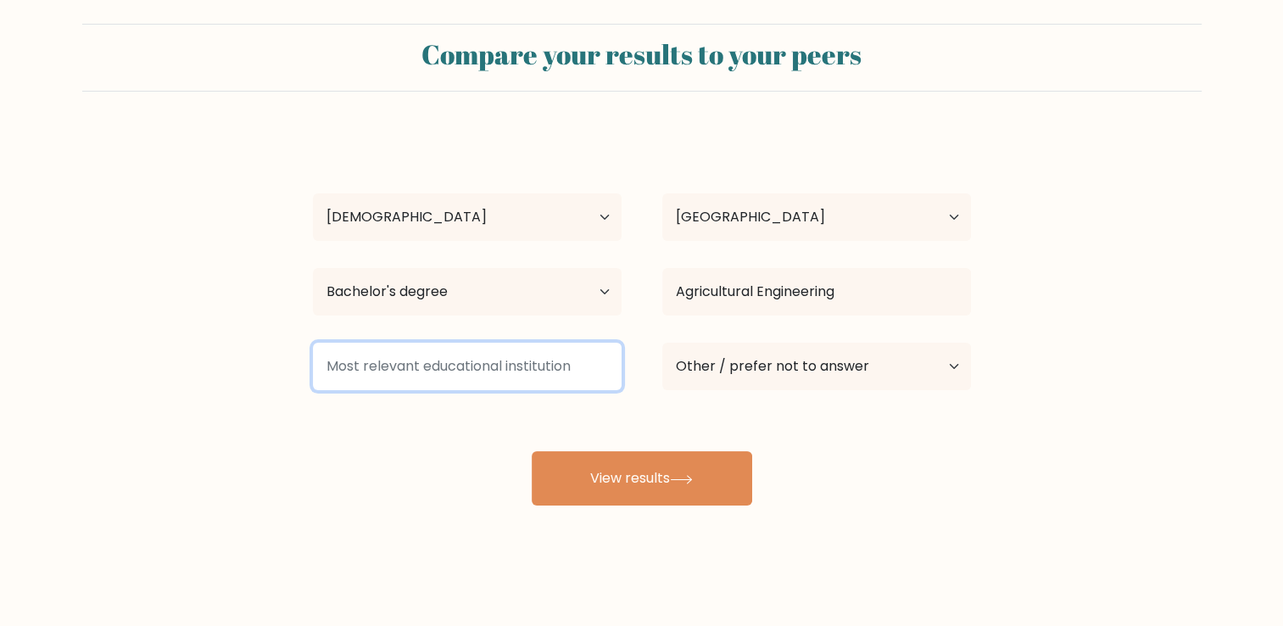
click at [538, 344] on input at bounding box center [467, 365] width 309 height 47
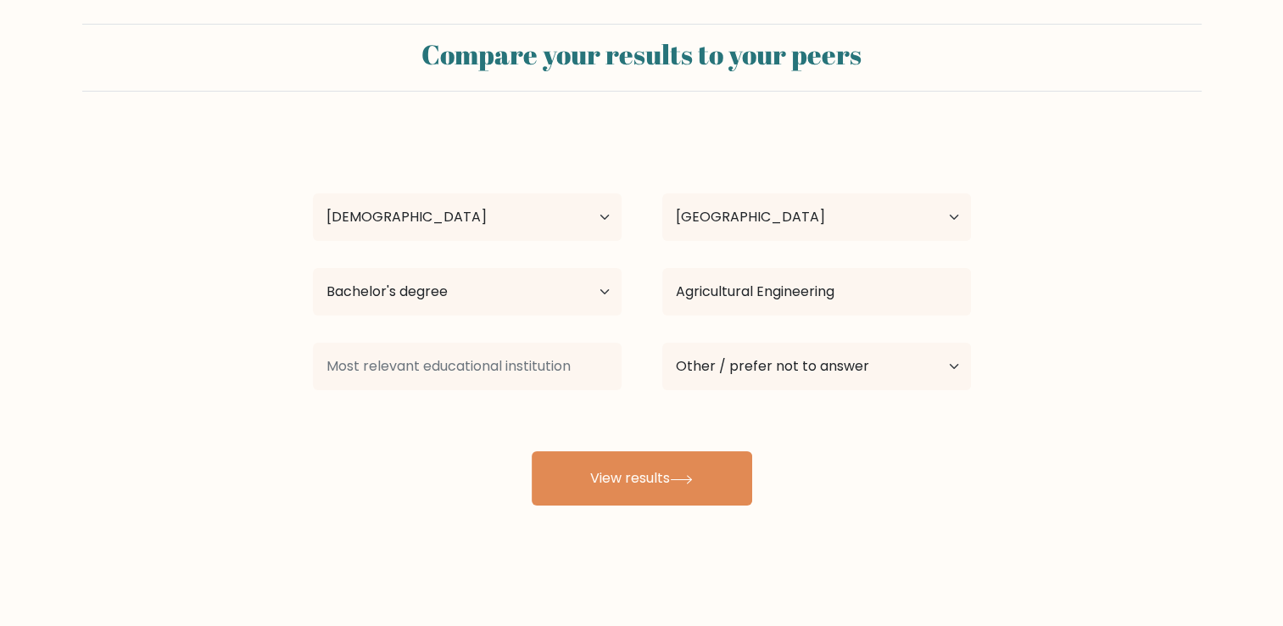
click at [665, 432] on div "KRISTY DELA PEÑA Age Under 18 years old 18-24 years old 25-34 years old 35-44 y…" at bounding box center [642, 318] width 678 height 373
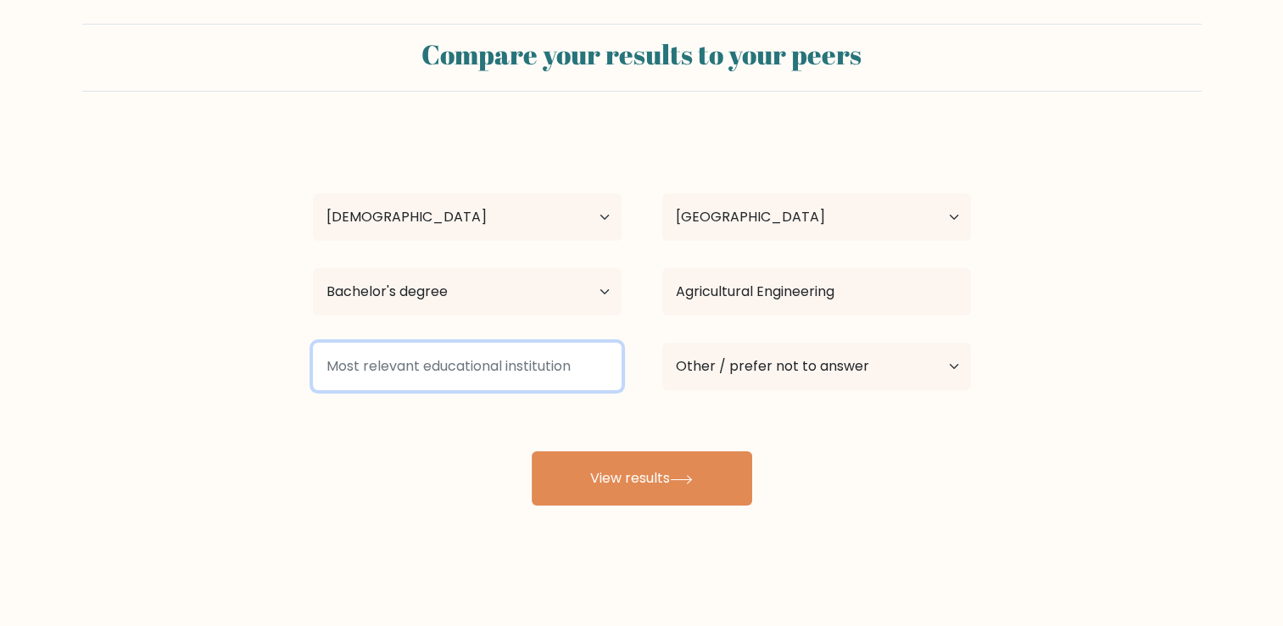
click at [481, 370] on input at bounding box center [467, 365] width 309 height 47
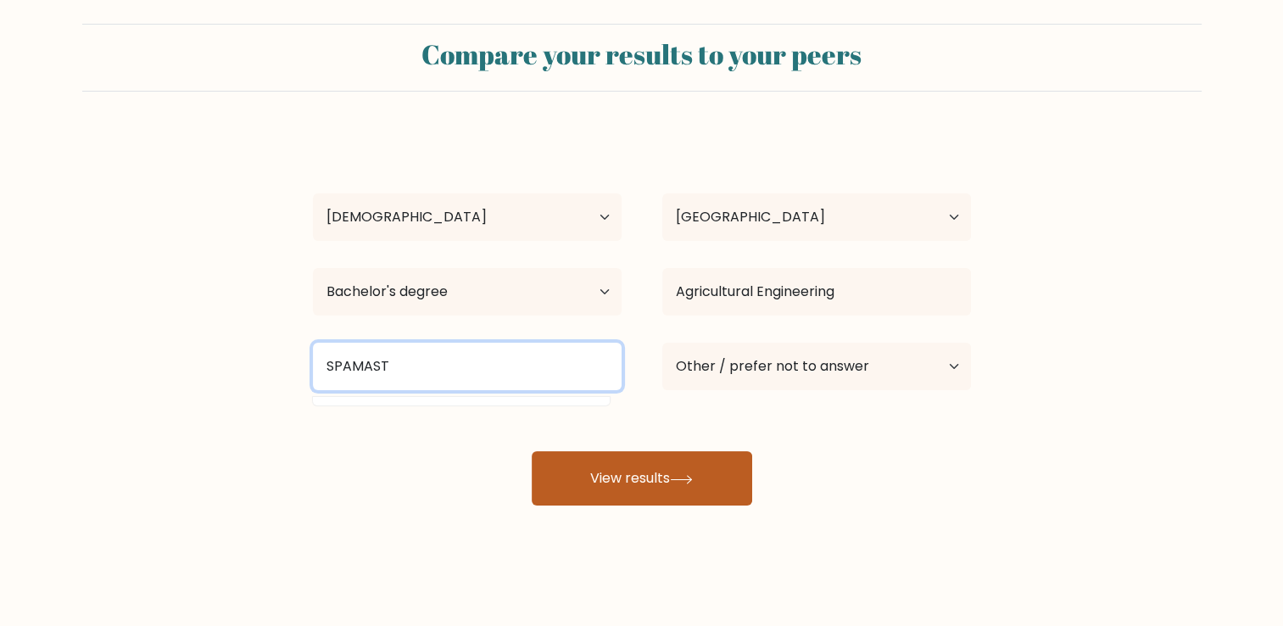
type input "SPAMAST"
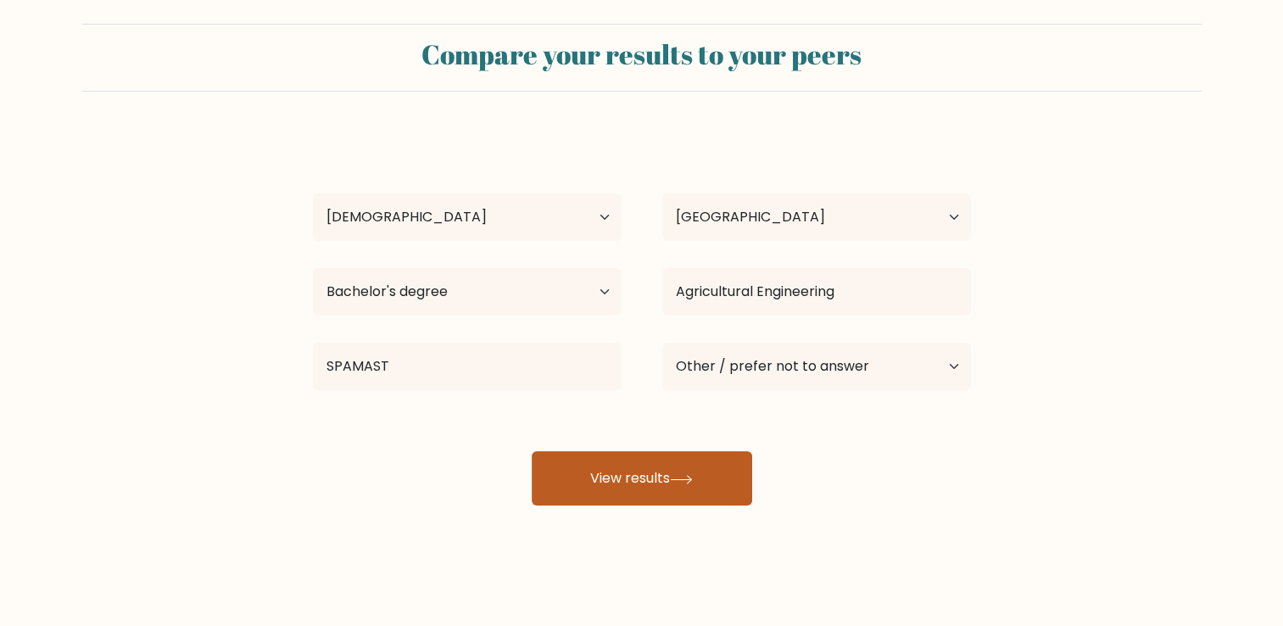
click at [598, 480] on button "View results" at bounding box center [642, 478] width 220 height 54
